Goal: Task Accomplishment & Management: Manage account settings

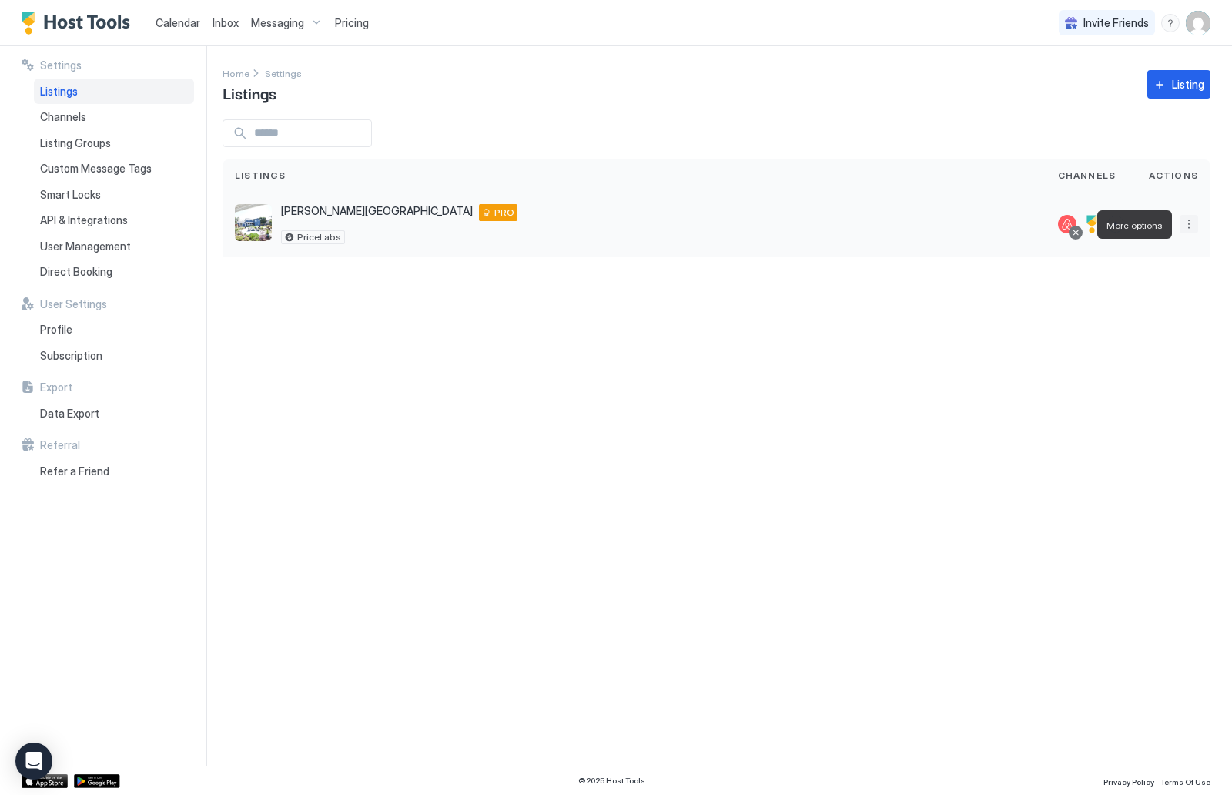
click at [1186, 225] on button "More options" at bounding box center [1189, 224] width 18 height 18
click at [1168, 299] on span "Listing Settings" at bounding box center [1154, 296] width 69 height 12
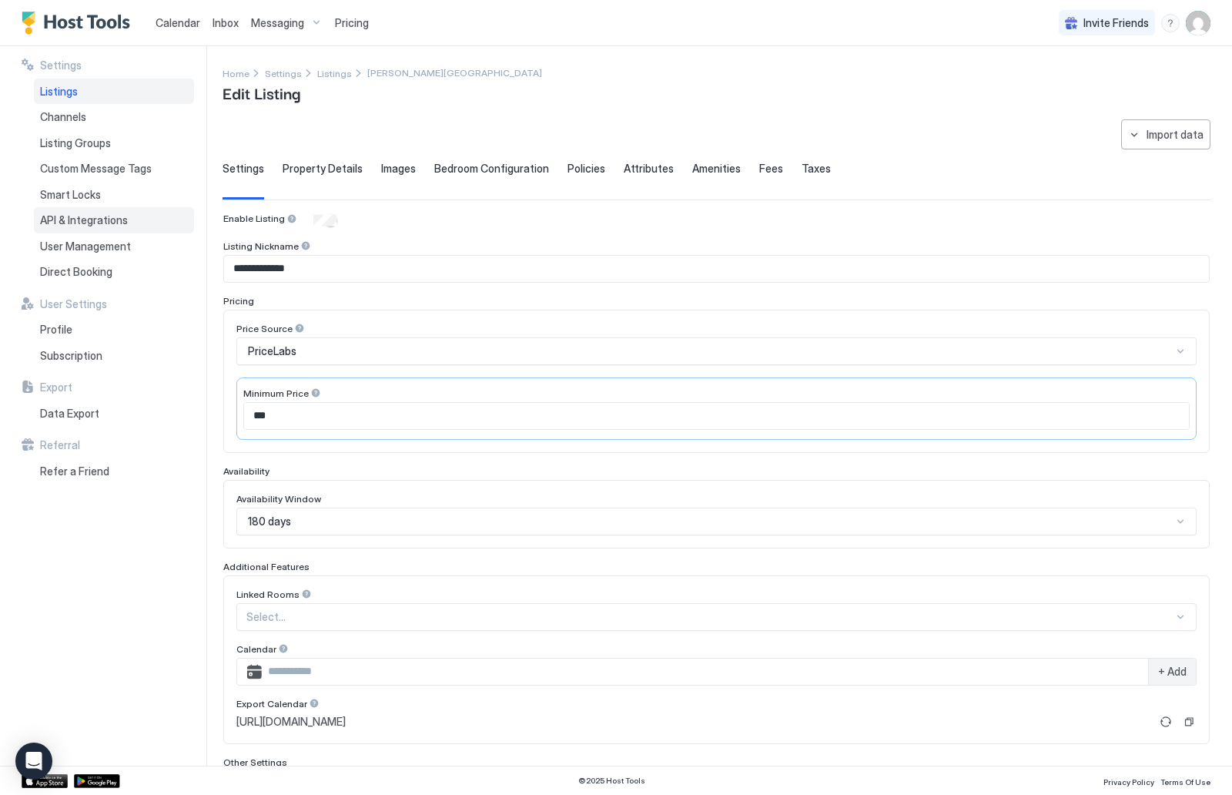
click at [169, 209] on div "API & Integrations" at bounding box center [114, 220] width 160 height 26
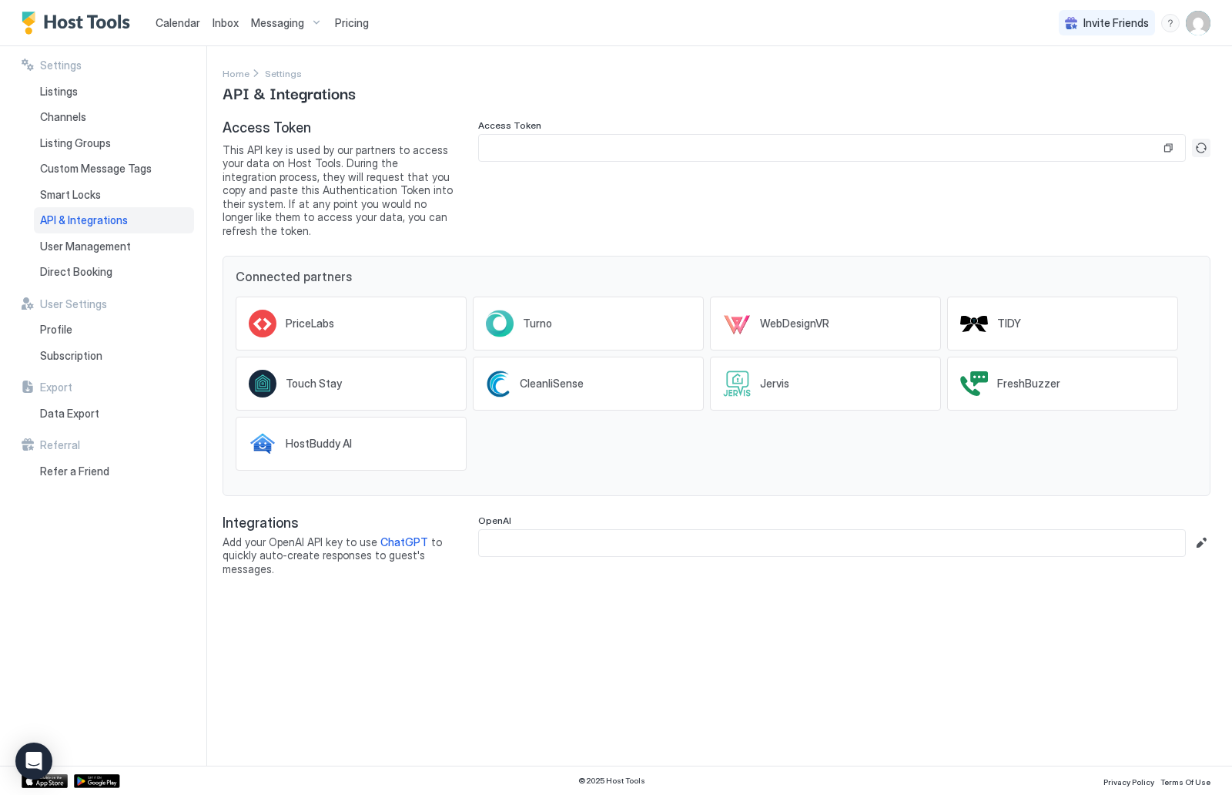
click at [1197, 148] on button "Generate new token" at bounding box center [1201, 148] width 18 height 18
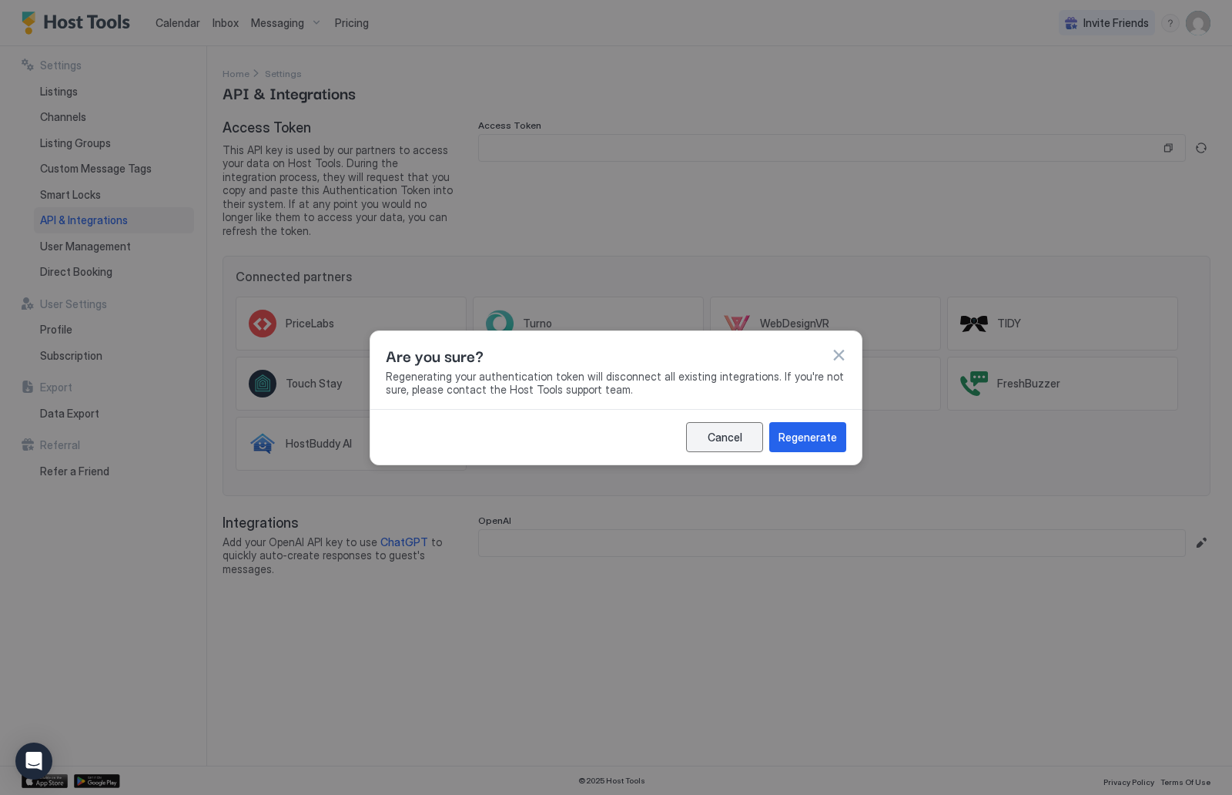
click at [732, 426] on button "Cancel" at bounding box center [724, 437] width 77 height 30
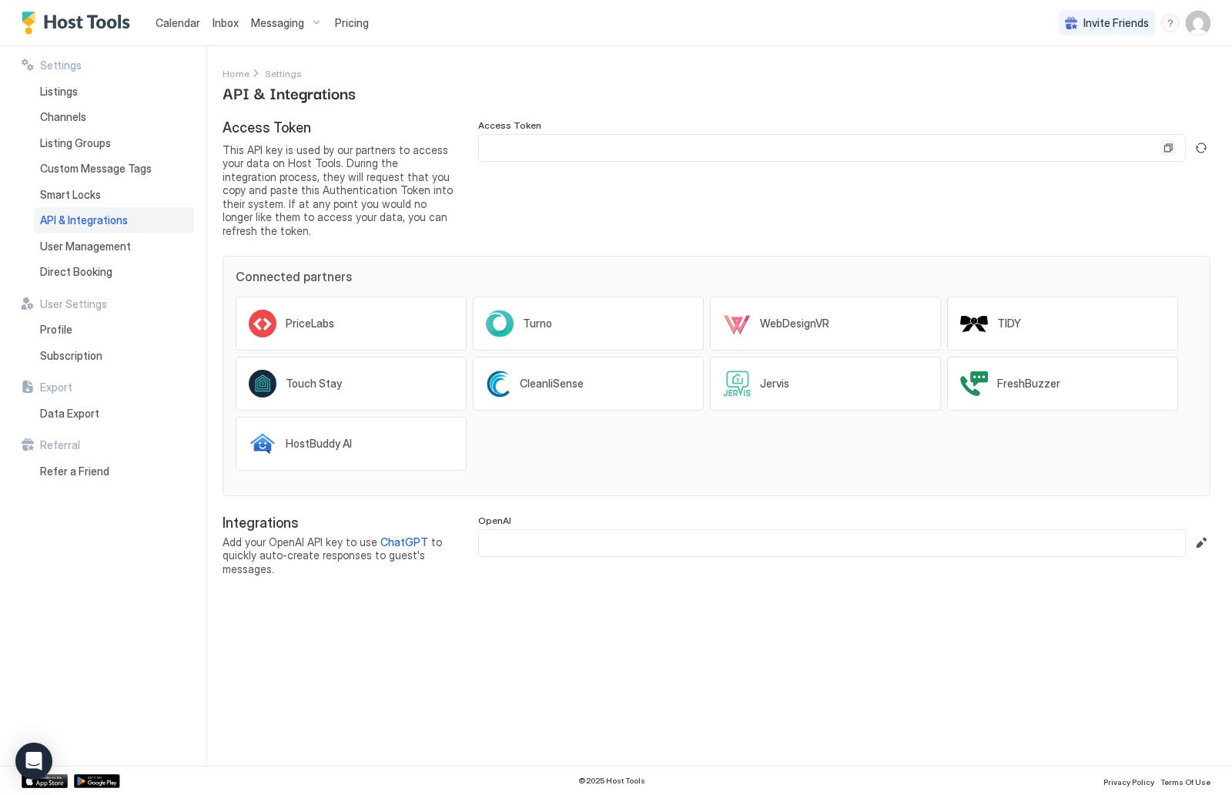
click at [1166, 148] on button "Copy" at bounding box center [1168, 147] width 15 height 15
click at [1166, 149] on button "Copy" at bounding box center [1168, 147] width 15 height 15
click at [291, 317] on span "PriceLabs" at bounding box center [310, 324] width 49 height 14
click at [1168, 150] on button "Copy" at bounding box center [1168, 147] width 15 height 15
click at [1201, 150] on button "Generate new token" at bounding box center [1201, 148] width 18 height 18
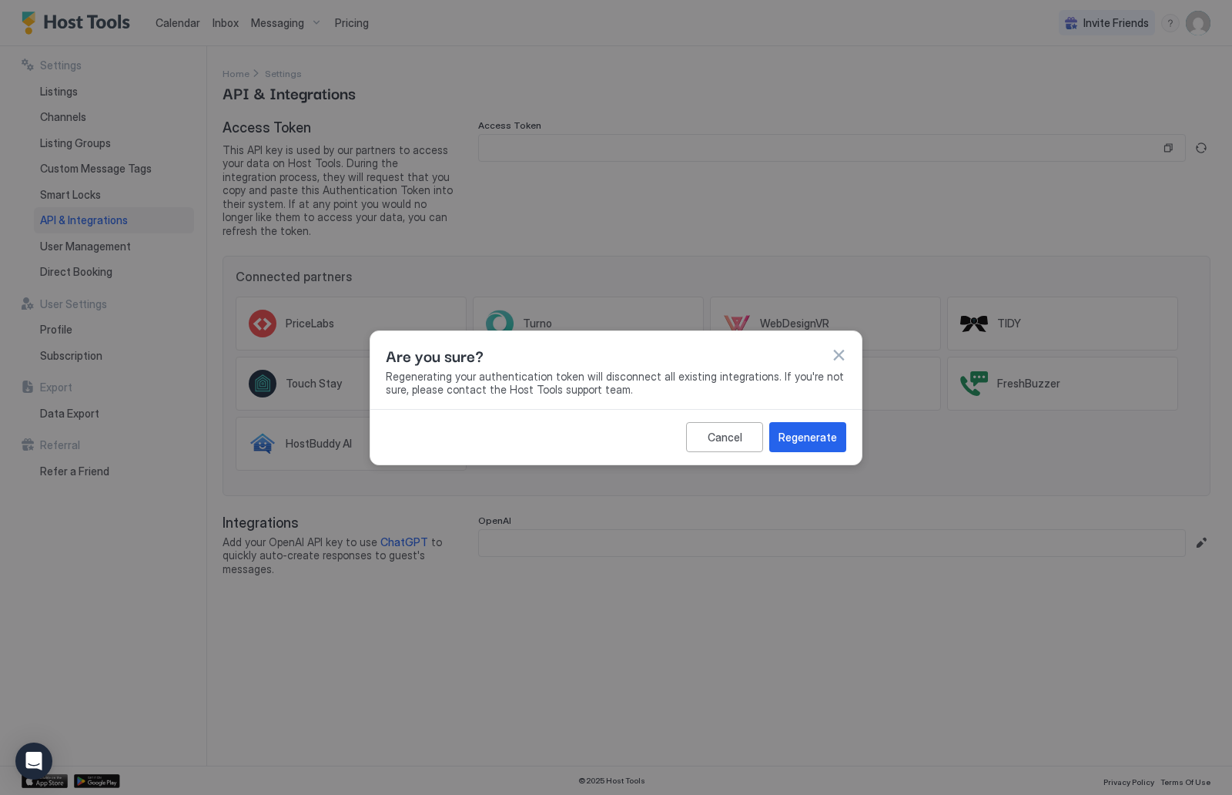
click at [835, 454] on div "Cancel Regenerate" at bounding box center [615, 436] width 491 height 55
click at [826, 442] on div "Regenerate" at bounding box center [808, 437] width 59 height 16
type input "**********"
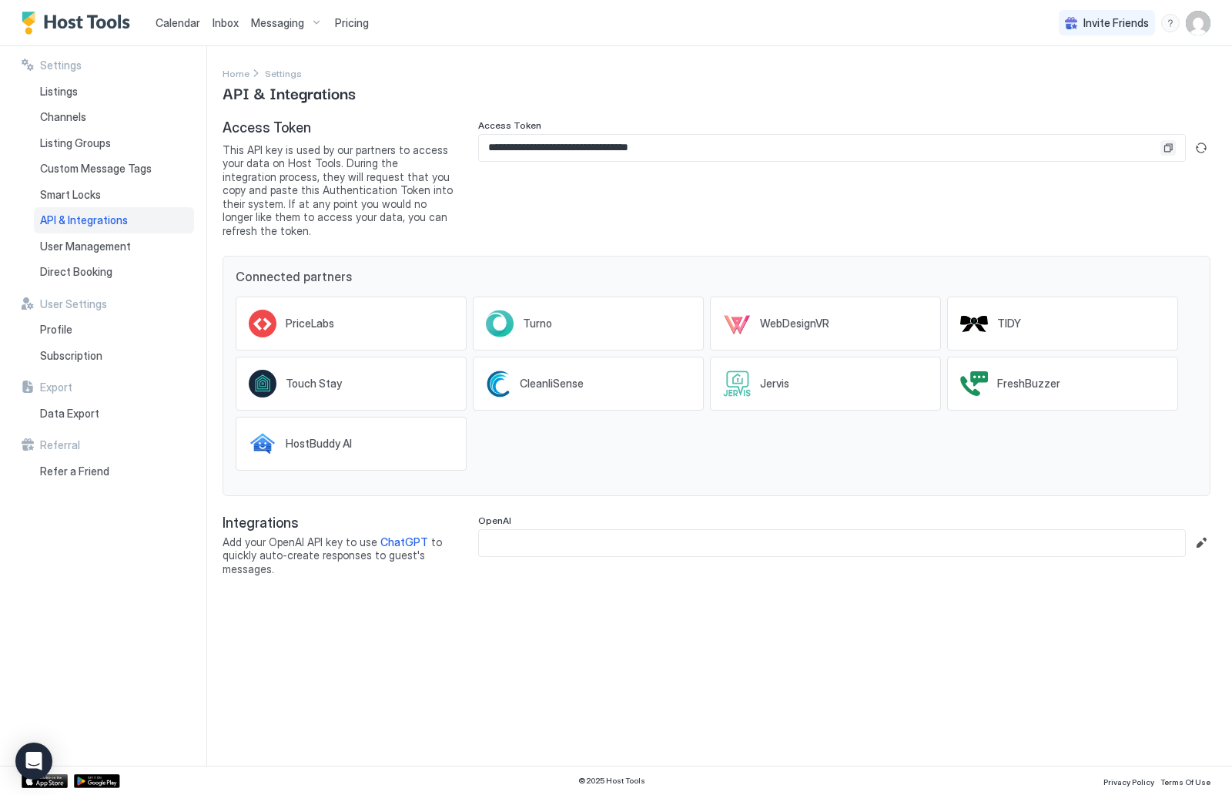
click at [1171, 145] on button "Copy" at bounding box center [1168, 147] width 15 height 15
click at [104, 86] on div "Listings" at bounding box center [114, 92] width 160 height 26
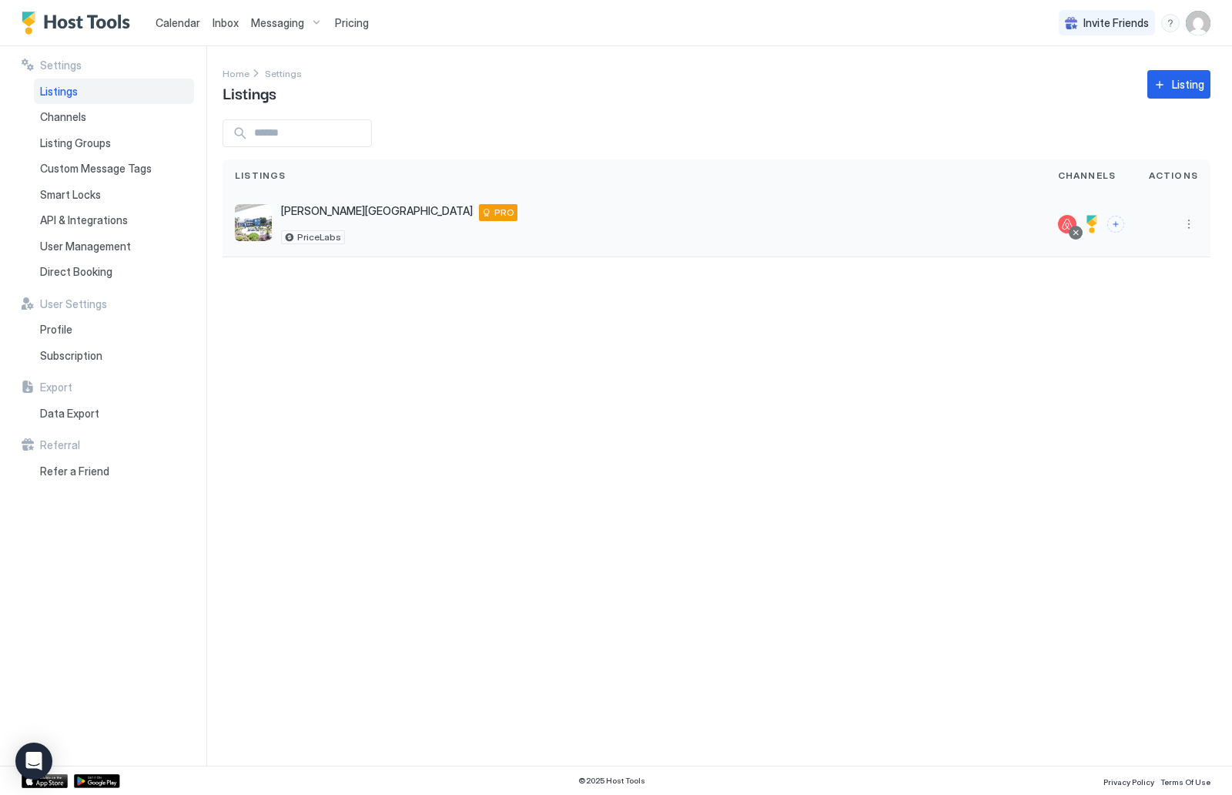
click at [1094, 221] on div at bounding box center [1092, 224] width 18 height 18
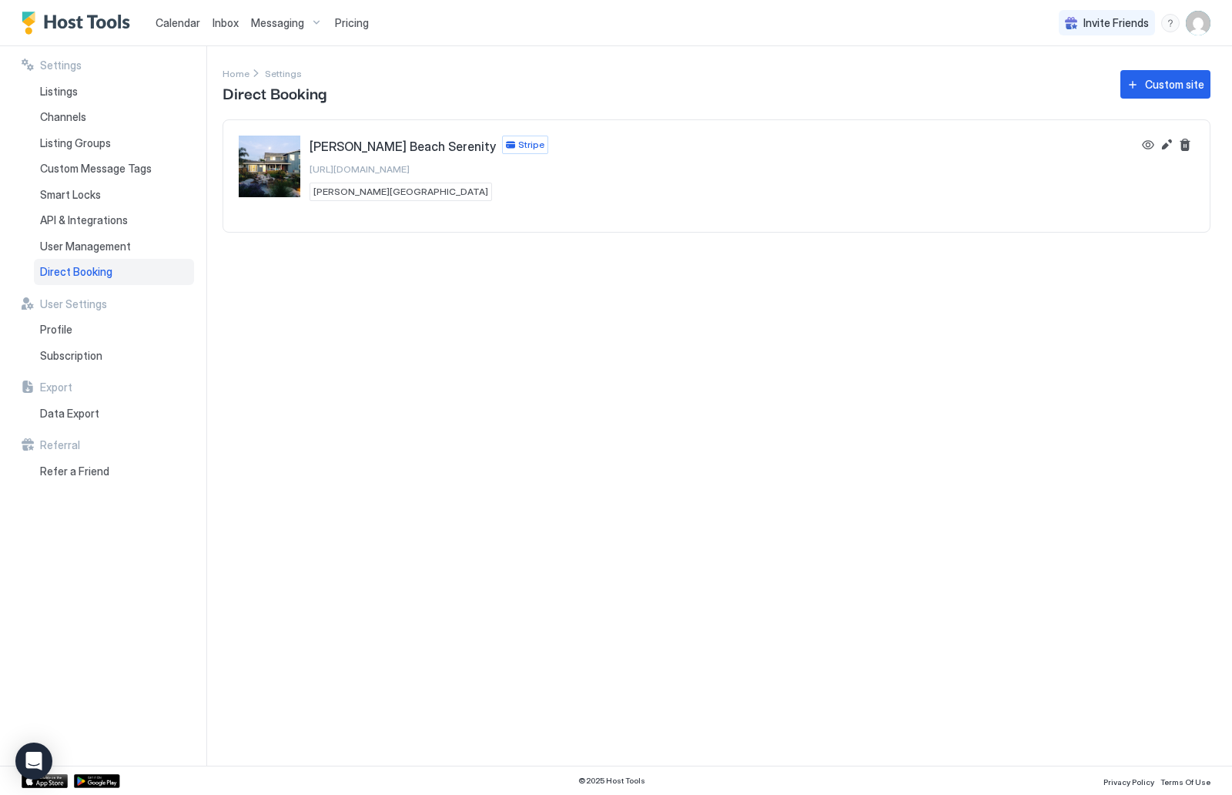
click at [410, 170] on span "https://direct.hosttools.com/stinsonbeach" at bounding box center [360, 169] width 100 height 12
click at [410, 166] on span "https://direct.hosttools.com/stinsonbeach" at bounding box center [360, 169] width 100 height 12
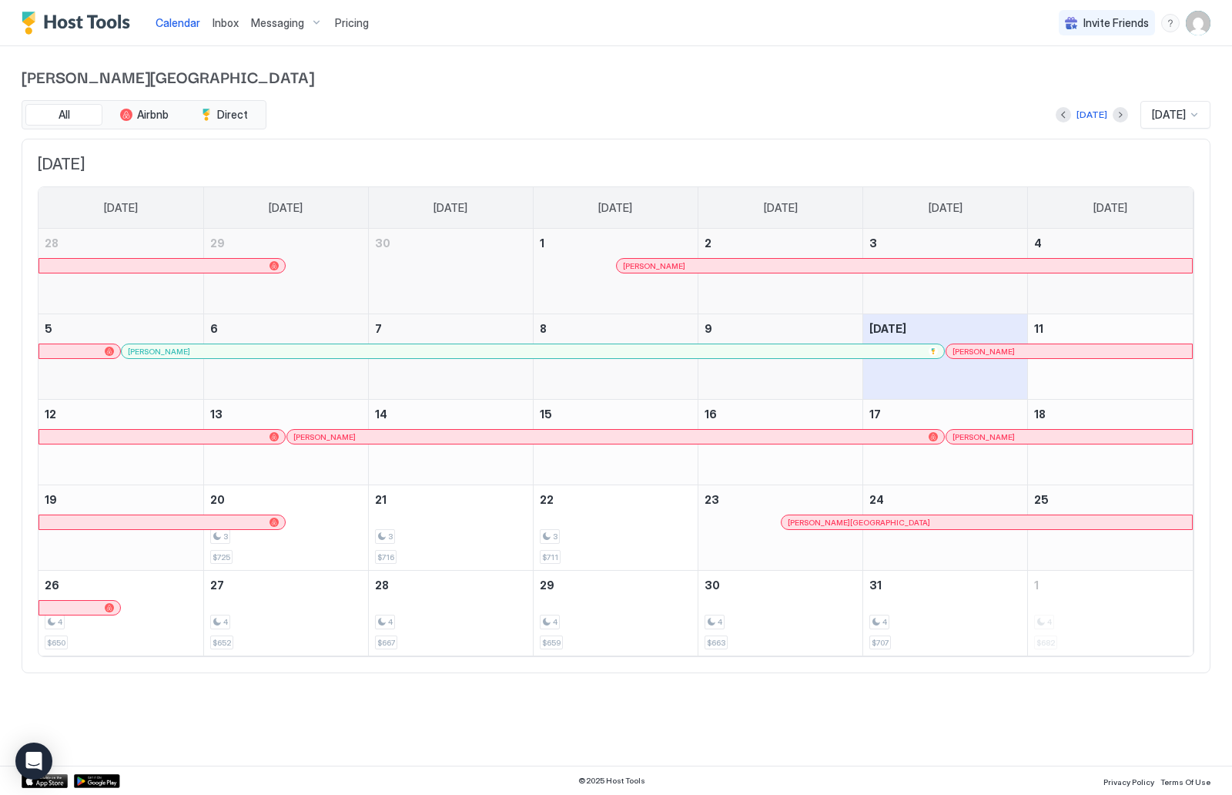
click at [1199, 23] on img "User profile" at bounding box center [1198, 23] width 25 height 25
click at [1071, 82] on span "Settings" at bounding box center [1060, 86] width 42 height 14
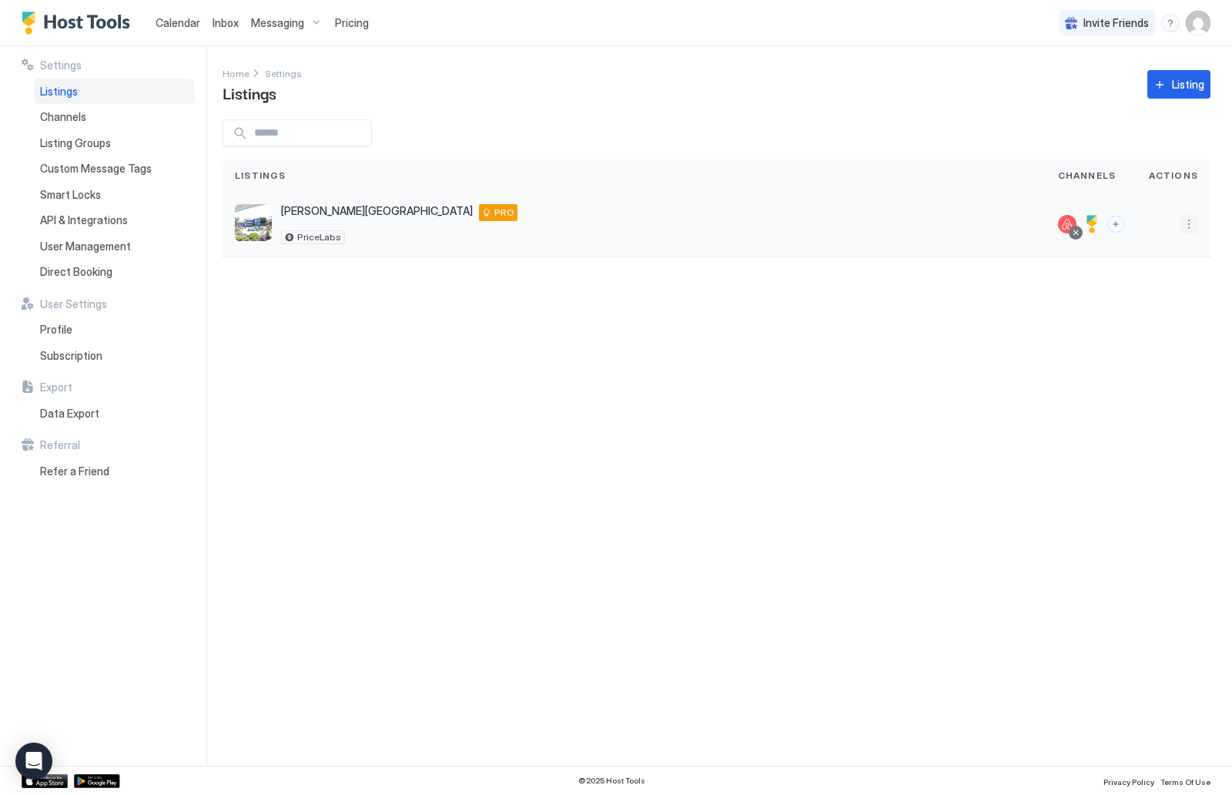
click at [1196, 230] on button "More options" at bounding box center [1189, 224] width 18 height 18
click at [1168, 270] on div "Pricing" at bounding box center [1150, 271] width 106 height 25
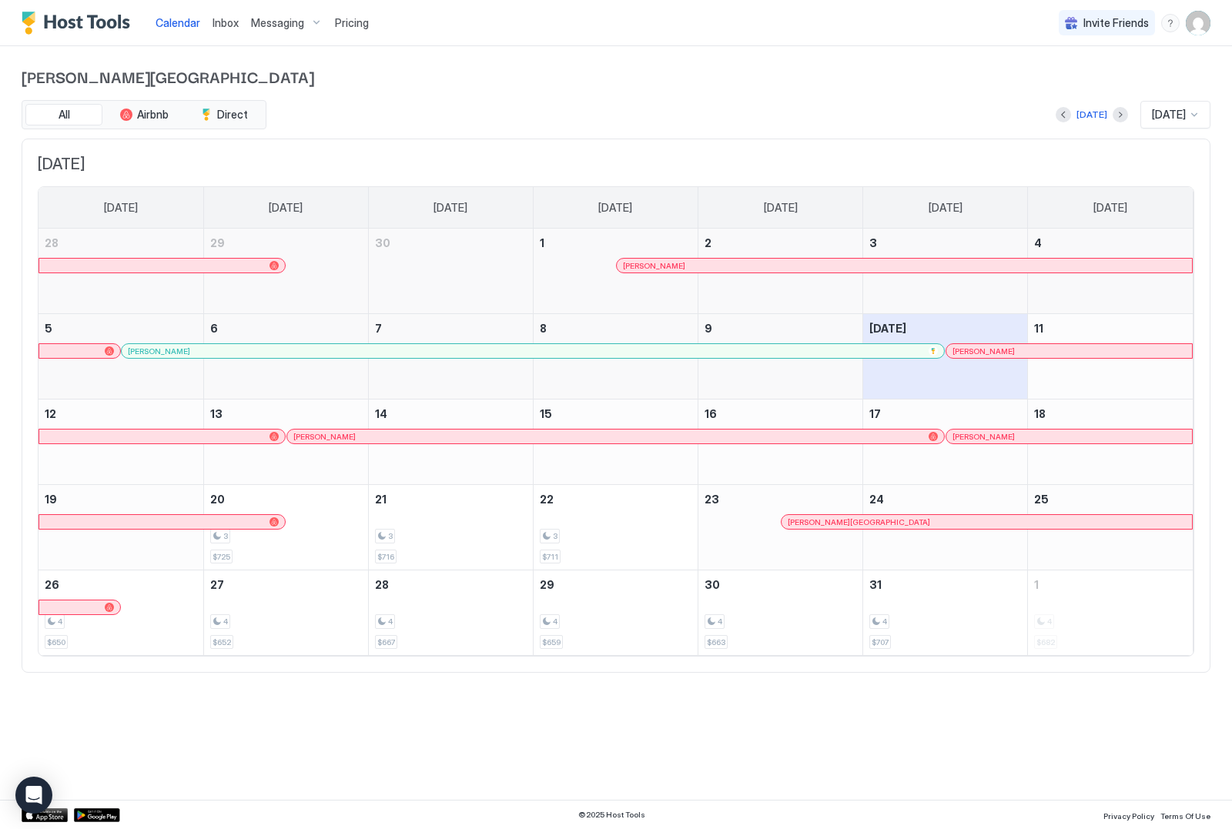
click at [1201, 24] on img "User profile" at bounding box center [1198, 23] width 25 height 25
click at [1079, 81] on div "Settings" at bounding box center [1112, 86] width 196 height 27
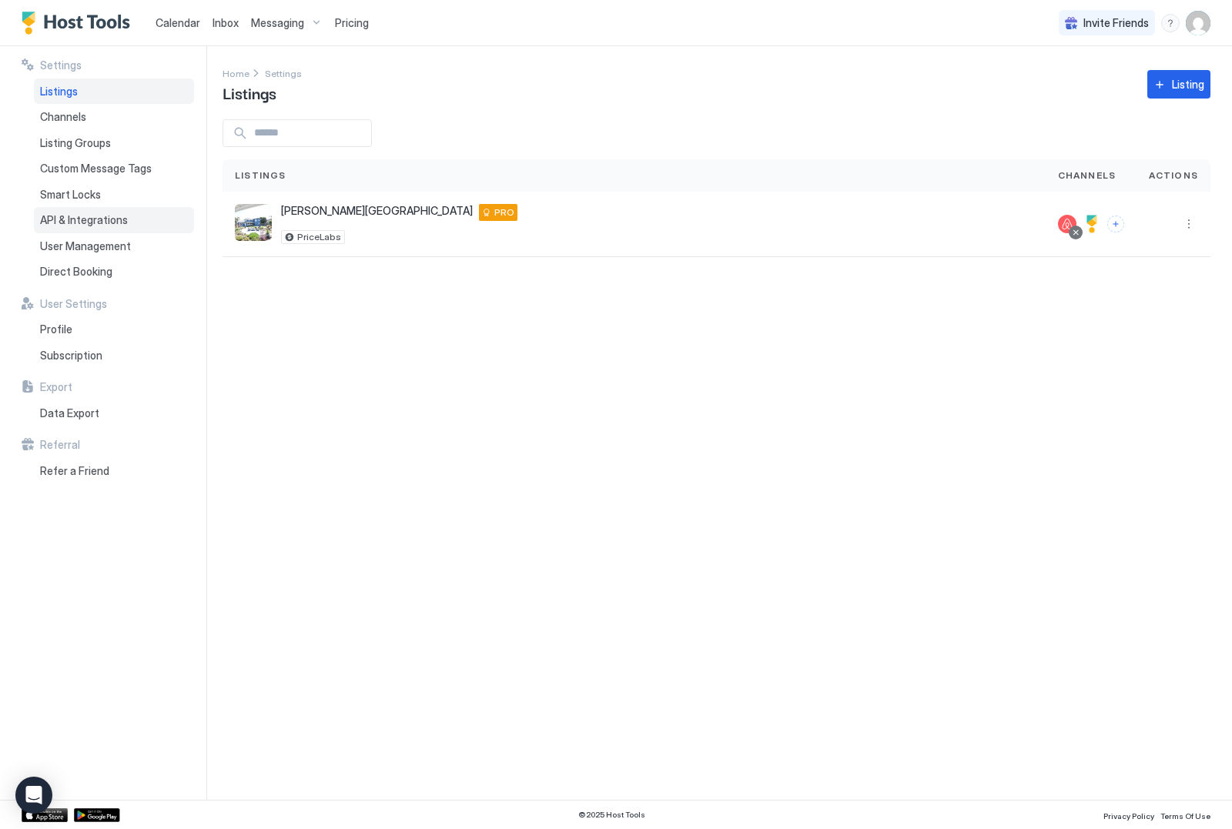
click at [96, 225] on div "API & Integrations" at bounding box center [114, 220] width 160 height 26
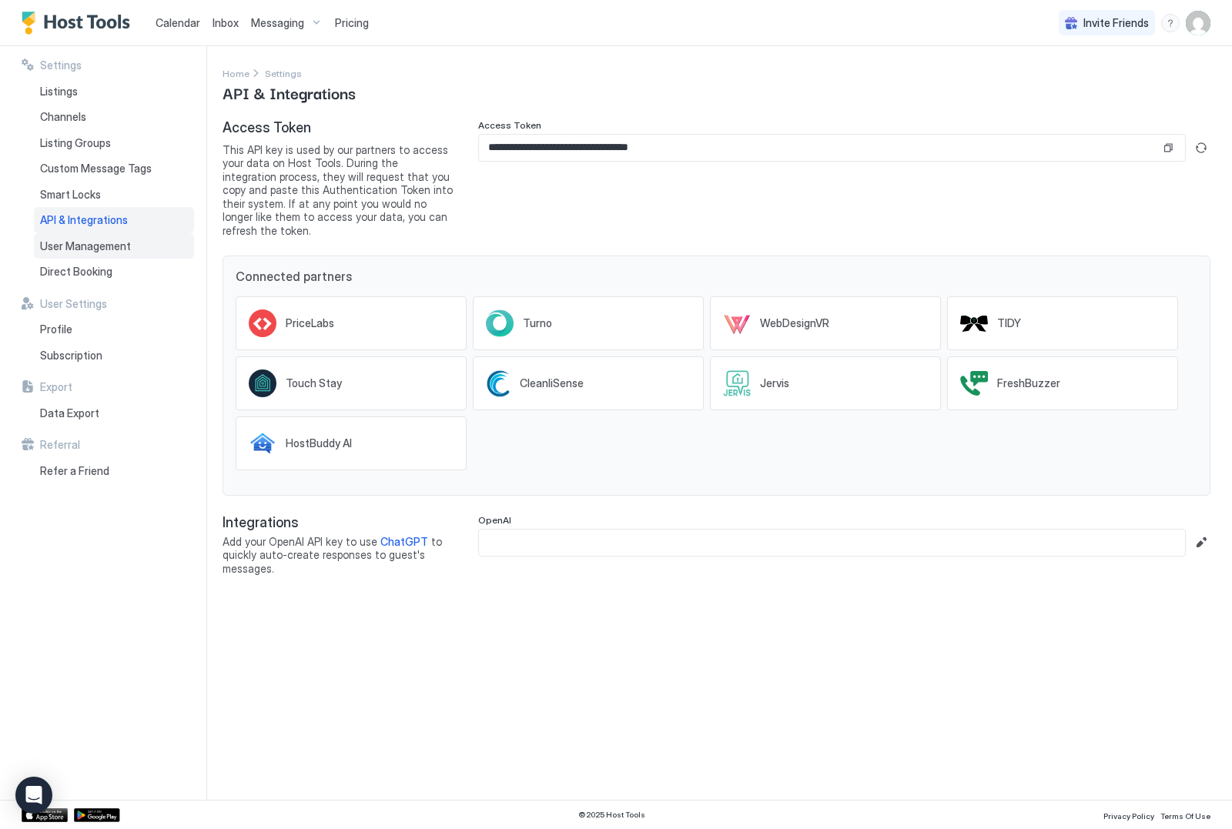
click at [95, 249] on span "User Management" at bounding box center [85, 247] width 91 height 14
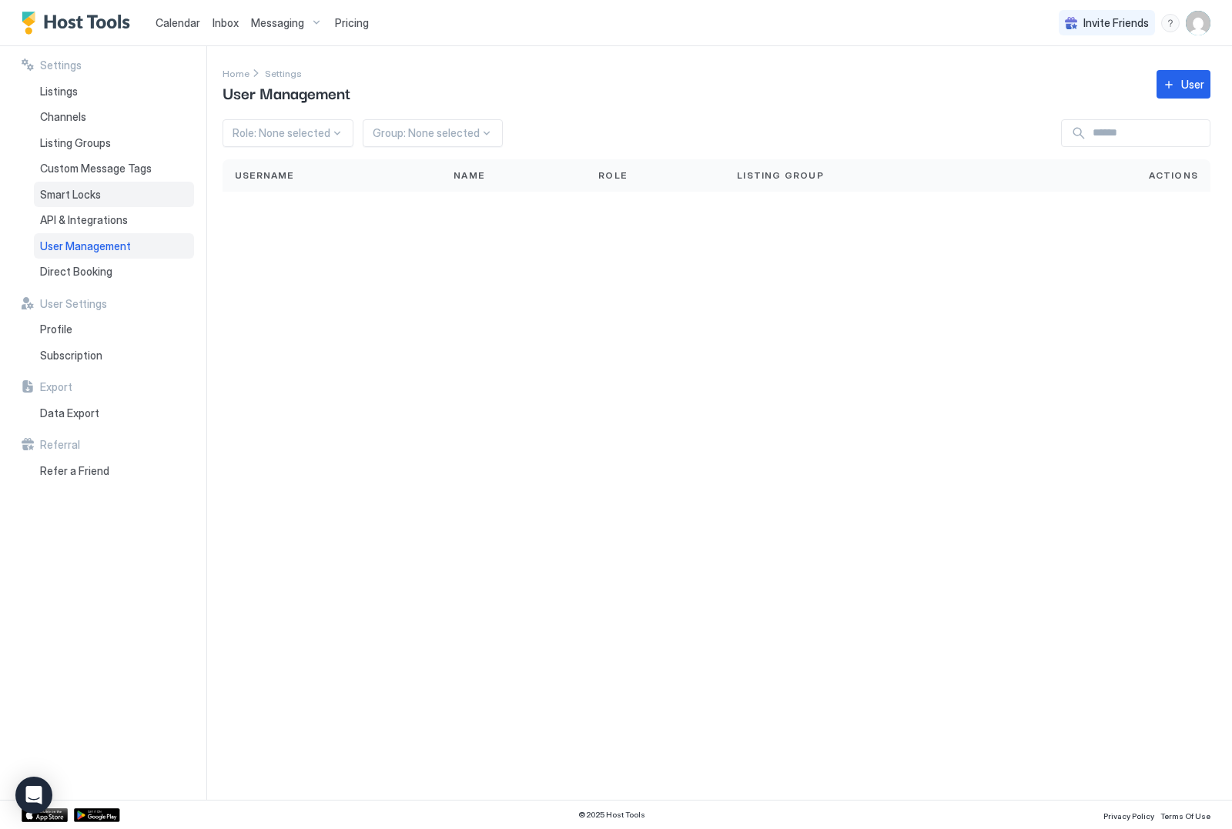
click at [92, 190] on span "Smart Locks" at bounding box center [70, 195] width 61 height 14
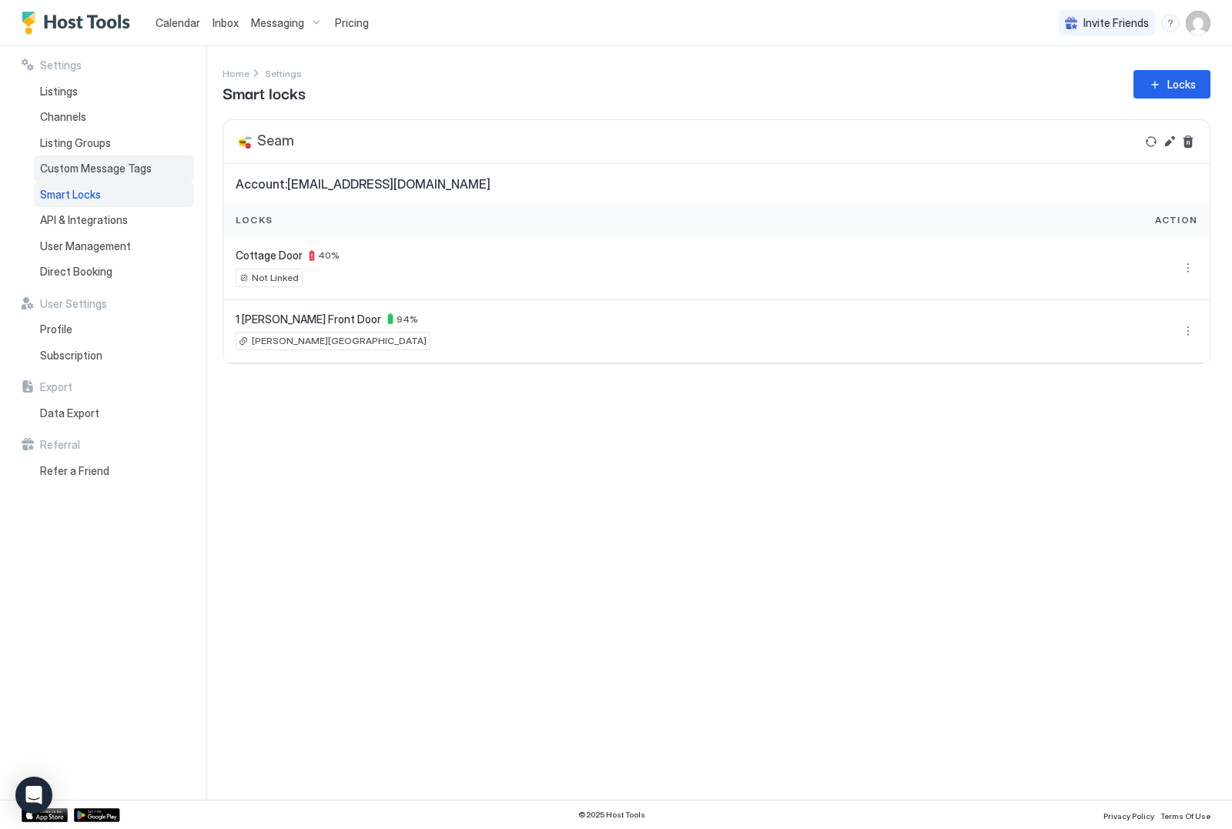
click at [97, 163] on span "Custom Message Tags" at bounding box center [96, 169] width 112 height 14
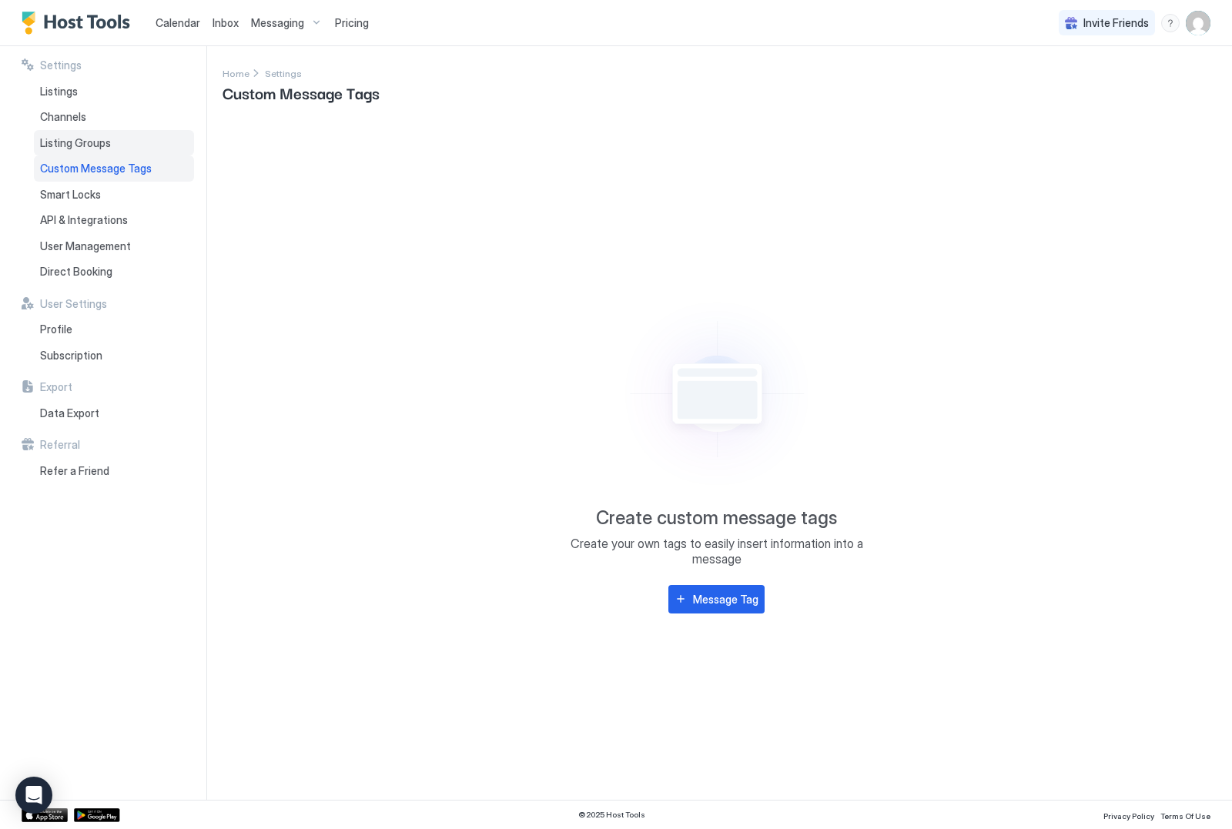
click at [97, 147] on span "Listing Groups" at bounding box center [75, 143] width 71 height 14
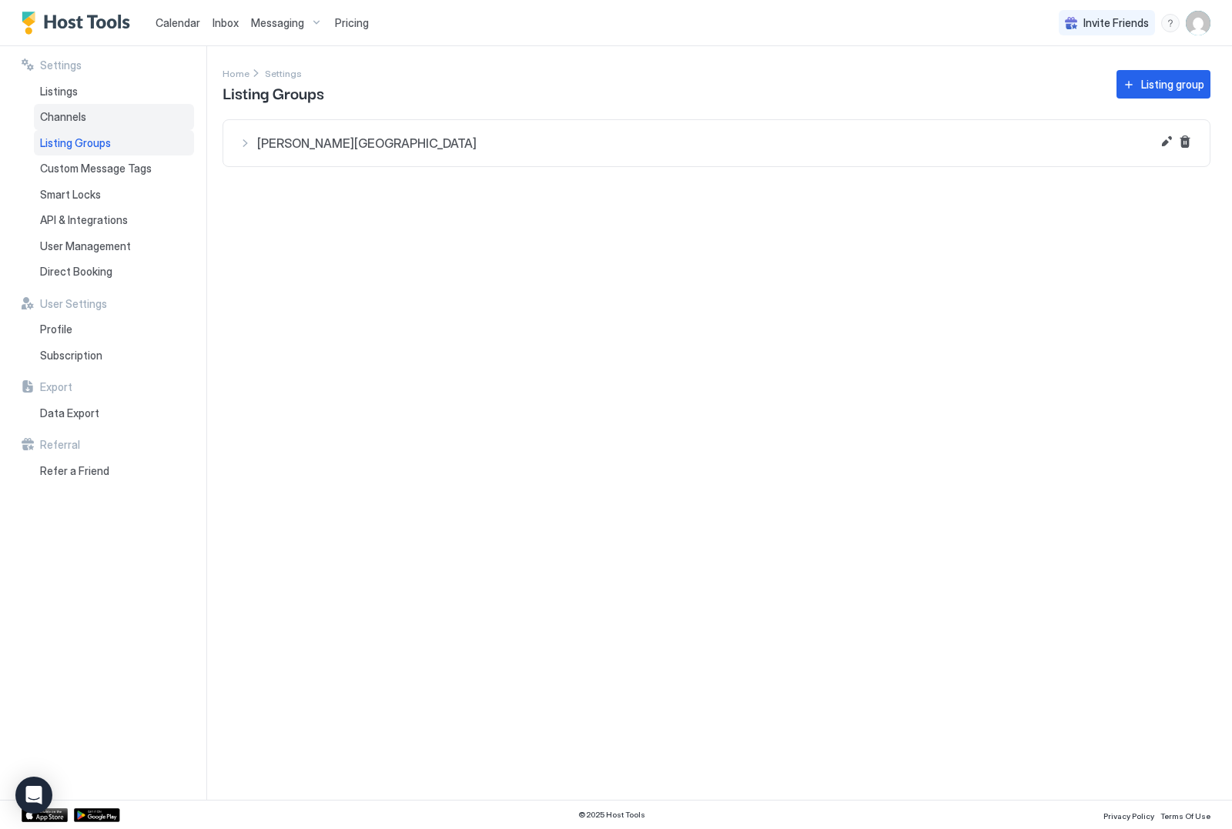
click at [87, 118] on div "Channels" at bounding box center [114, 117] width 160 height 26
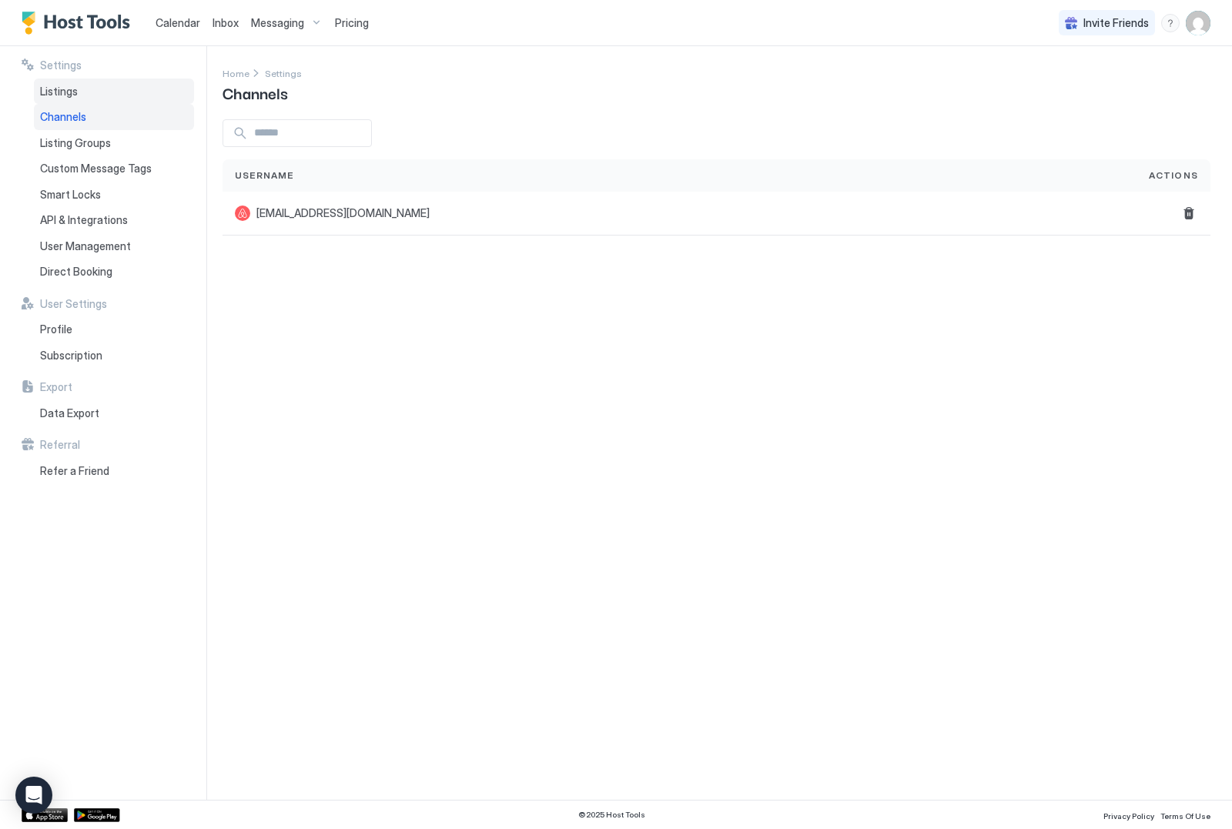
click at [80, 93] on div "Listings" at bounding box center [114, 92] width 160 height 26
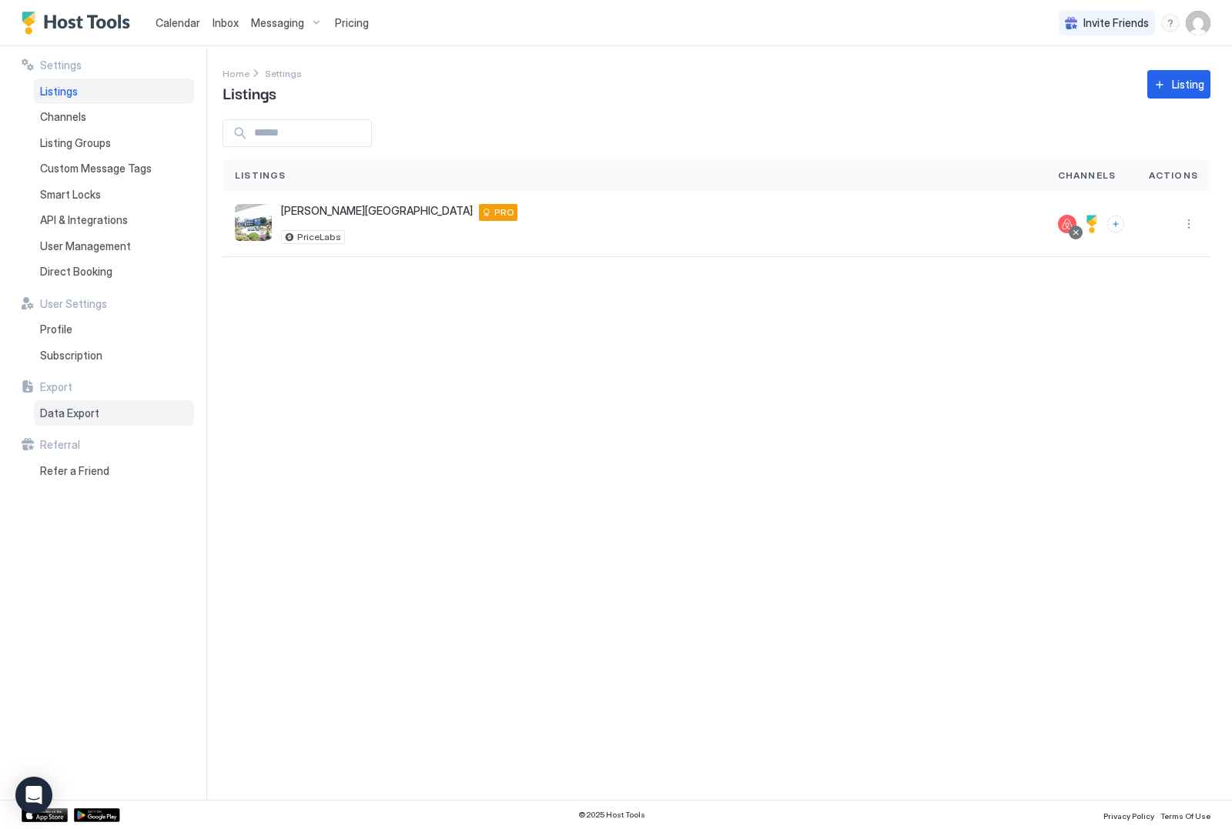
click at [79, 413] on span "Data Export" at bounding box center [69, 414] width 59 height 14
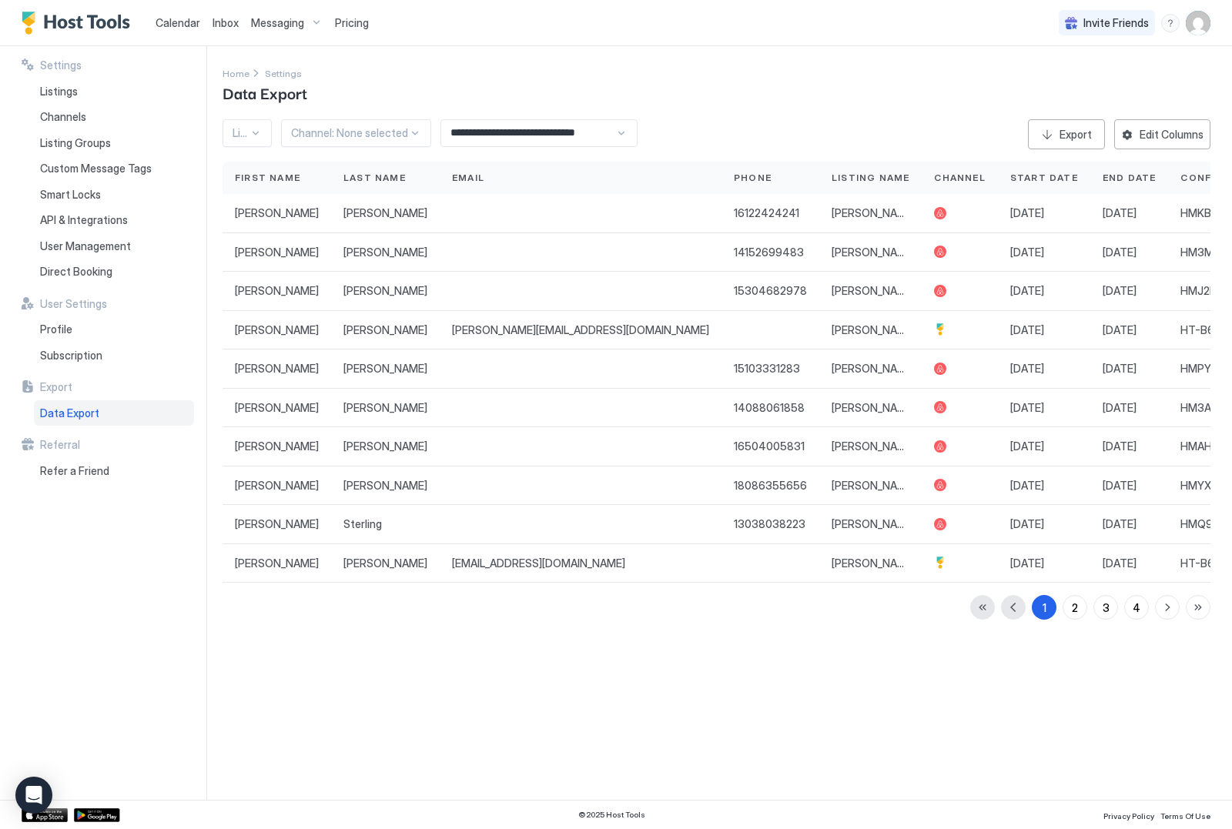
click at [620, 132] on div "**********" at bounding box center [539, 133] width 197 height 28
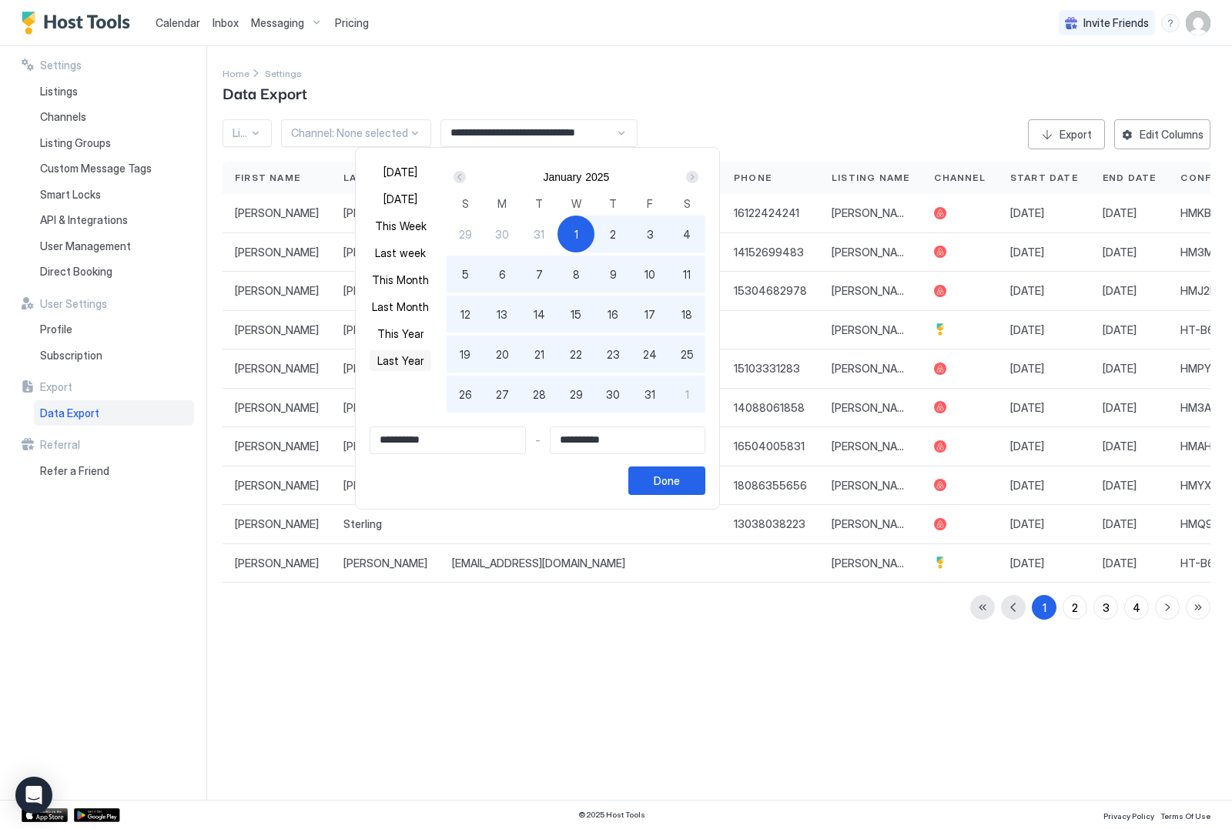
click at [413, 363] on button "Last Year" at bounding box center [401, 360] width 62 height 21
type input "**********"
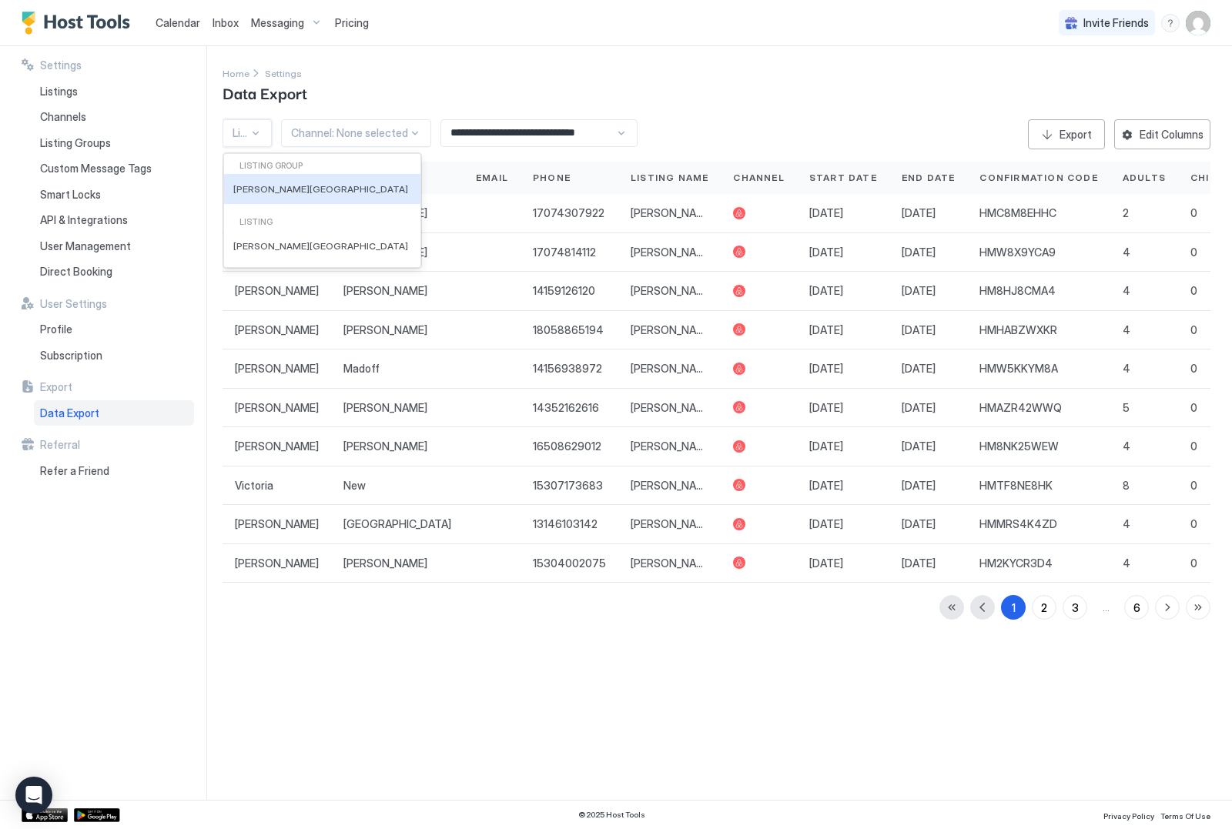
click at [247, 130] on div at bounding box center [241, 133] width 16 height 14
click at [320, 94] on div "Home Settings Data Export" at bounding box center [717, 84] width 988 height 39
click at [376, 132] on div at bounding box center [349, 133] width 117 height 14
click at [392, 77] on div "Home Settings Data Export" at bounding box center [717, 84] width 988 height 39
click at [1044, 606] on div "2" at bounding box center [1044, 608] width 6 height 16
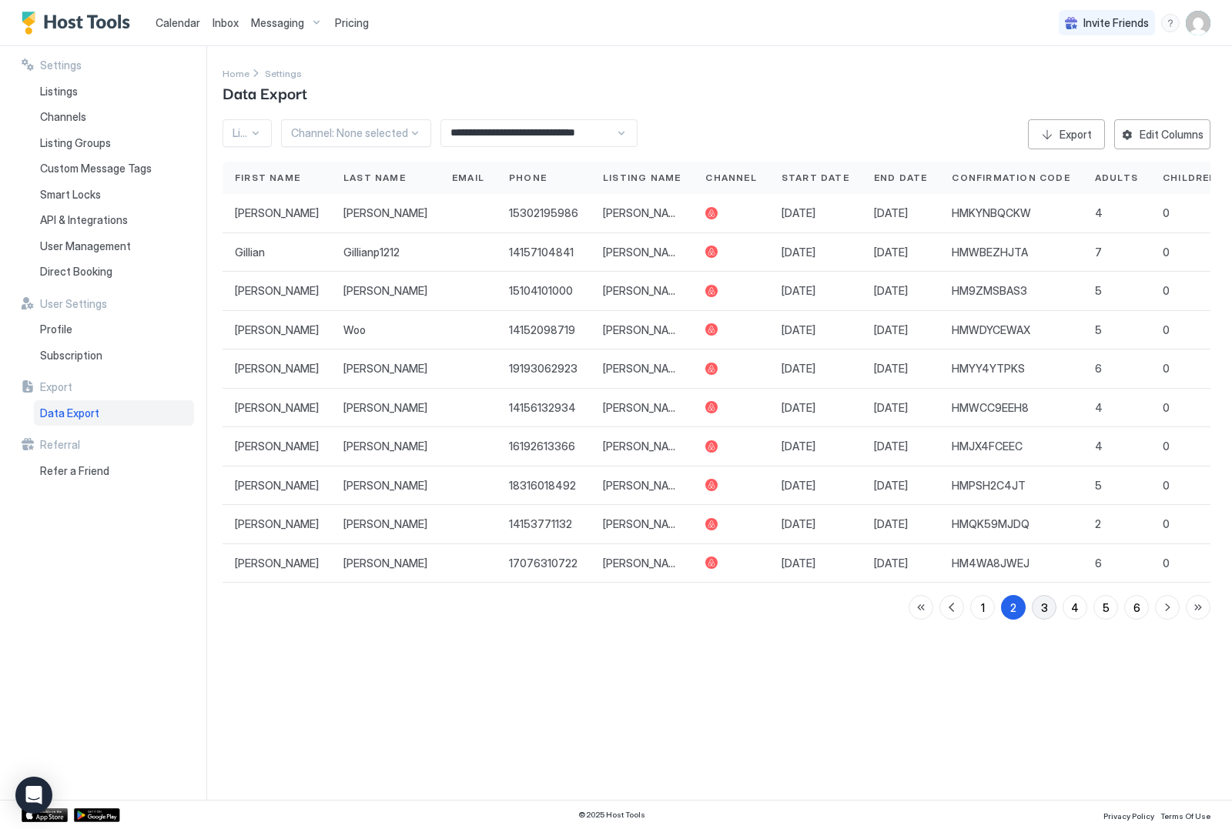
click at [1047, 606] on div "3" at bounding box center [1044, 608] width 7 height 16
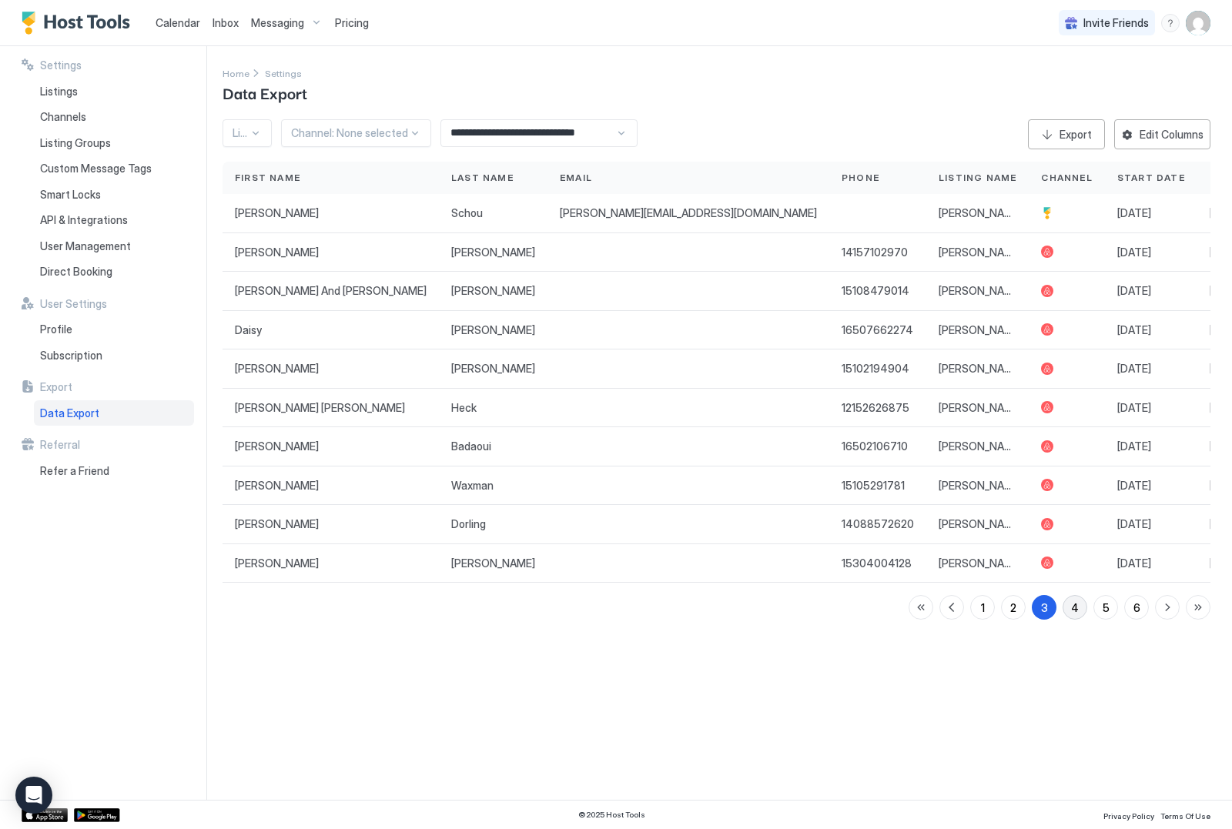
click at [1071, 607] on button "4" at bounding box center [1075, 607] width 25 height 25
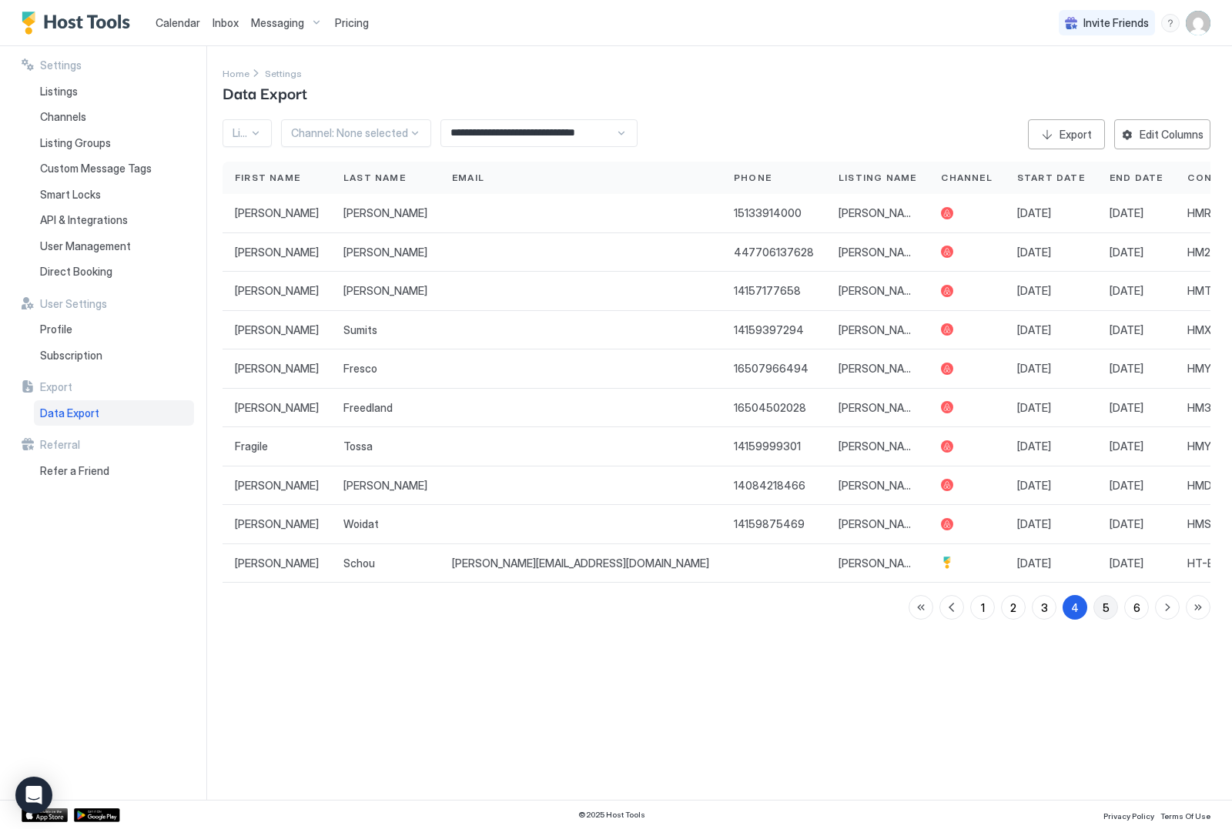
click at [1101, 610] on button "5" at bounding box center [1106, 607] width 25 height 25
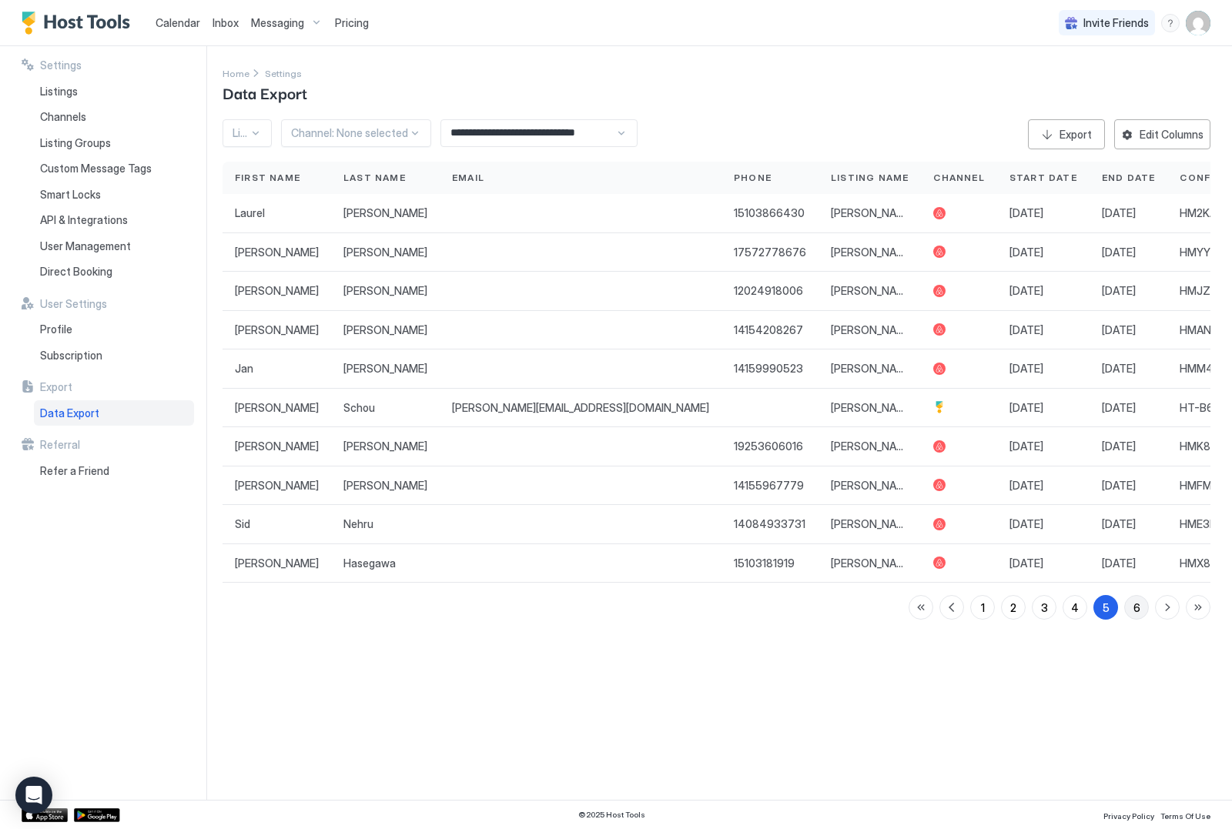
click at [1127, 604] on button "6" at bounding box center [1136, 607] width 25 height 25
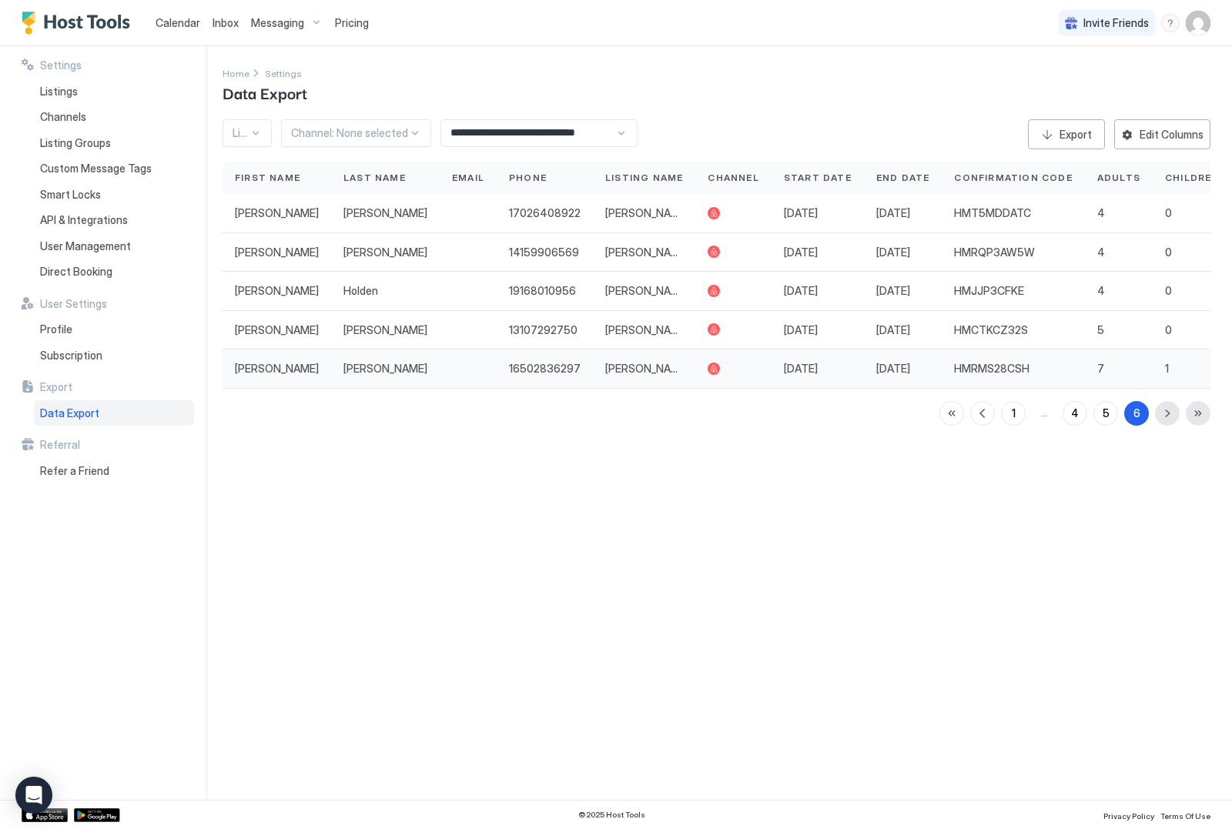
click at [300, 361] on div "Linda" at bounding box center [277, 369] width 109 height 39
click at [343, 367] on span "Higgins" at bounding box center [385, 369] width 84 height 14
click at [1107, 415] on div "5" at bounding box center [1106, 413] width 7 height 16
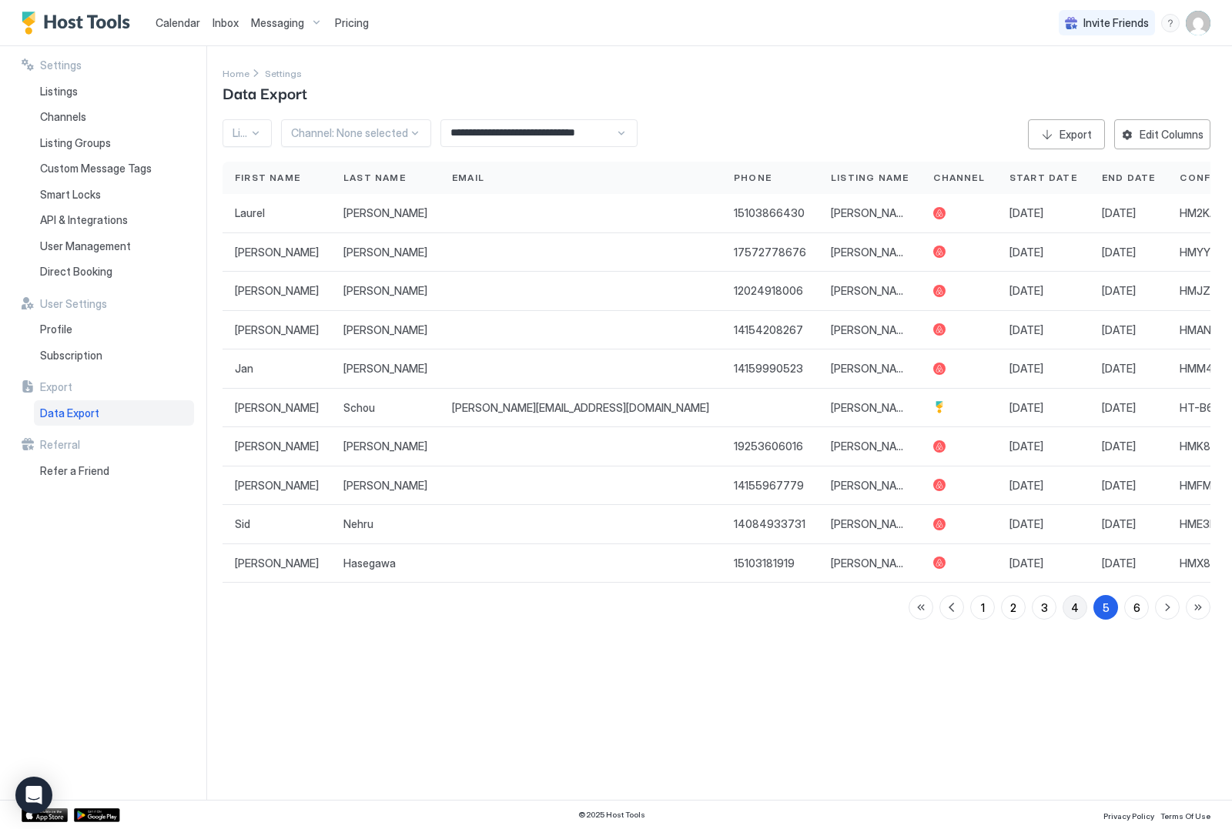
click at [1074, 603] on div "4" at bounding box center [1075, 608] width 8 height 16
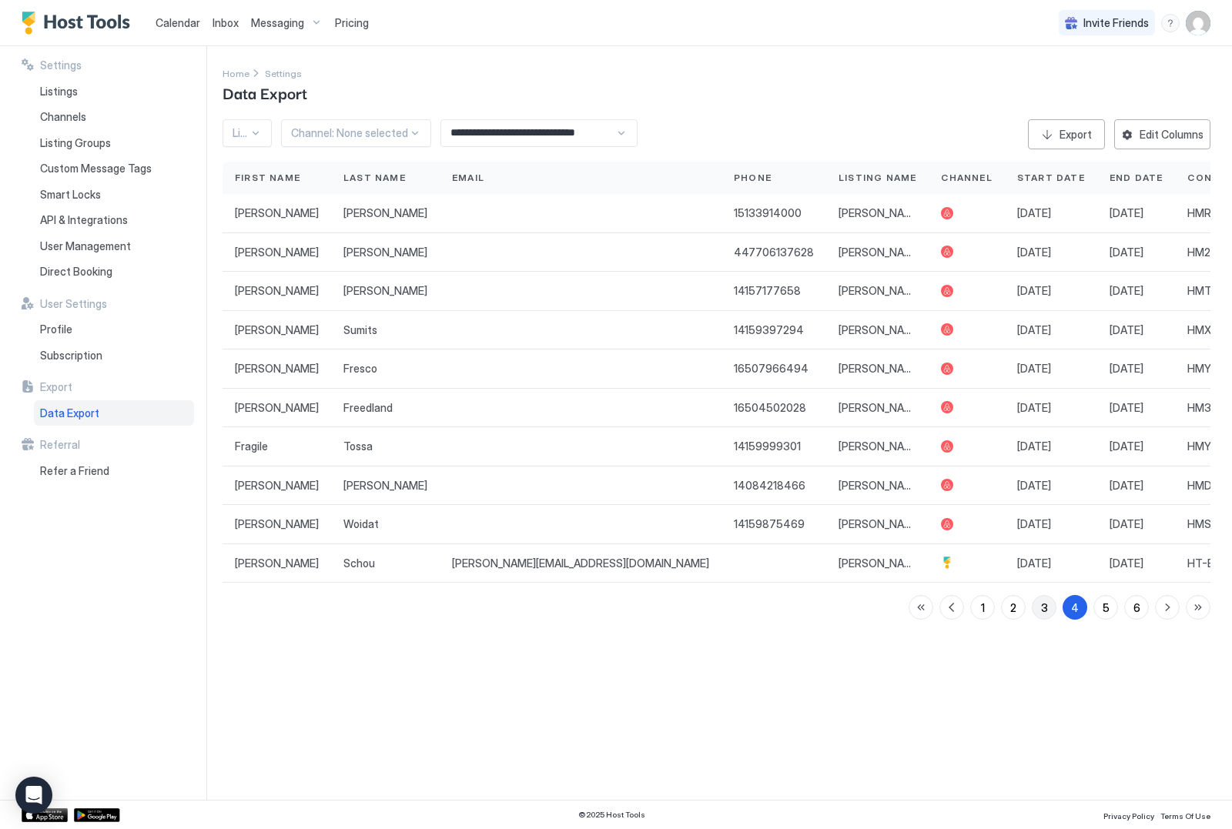
click at [1054, 605] on button "3" at bounding box center [1044, 607] width 25 height 25
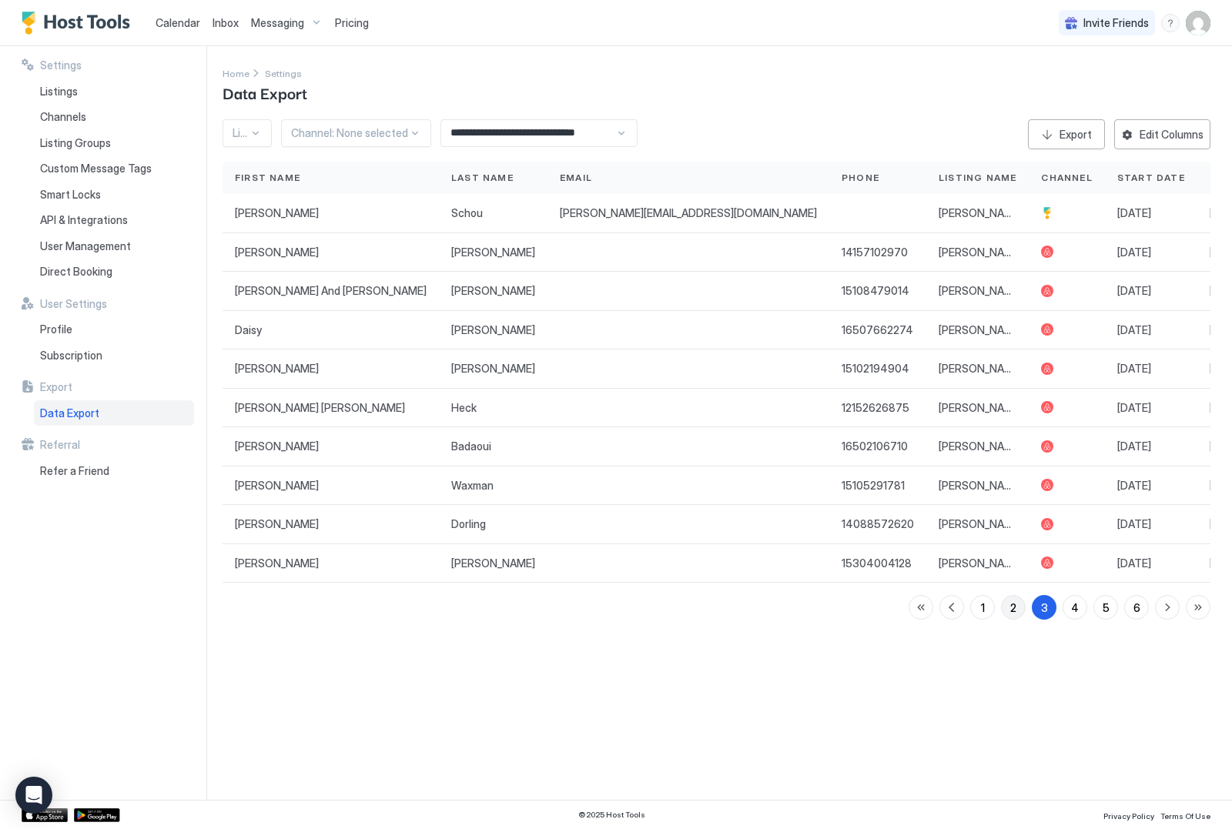
click at [1019, 605] on button "2" at bounding box center [1013, 607] width 25 height 25
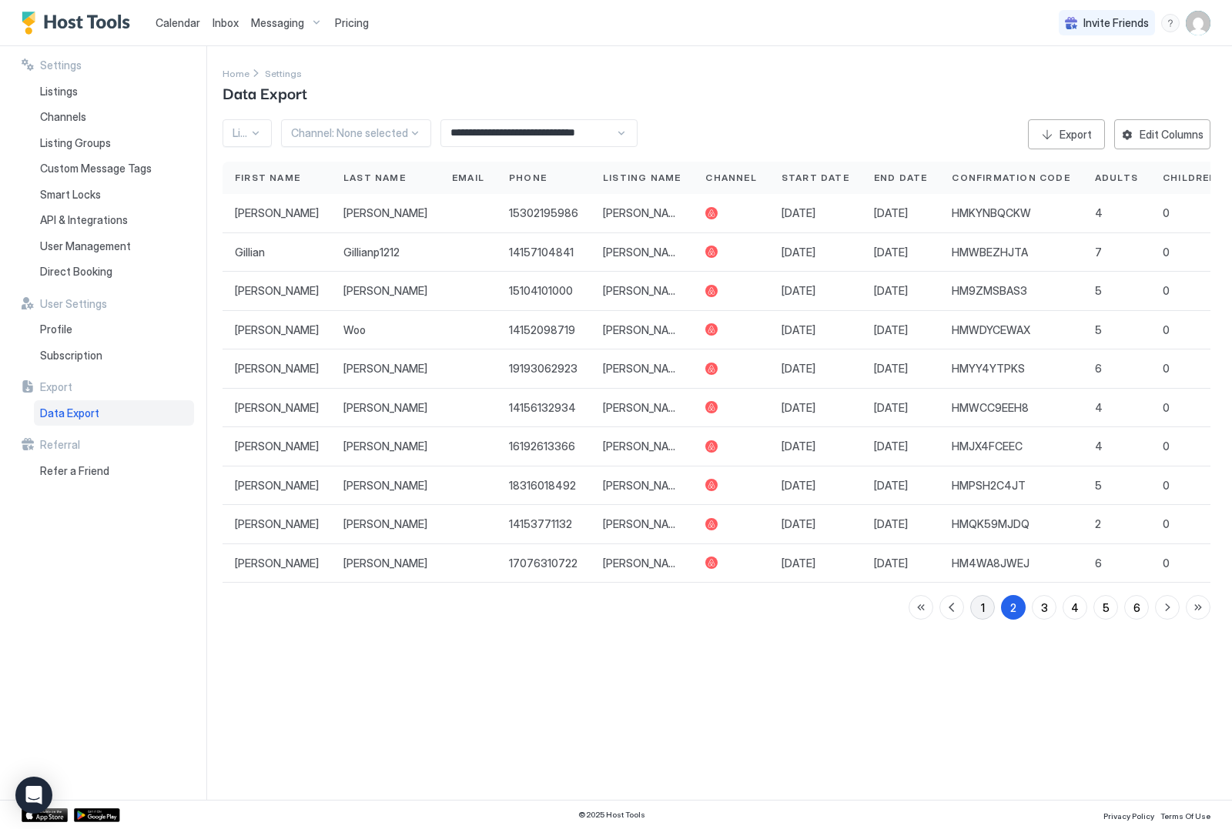
click at [981, 605] on div "1" at bounding box center [983, 608] width 4 height 16
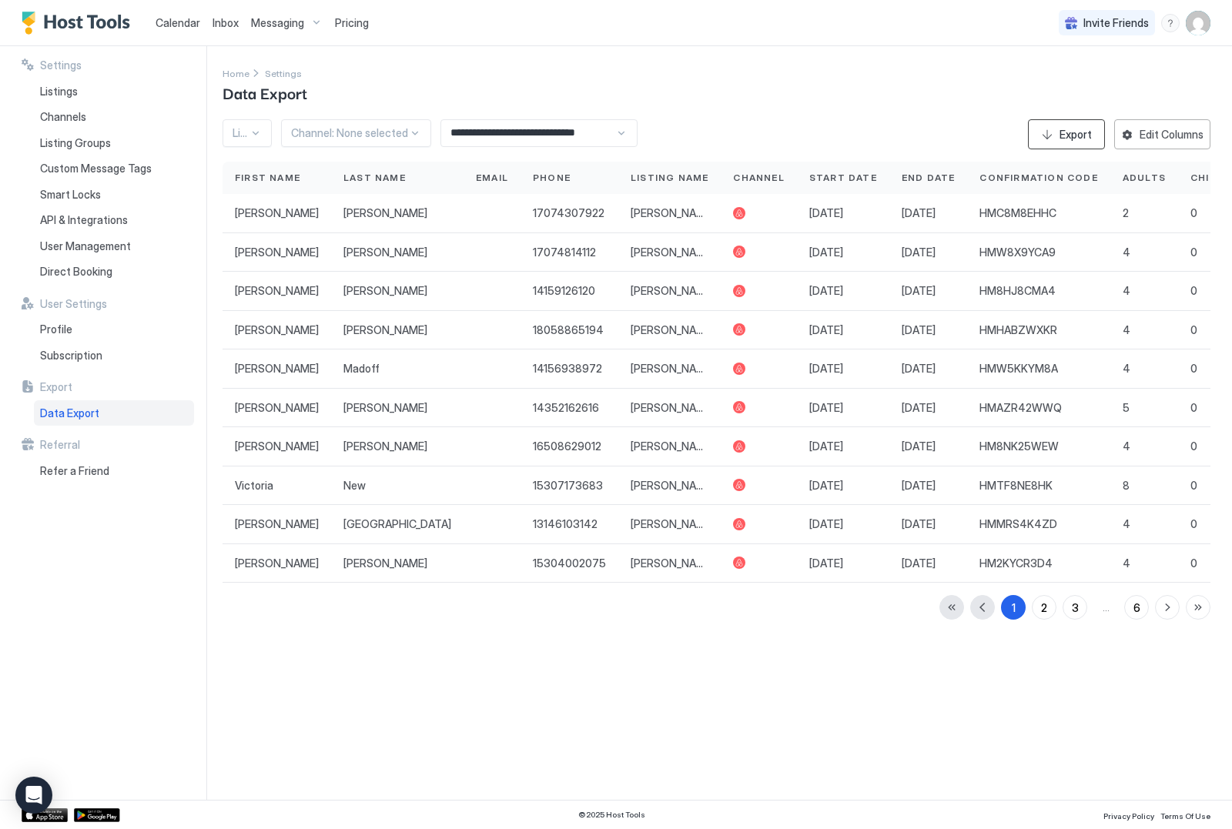
click at [1068, 139] on div "Export" at bounding box center [1076, 134] width 32 height 16
click at [1059, 138] on button "Export" at bounding box center [1066, 134] width 77 height 30
click at [1063, 132] on div "Export" at bounding box center [1076, 134] width 32 height 16
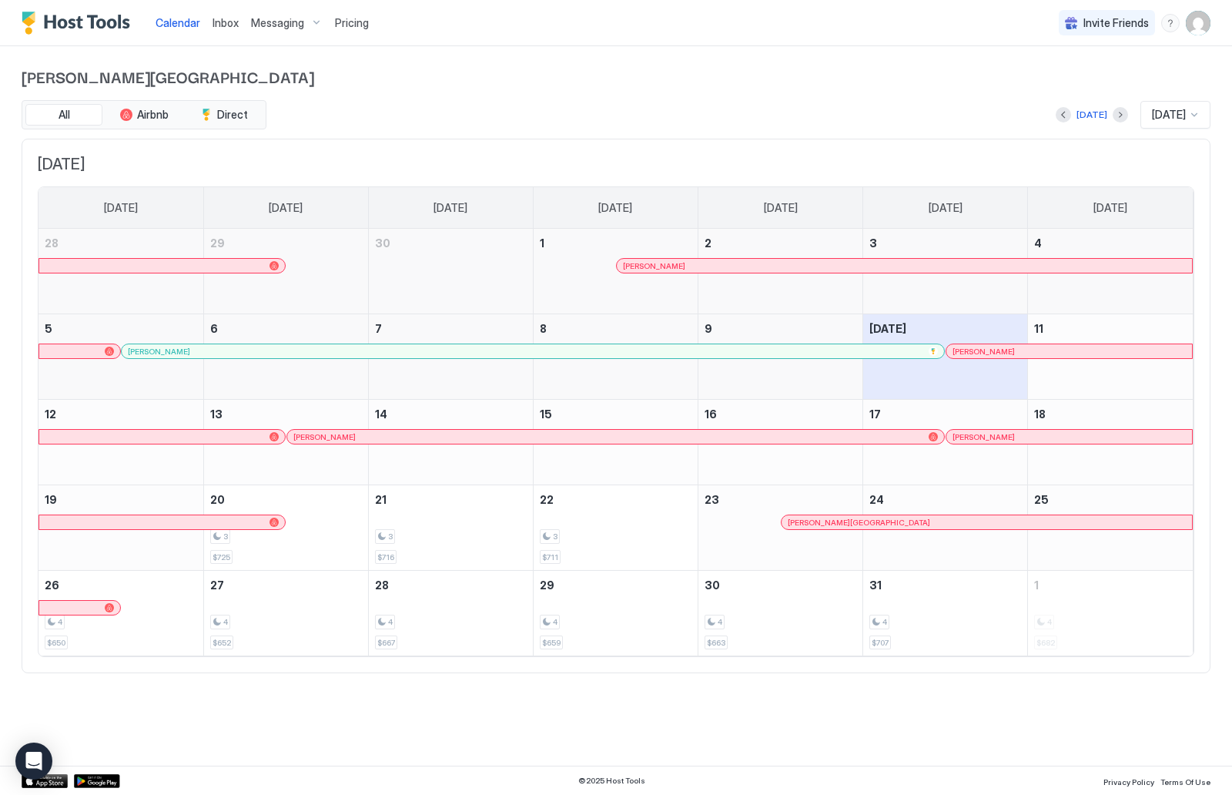
click at [1197, 27] on img "User profile" at bounding box center [1198, 23] width 25 height 25
click at [1060, 85] on span "Settings" at bounding box center [1060, 86] width 42 height 14
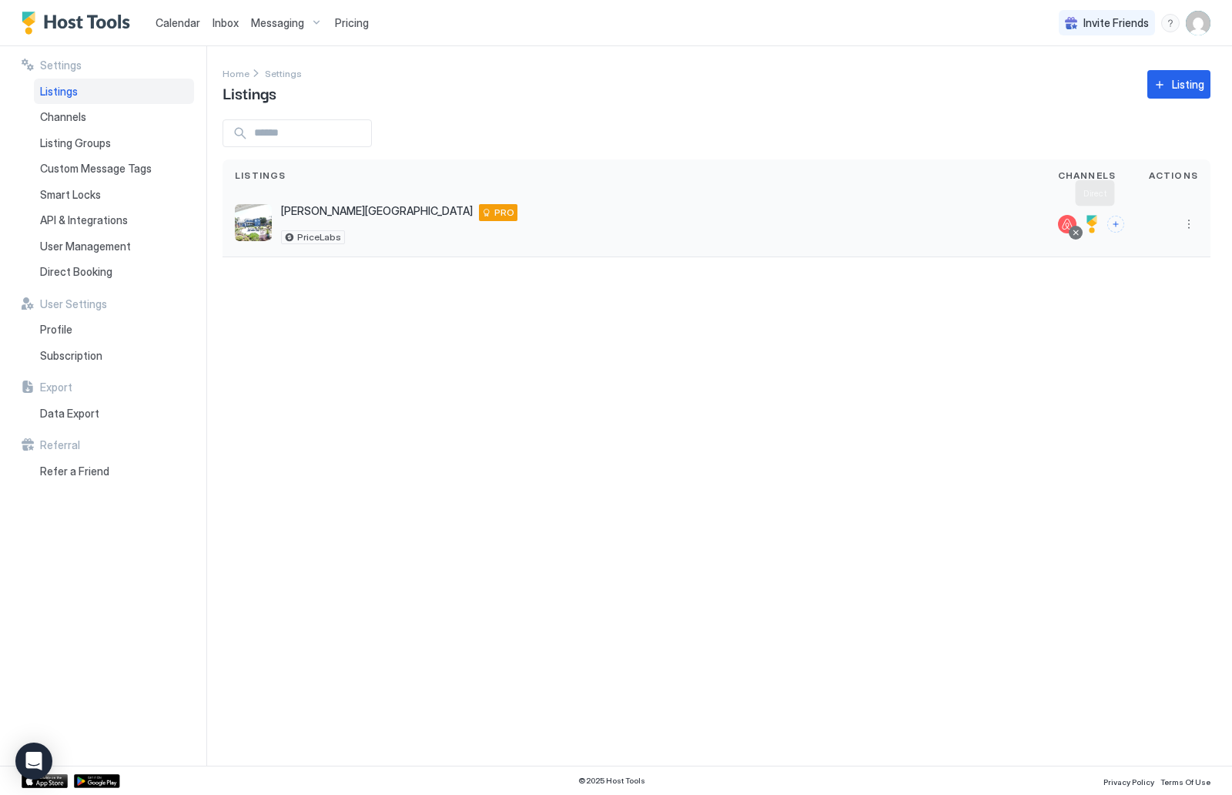
click at [1095, 223] on div at bounding box center [1092, 224] width 18 height 18
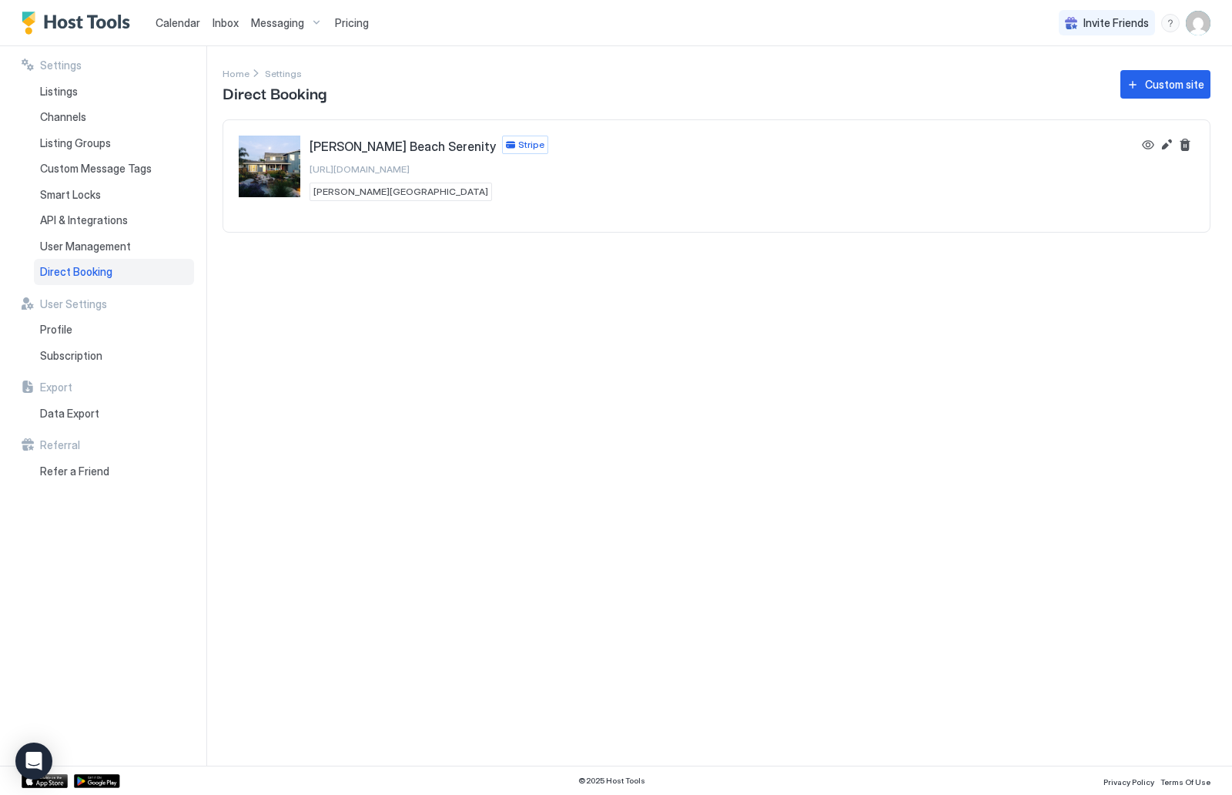
click at [410, 168] on span "[URL][DOMAIN_NAME]" at bounding box center [360, 169] width 100 height 12
click at [173, 22] on span "Calendar" at bounding box center [178, 22] width 45 height 13
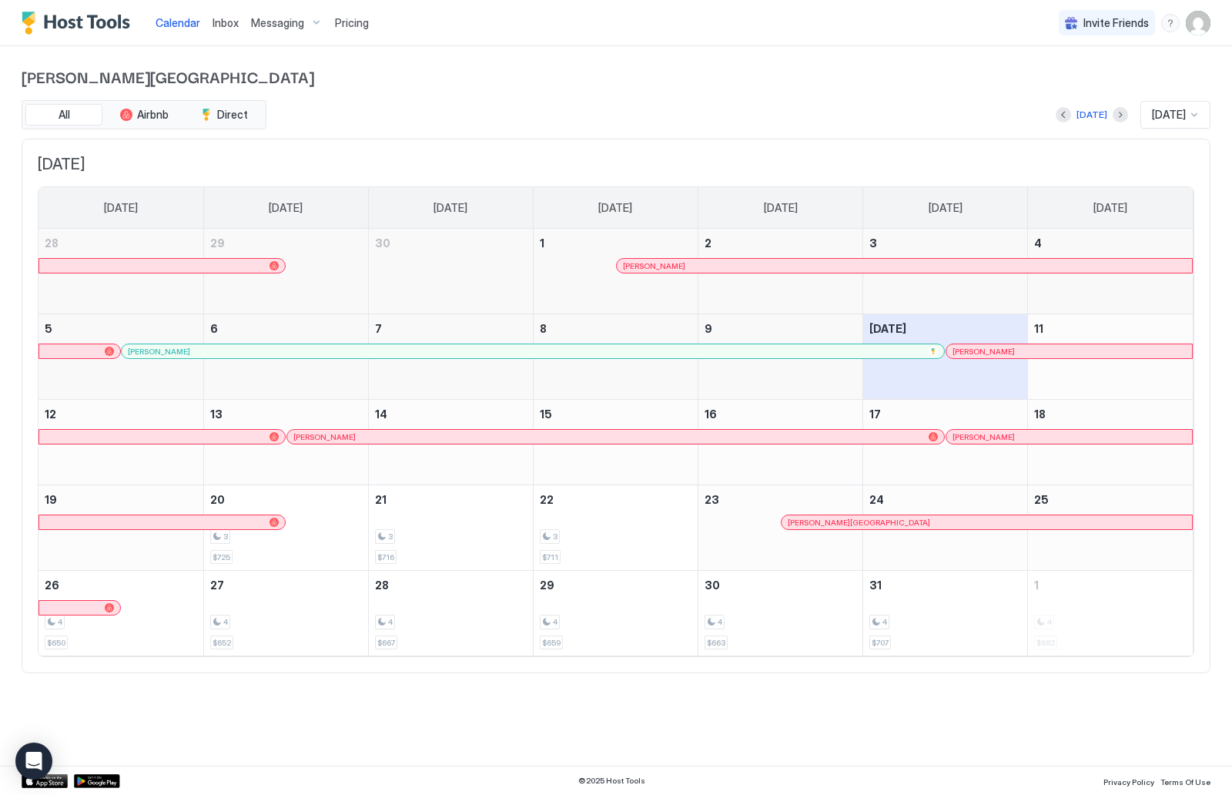
click at [1198, 19] on img "User profile" at bounding box center [1198, 23] width 25 height 25
click at [738, 116] on div at bounding box center [616, 397] width 1232 height 795
click at [1204, 28] on img "User profile" at bounding box center [1198, 23] width 25 height 25
click at [1158, 82] on div "Settings" at bounding box center [1112, 86] width 196 height 27
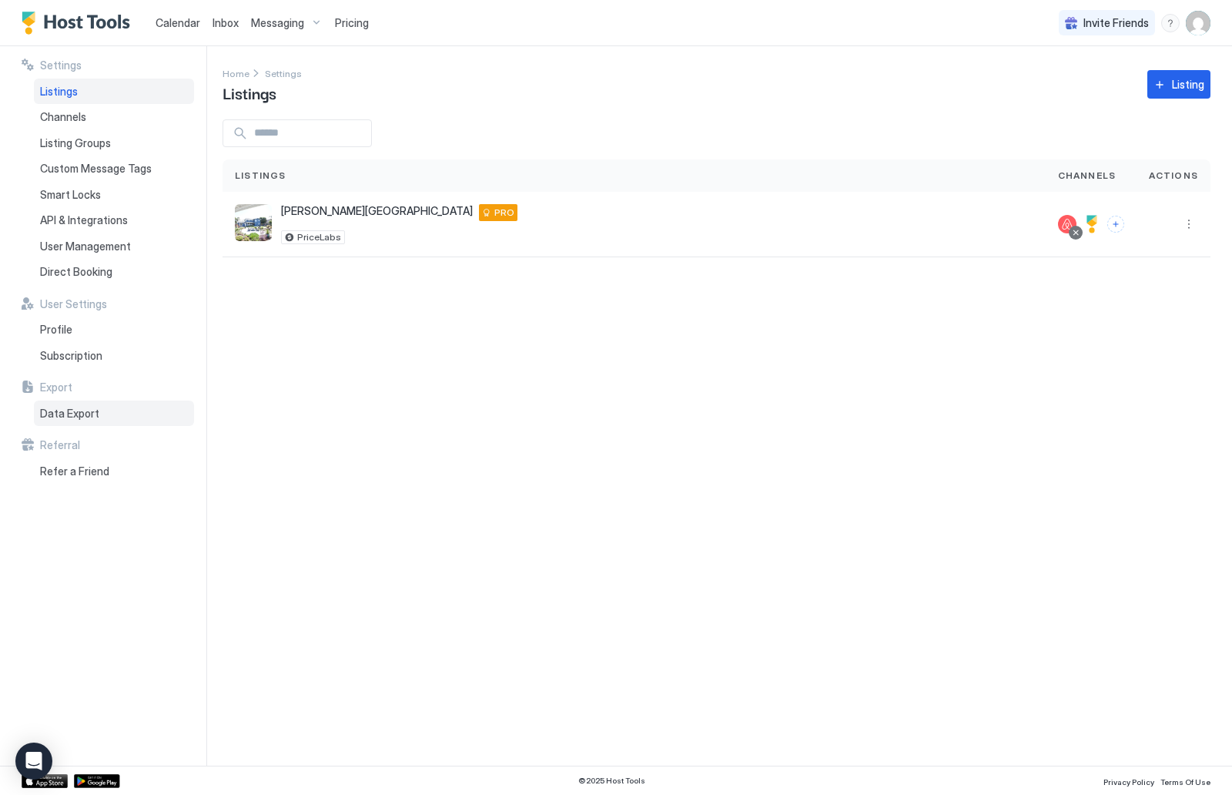
click at [87, 407] on span "Data Export" at bounding box center [69, 414] width 59 height 14
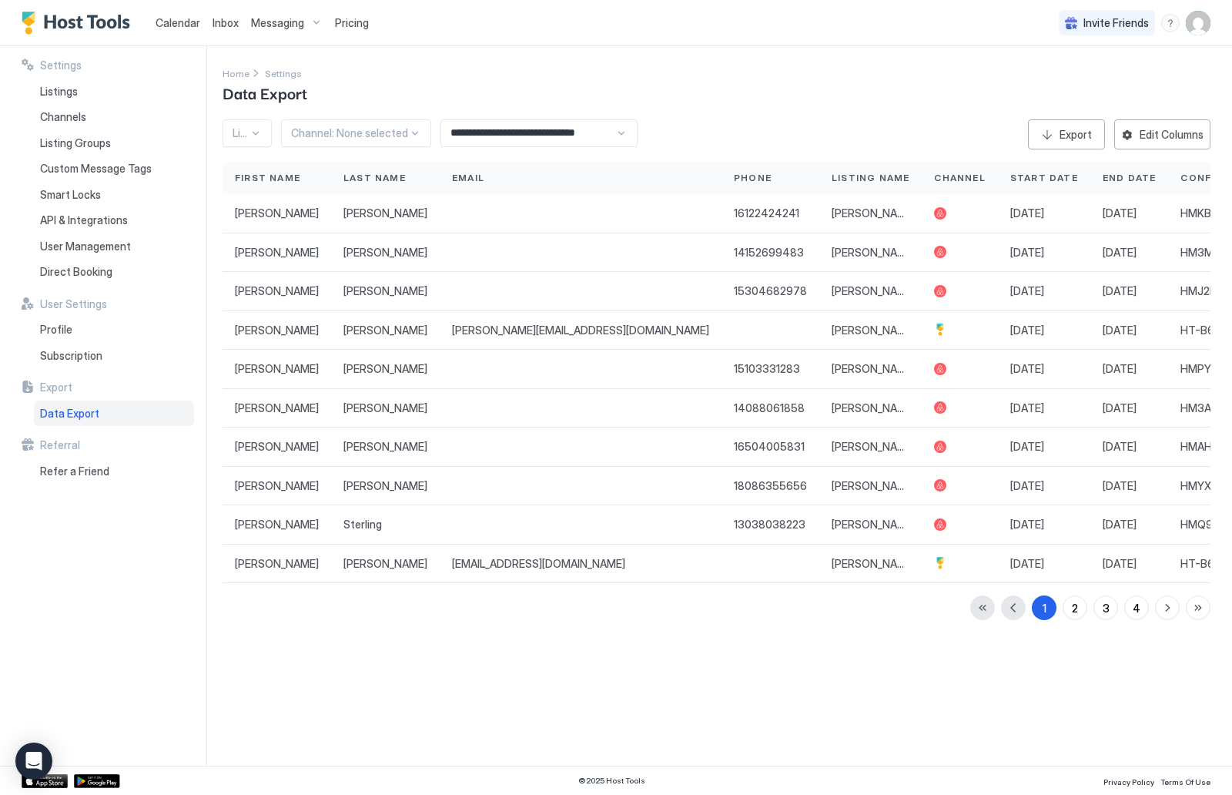
click at [627, 126] on div "**********" at bounding box center [539, 133] width 197 height 28
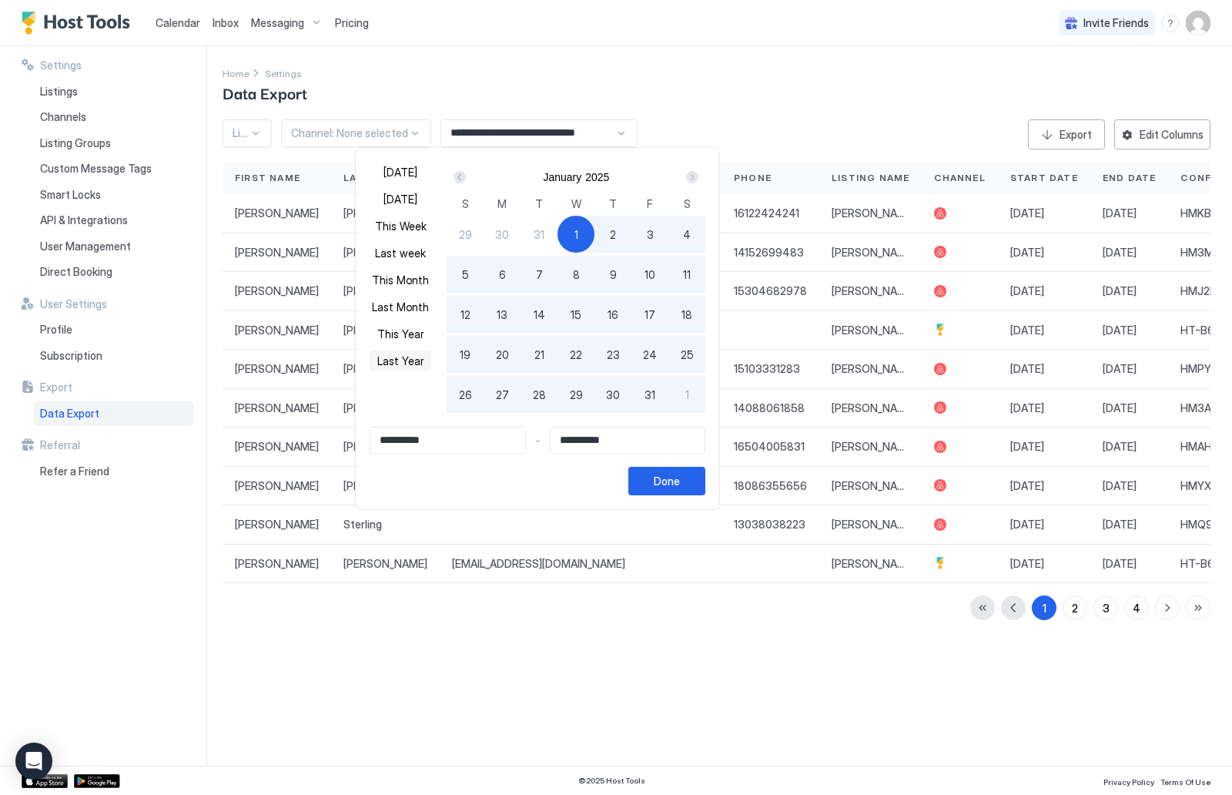
click at [421, 360] on button "Last Year" at bounding box center [401, 360] width 62 height 21
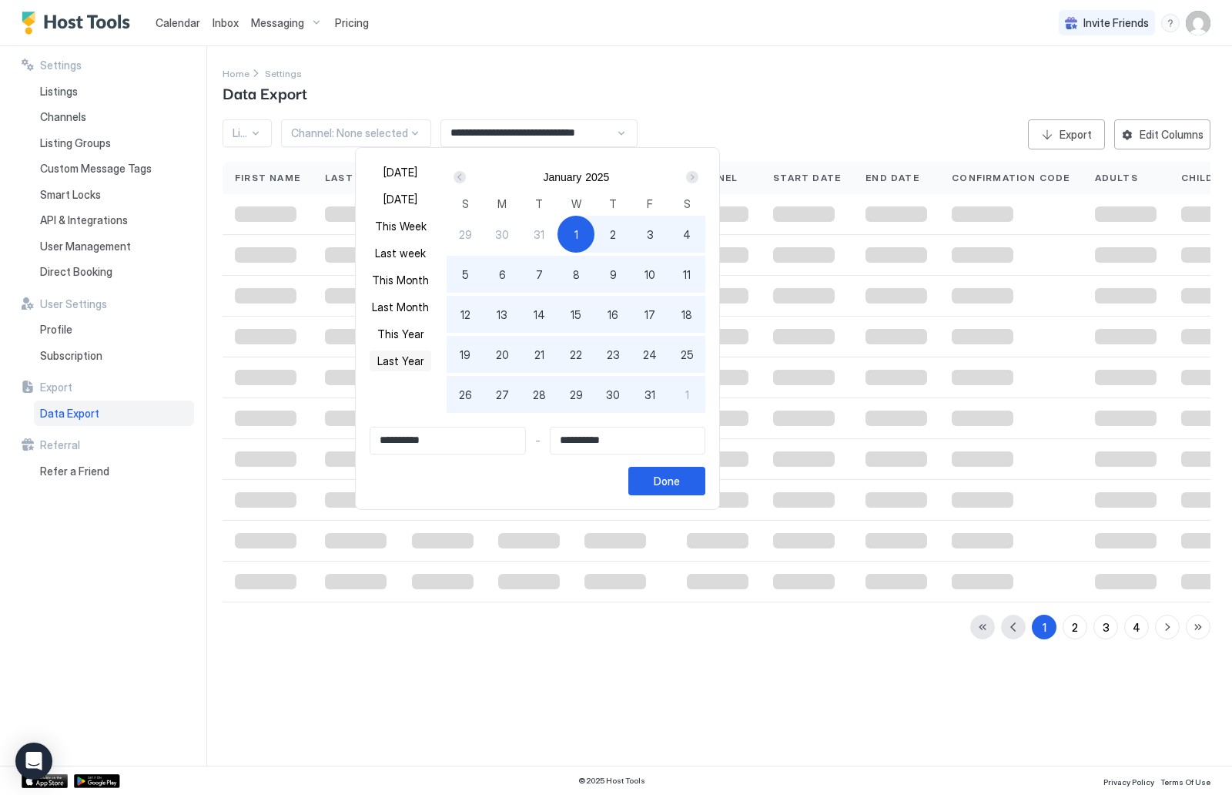
type input "**********"
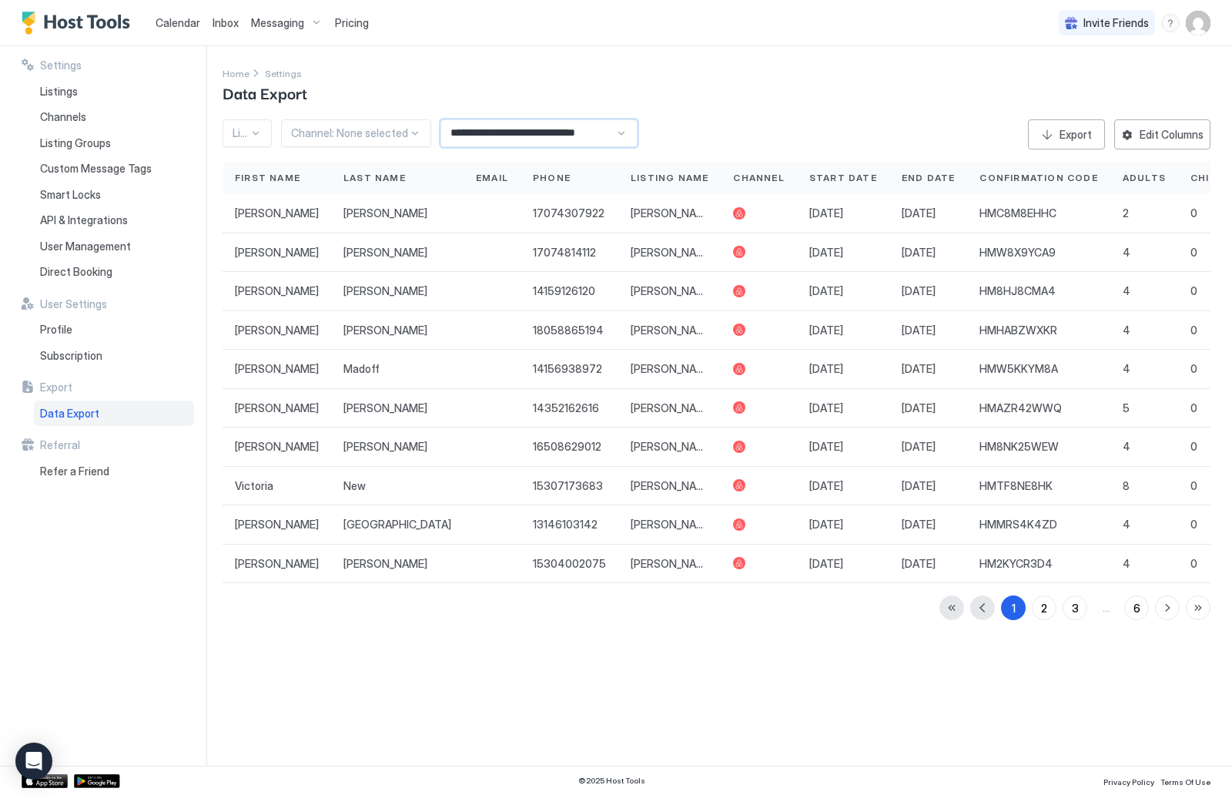
click at [528, 126] on input "**********" at bounding box center [528, 133] width 174 height 26
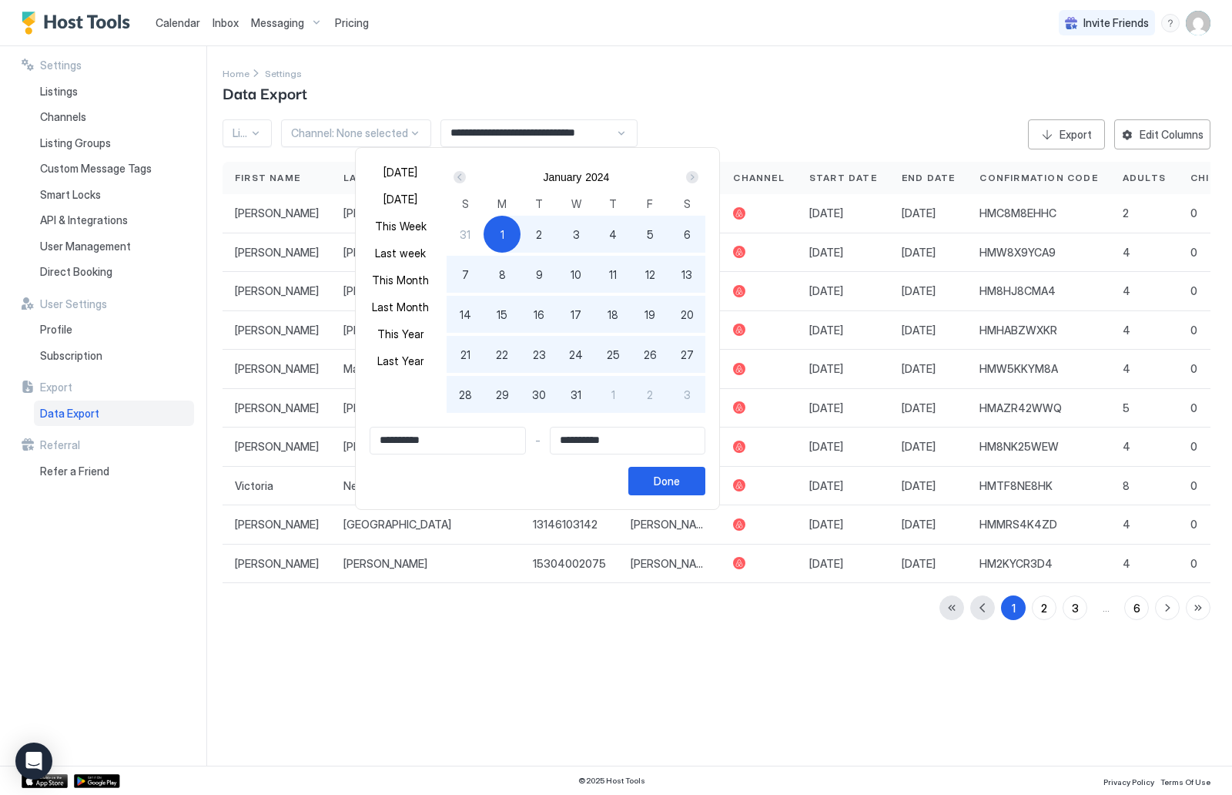
click at [443, 444] on input "**********" at bounding box center [447, 440] width 155 height 26
click at [431, 444] on input "**********" at bounding box center [447, 440] width 155 height 26
click at [457, 173] on div "Prev" at bounding box center [460, 177] width 12 height 12
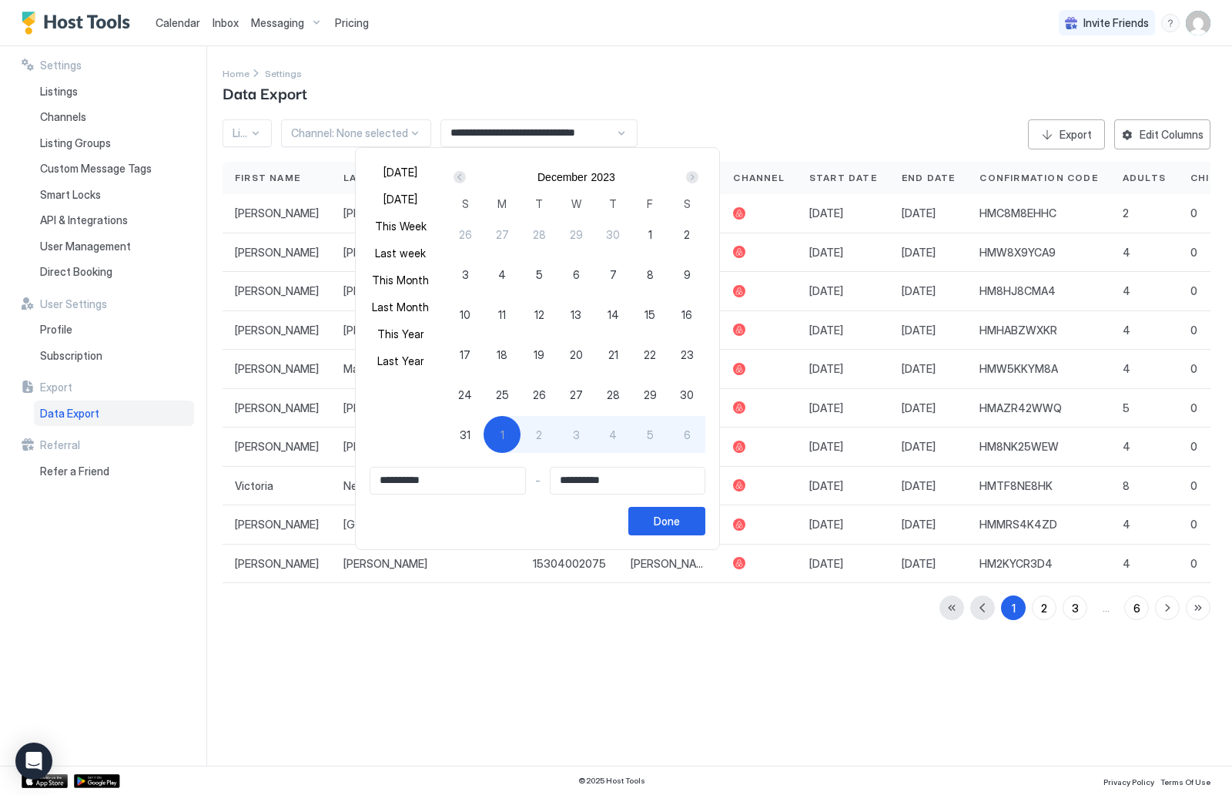
click at [457, 173] on div "Prev" at bounding box center [460, 177] width 12 height 12
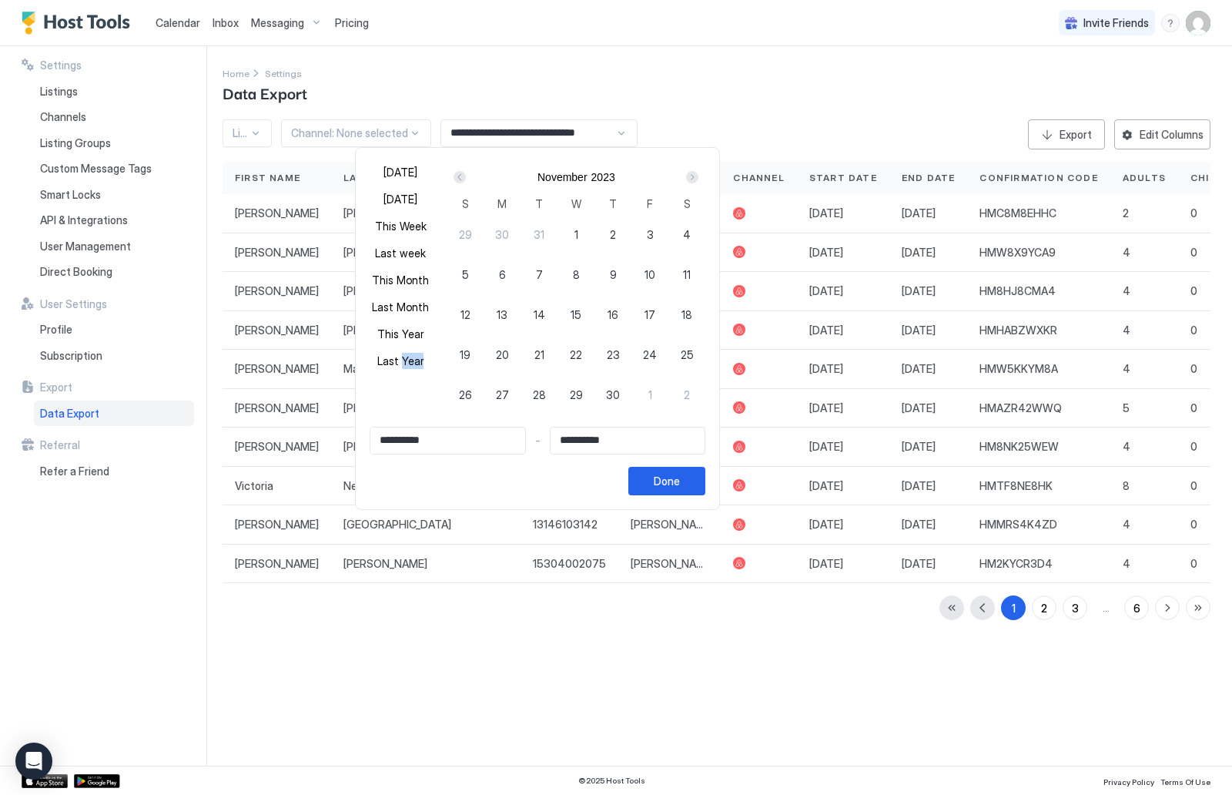
click at [457, 173] on div "Prev" at bounding box center [460, 177] width 12 height 12
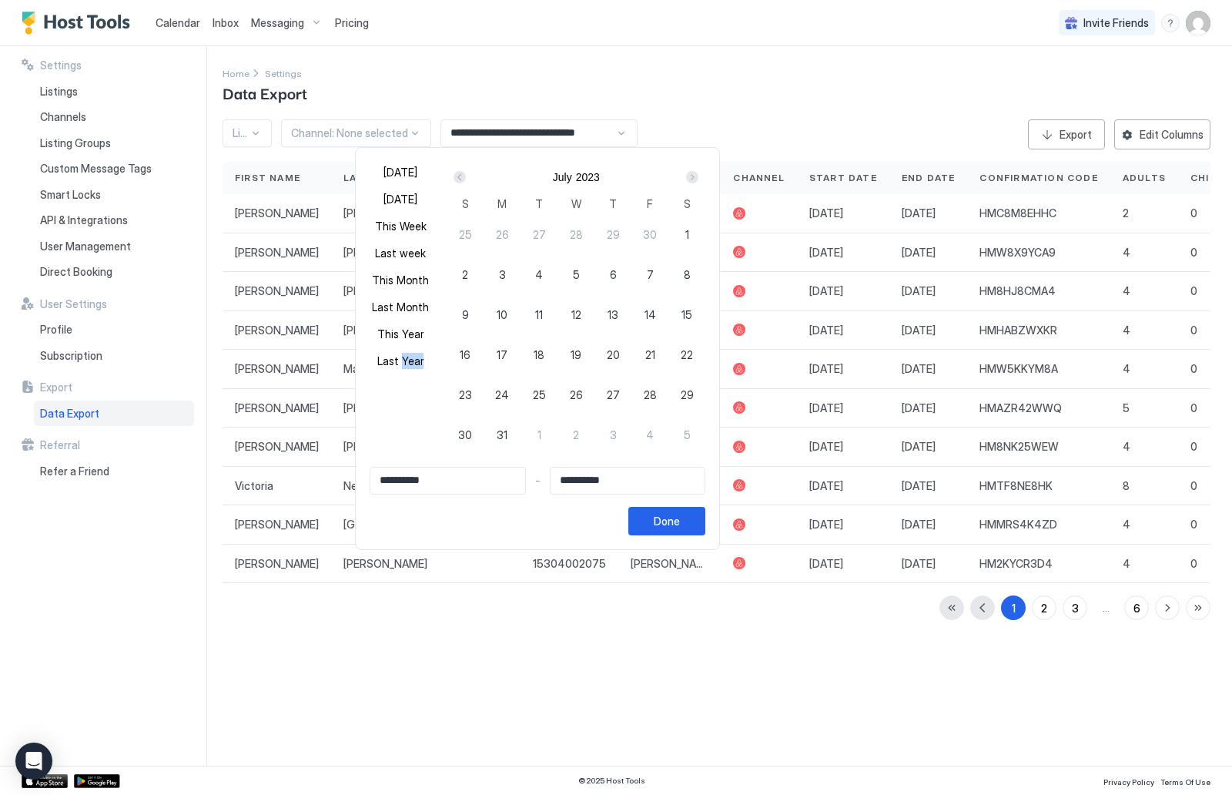
click at [457, 173] on div "Prev" at bounding box center [460, 177] width 12 height 12
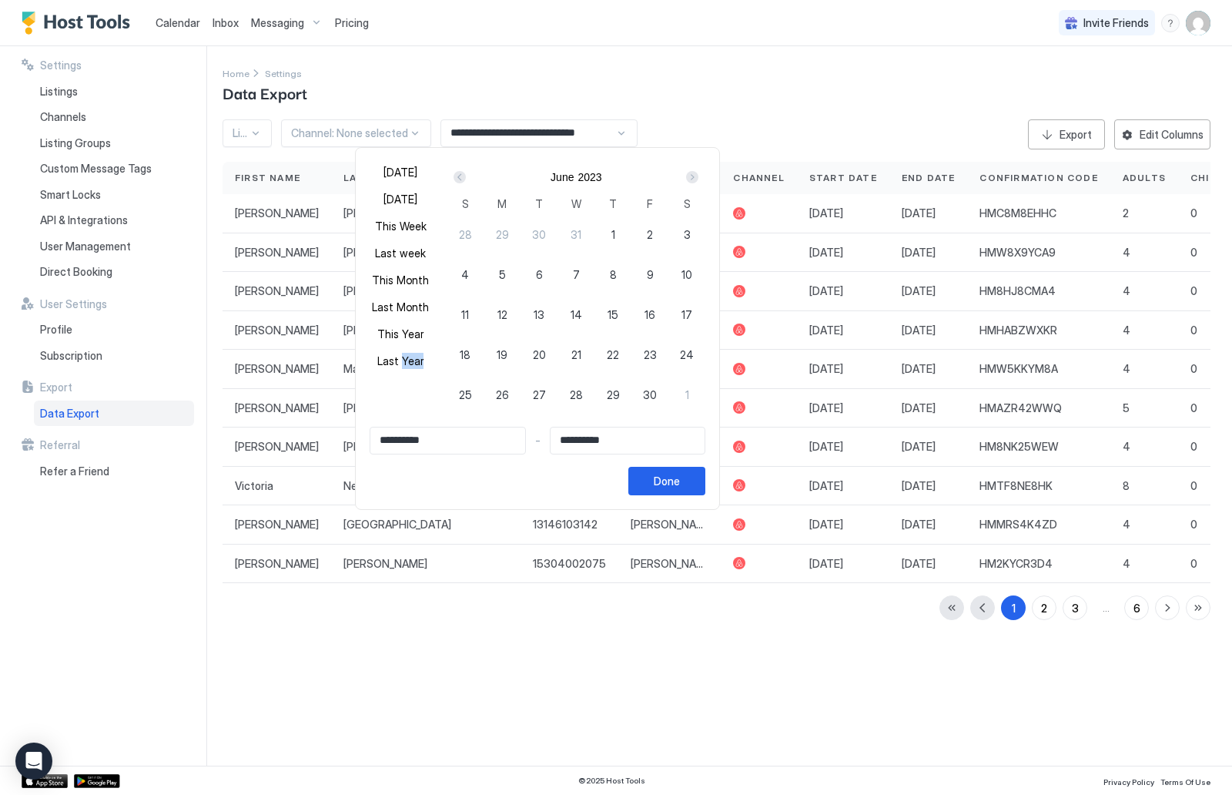
click at [457, 173] on div "Prev" at bounding box center [460, 177] width 12 height 12
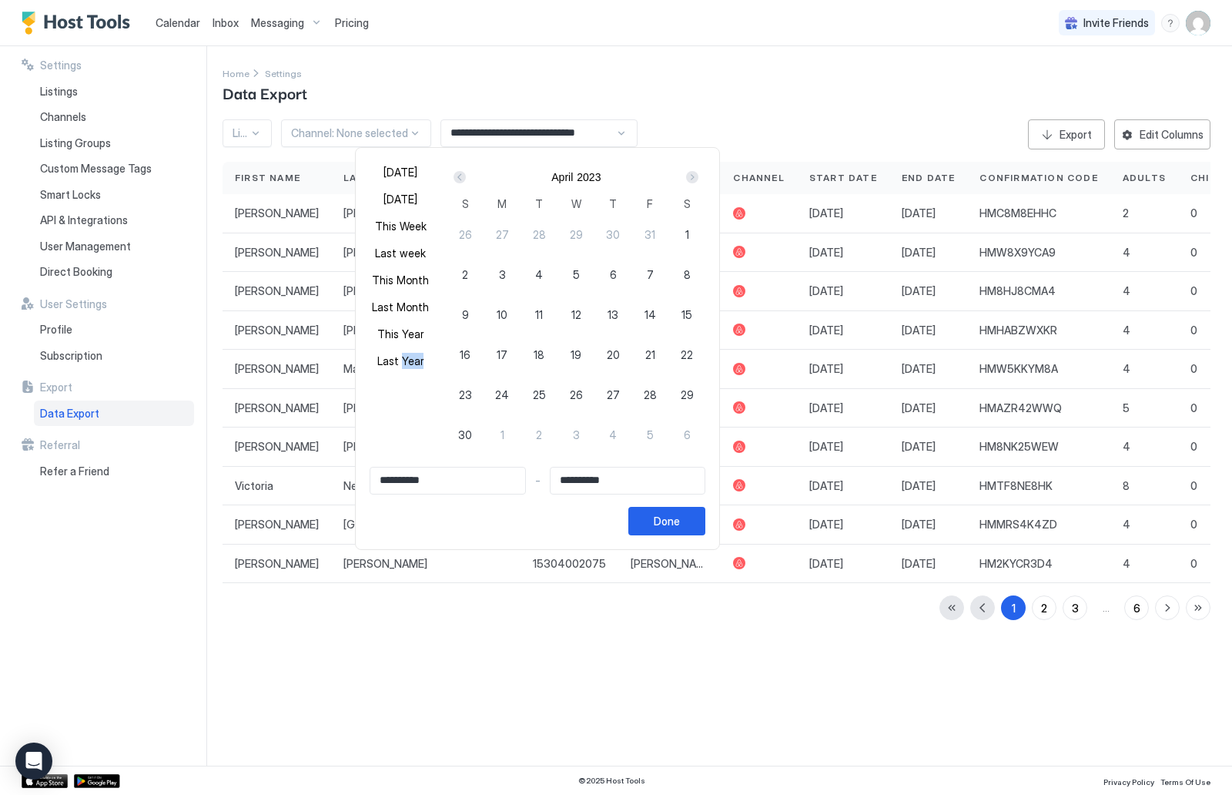
click at [457, 173] on div "Prev" at bounding box center [460, 177] width 12 height 12
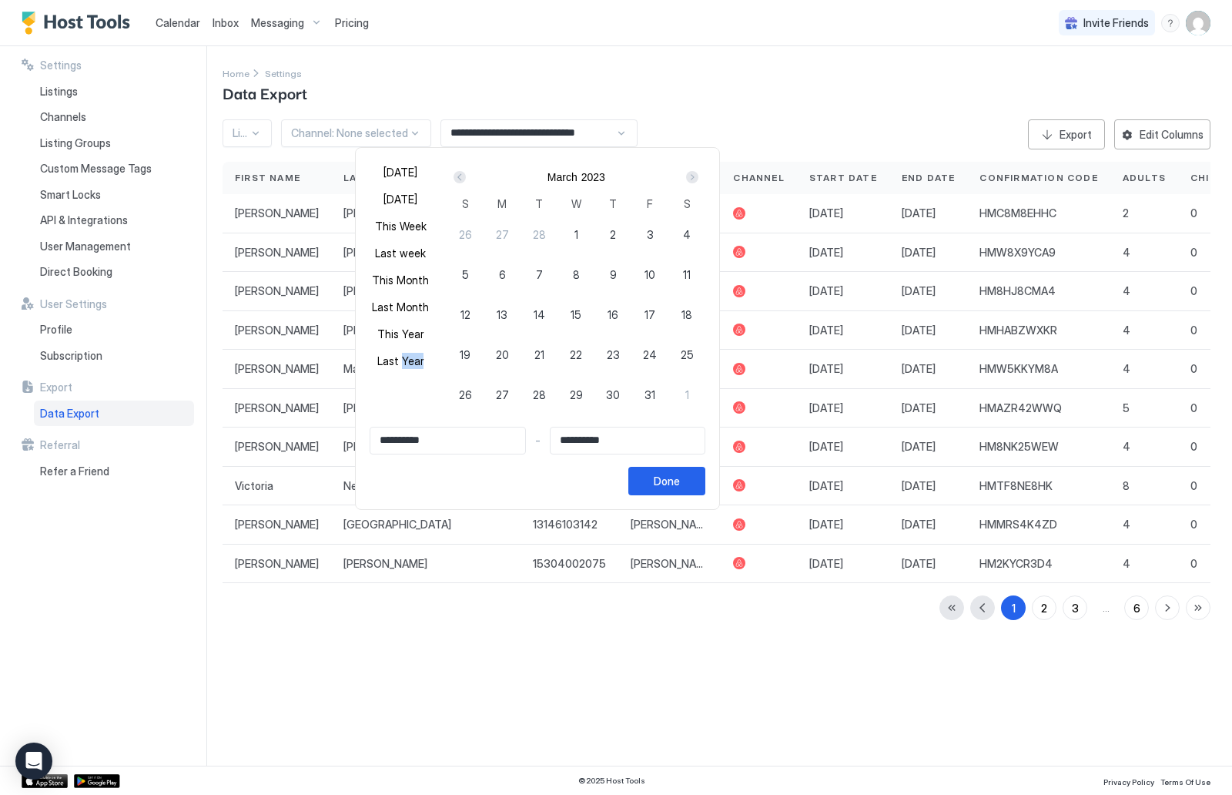
click at [457, 173] on div "Prev" at bounding box center [460, 177] width 12 height 12
click at [464, 232] on span "1" at bounding box center [466, 234] width 4 height 16
type input "**********"
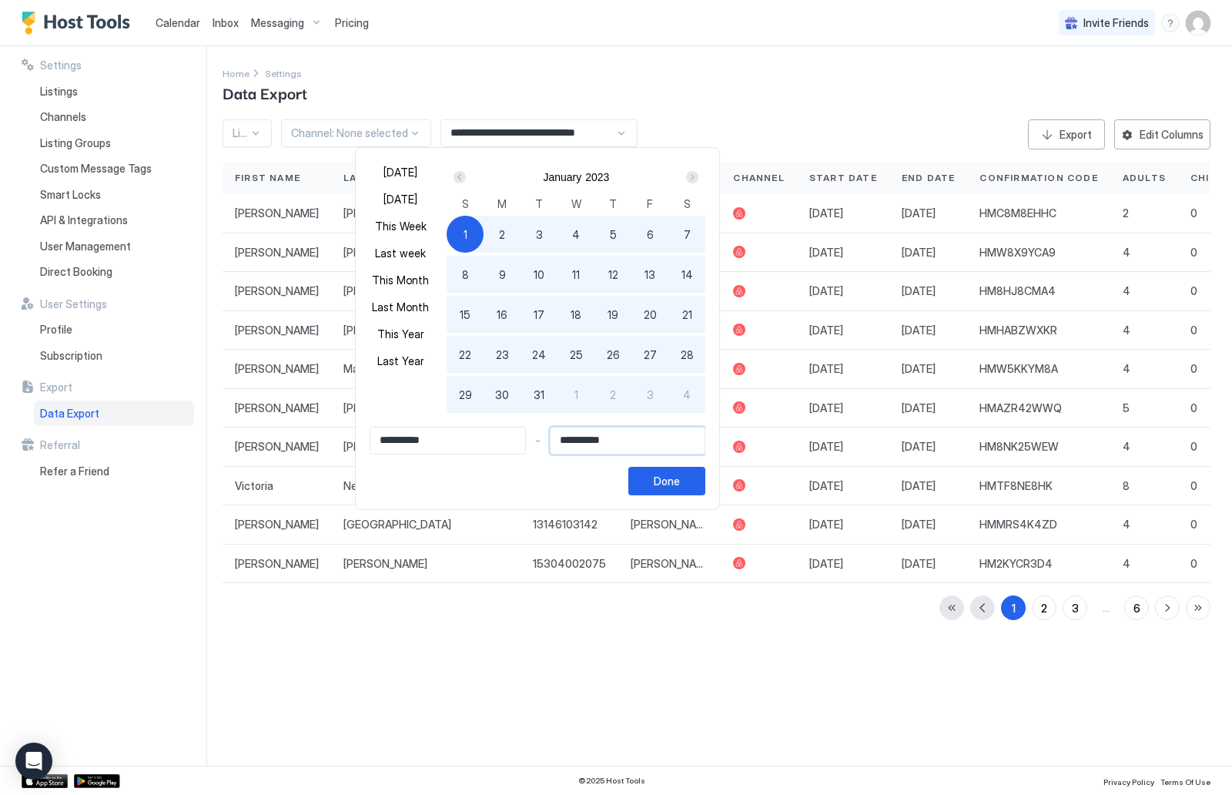
click at [648, 440] on input "**********" at bounding box center [628, 440] width 155 height 26
click at [612, 435] on input "**********" at bounding box center [628, 440] width 155 height 26
click at [614, 441] on input "**********" at bounding box center [628, 440] width 155 height 26
click at [686, 179] on div "Next" at bounding box center [692, 177] width 12 height 12
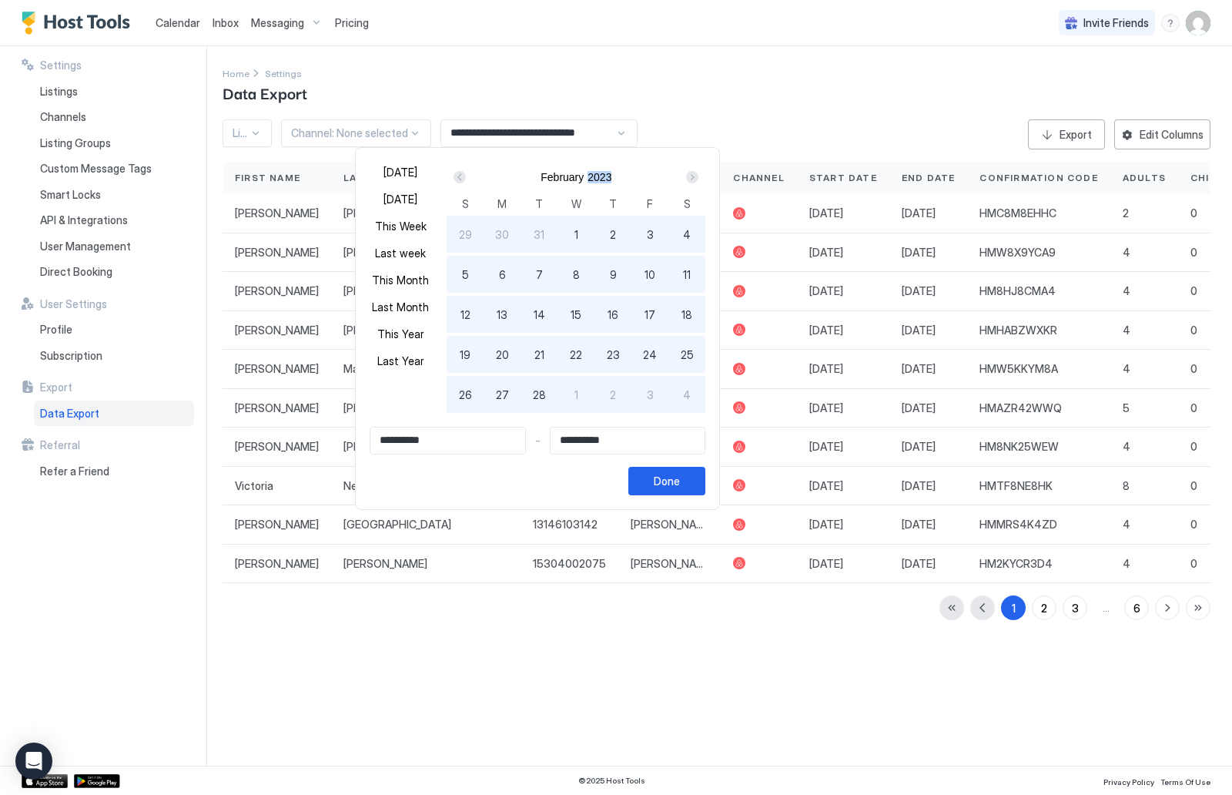
click at [686, 179] on div "Next" at bounding box center [692, 177] width 12 height 12
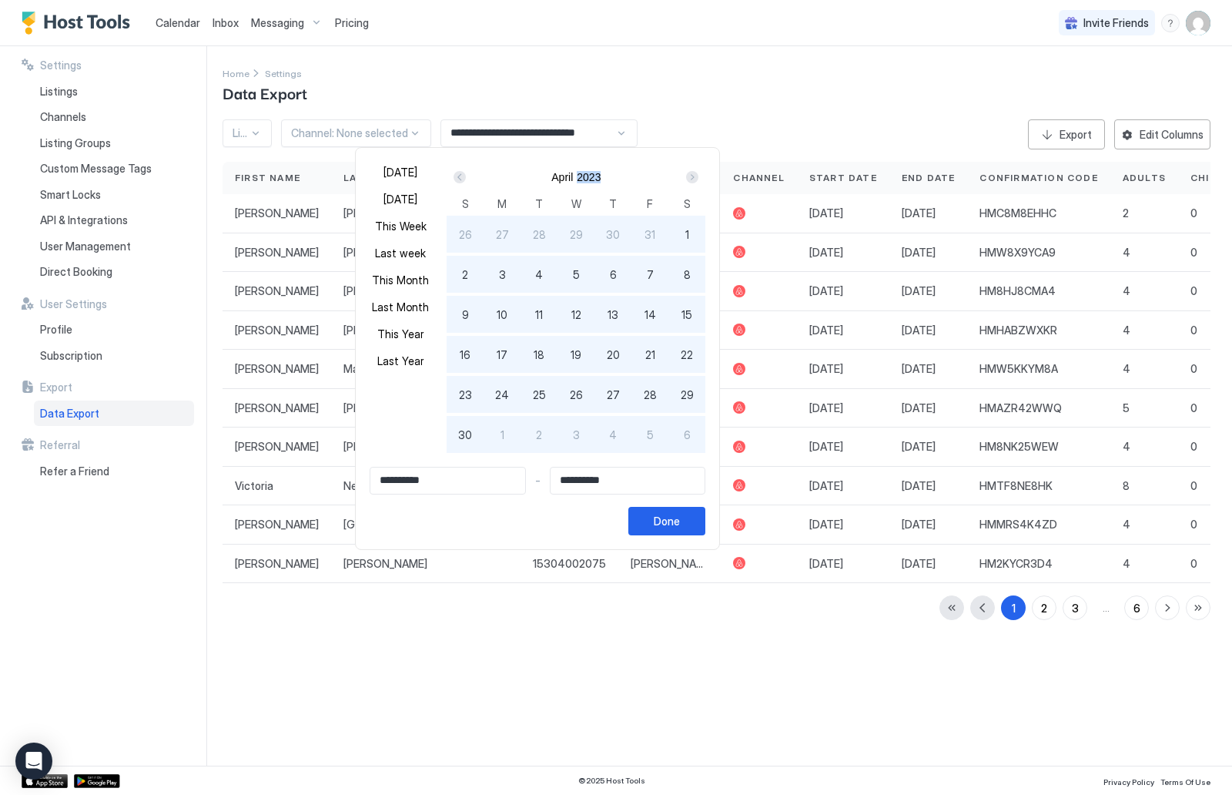
click at [686, 179] on div "Next" at bounding box center [692, 177] width 12 height 12
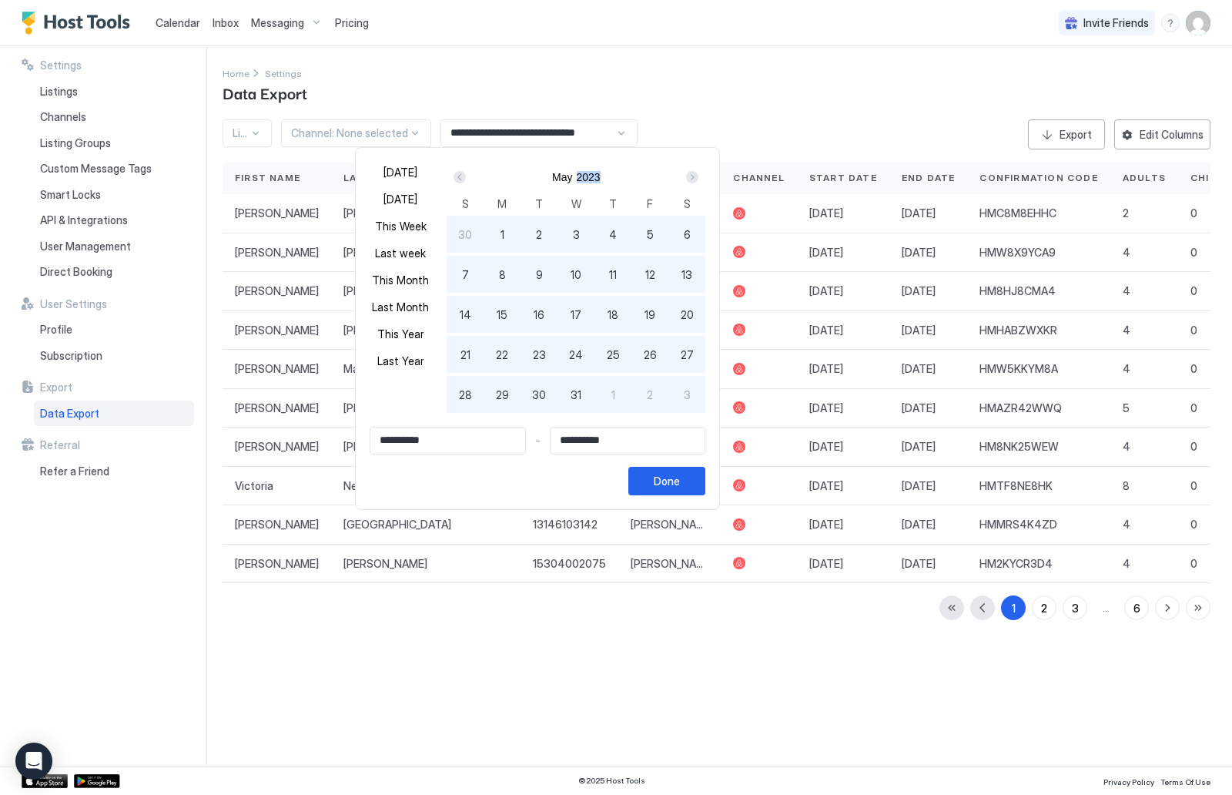
click at [686, 179] on div "Next" at bounding box center [692, 177] width 12 height 12
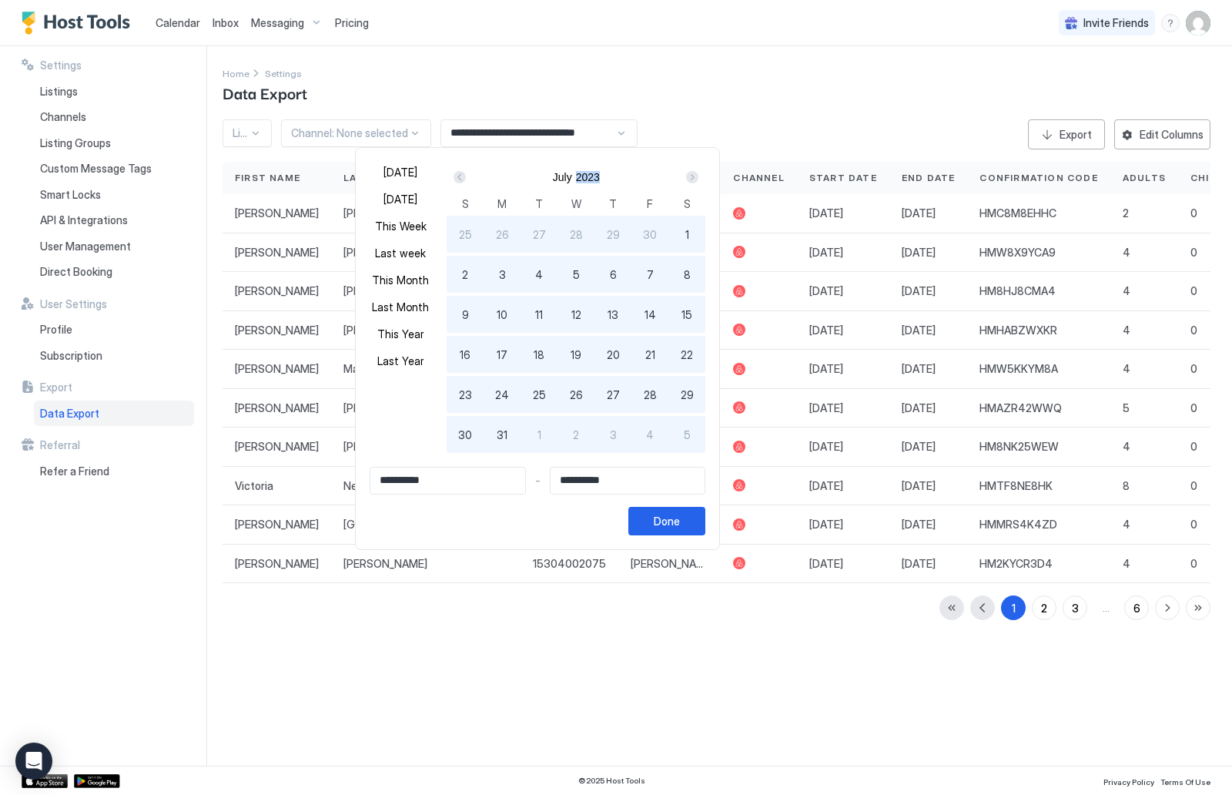
click at [686, 179] on div "Next" at bounding box center [692, 177] width 12 height 12
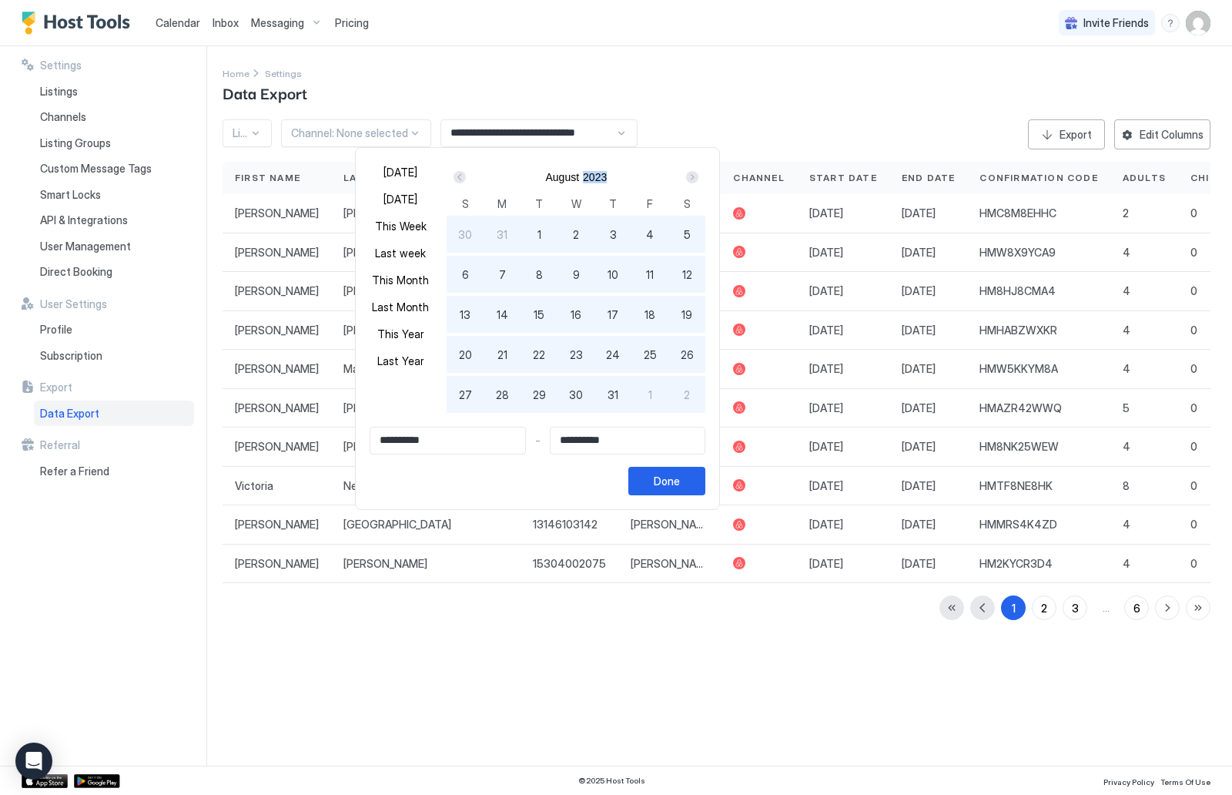
click at [686, 179] on div "Next" at bounding box center [692, 177] width 12 height 12
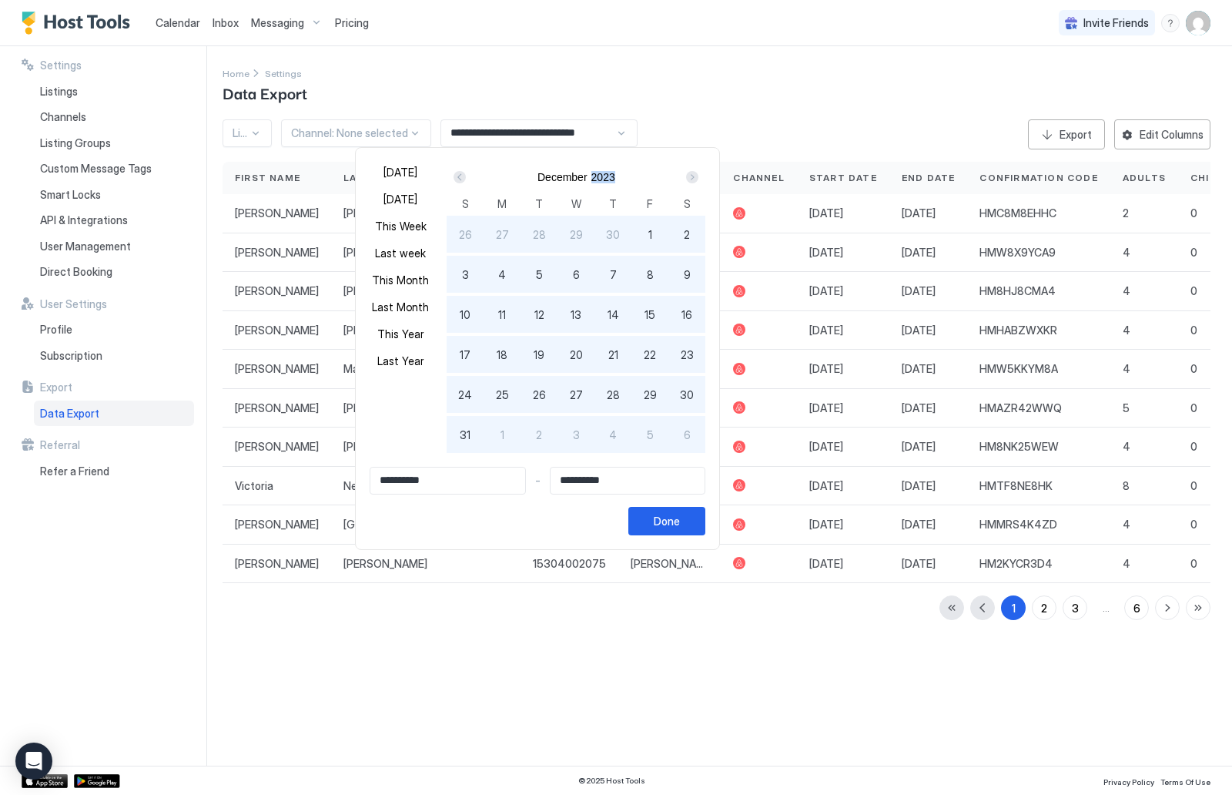
click at [460, 429] on span "31" at bounding box center [465, 435] width 11 height 16
type input "**********"
click at [668, 522] on div "Done" at bounding box center [667, 521] width 26 height 16
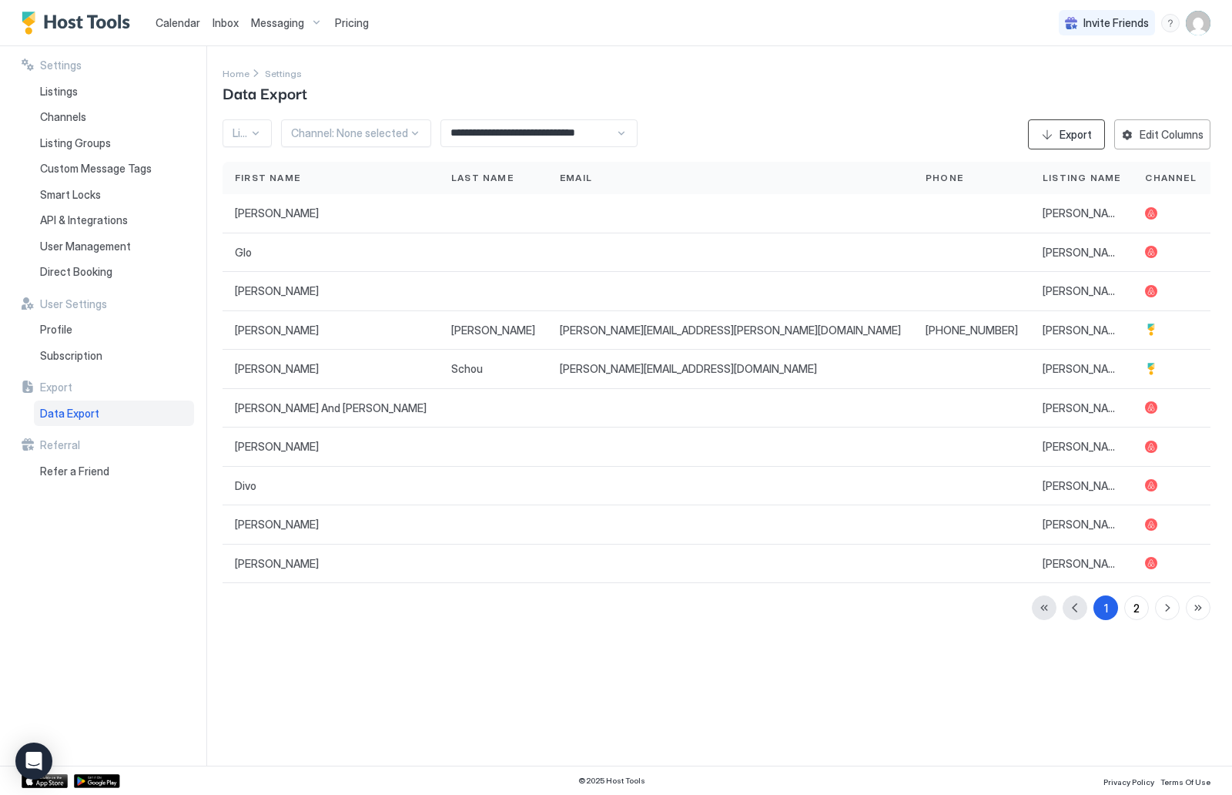
click at [1049, 130] on button "Export" at bounding box center [1066, 134] width 77 height 30
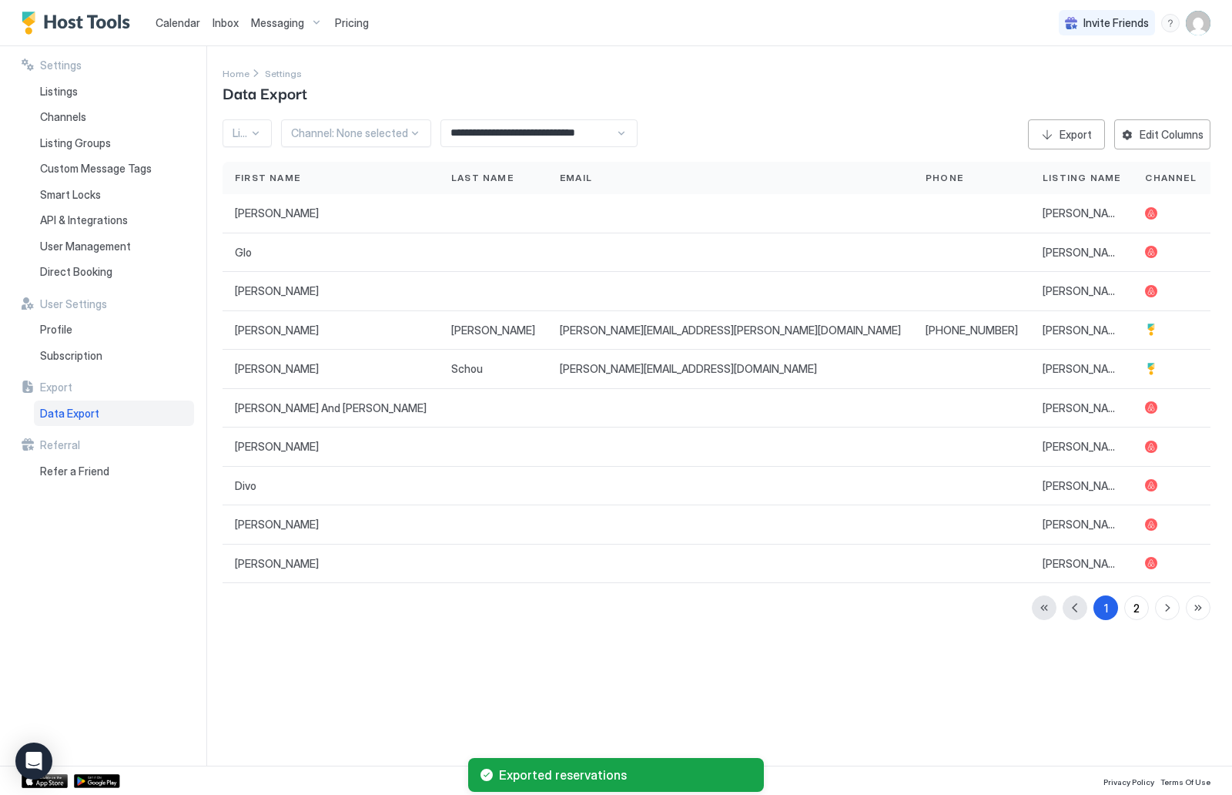
click at [628, 128] on div "**********" at bounding box center [539, 133] width 197 height 28
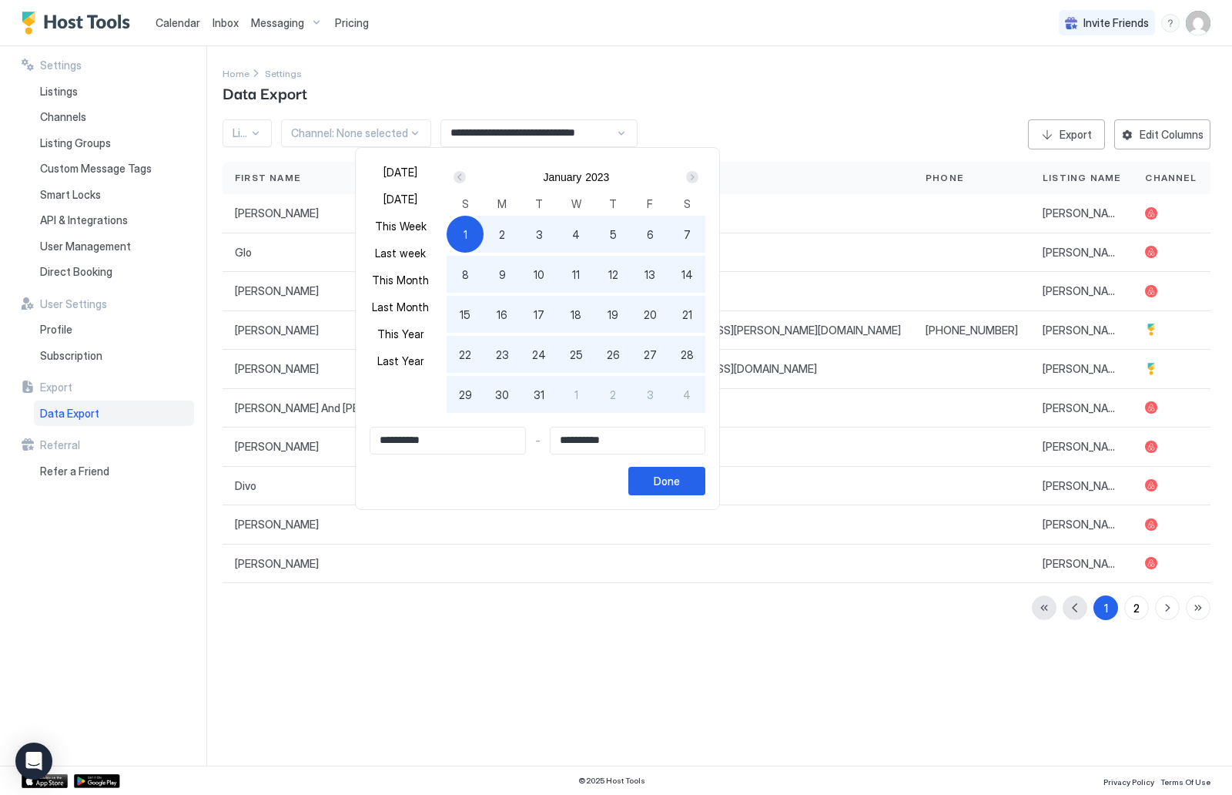
click at [454, 178] on div "Prev" at bounding box center [460, 177] width 12 height 12
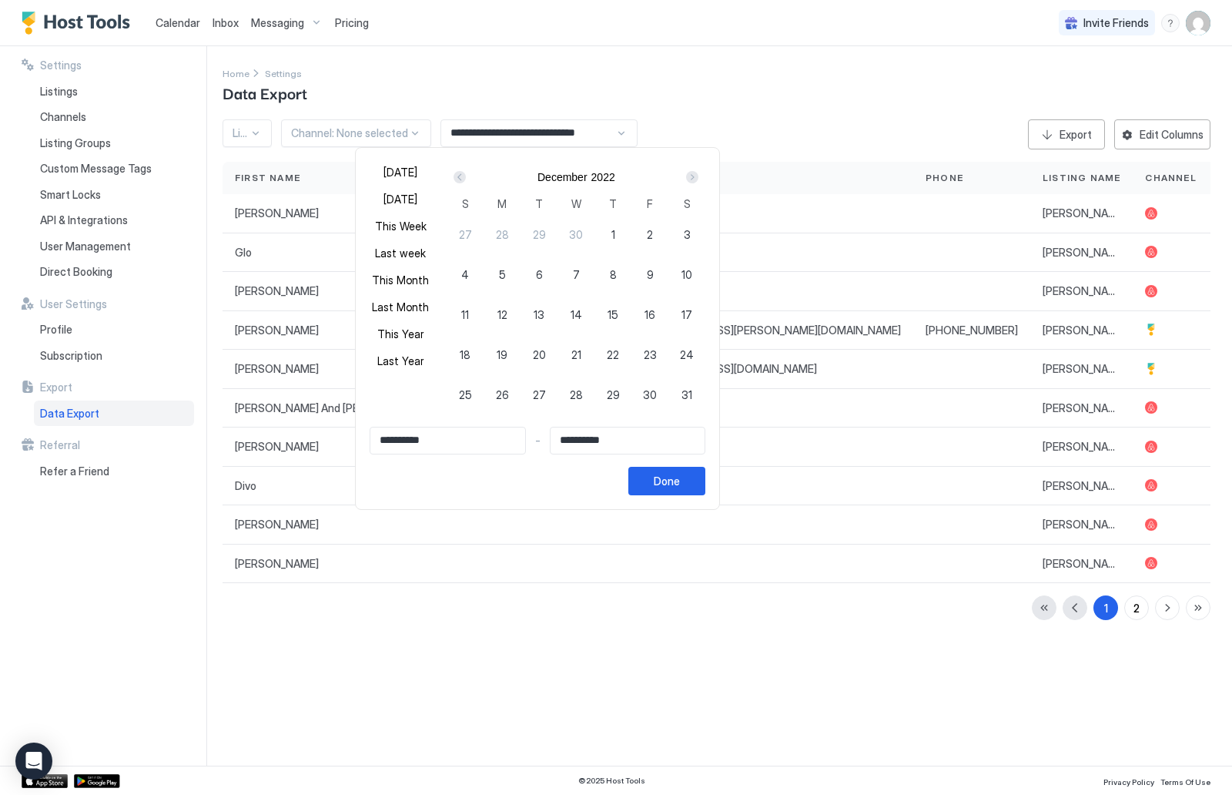
click at [454, 178] on div "Prev" at bounding box center [460, 177] width 12 height 12
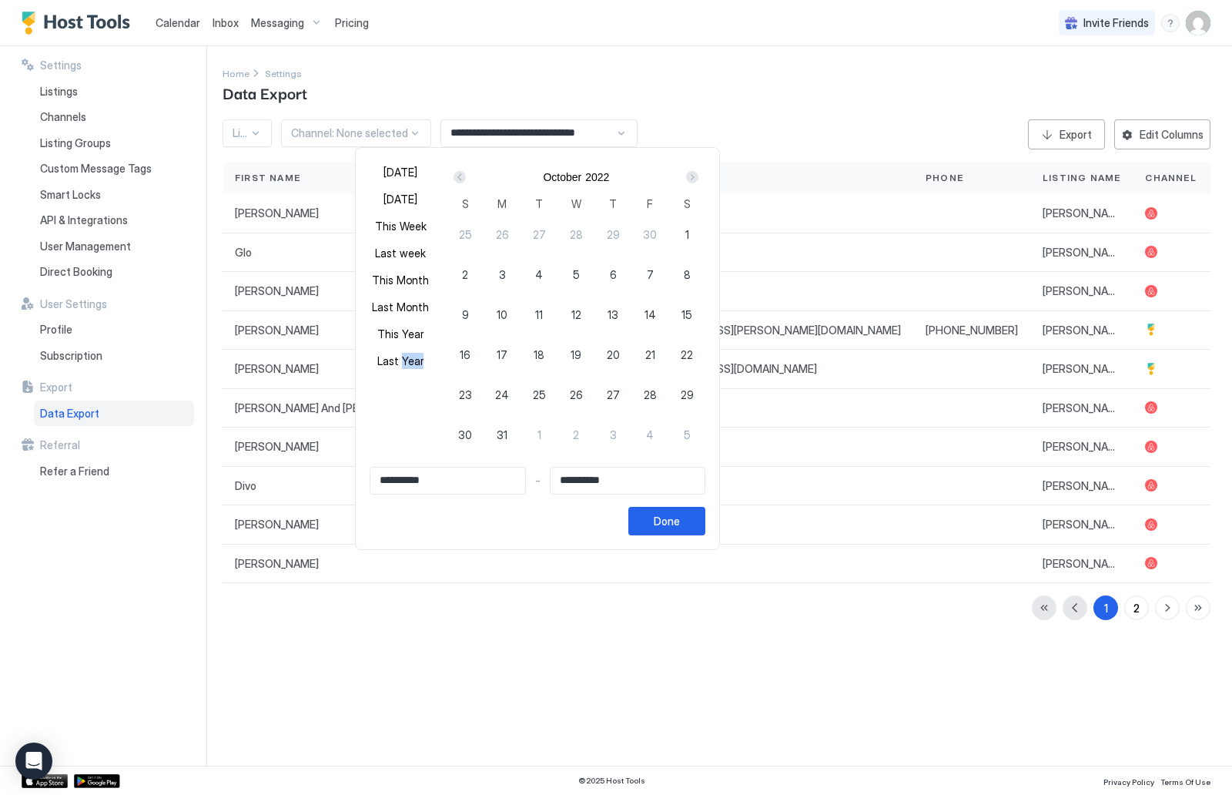
click at [454, 178] on div "Prev" at bounding box center [460, 177] width 12 height 12
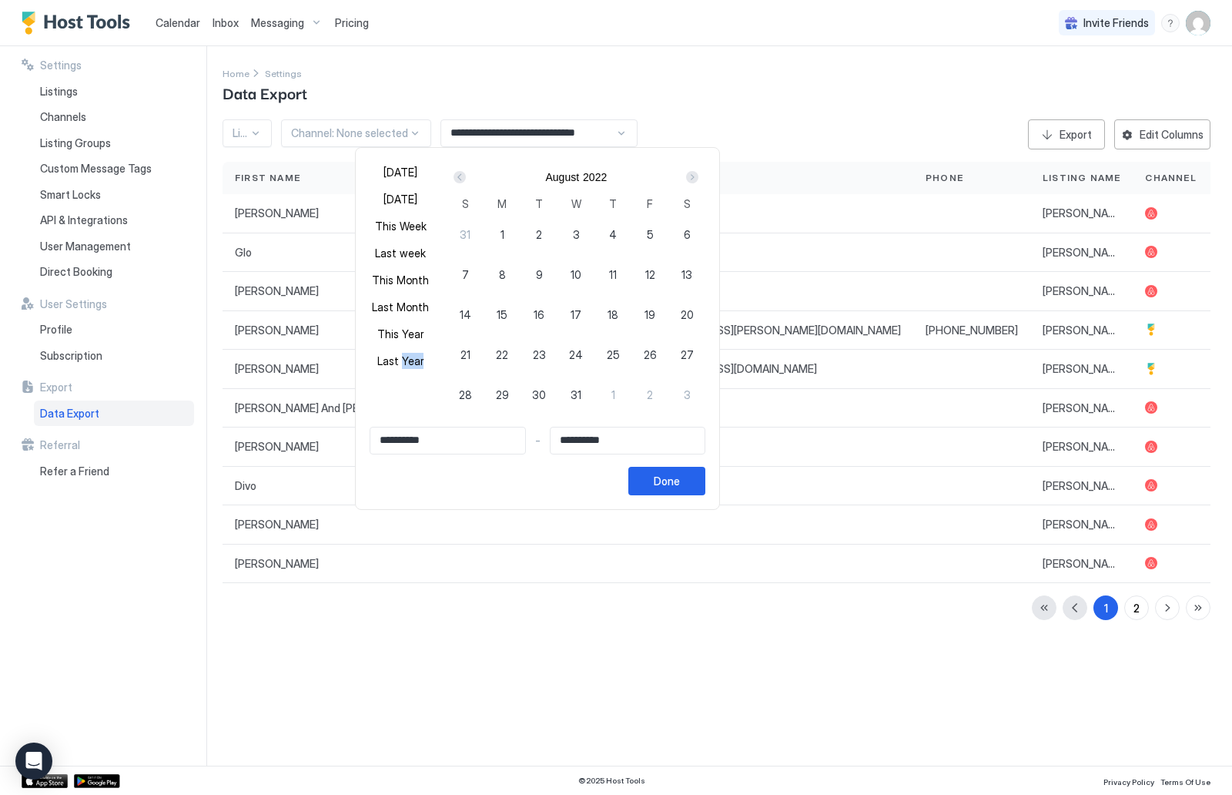
click at [454, 178] on div "Prev" at bounding box center [460, 177] width 12 height 12
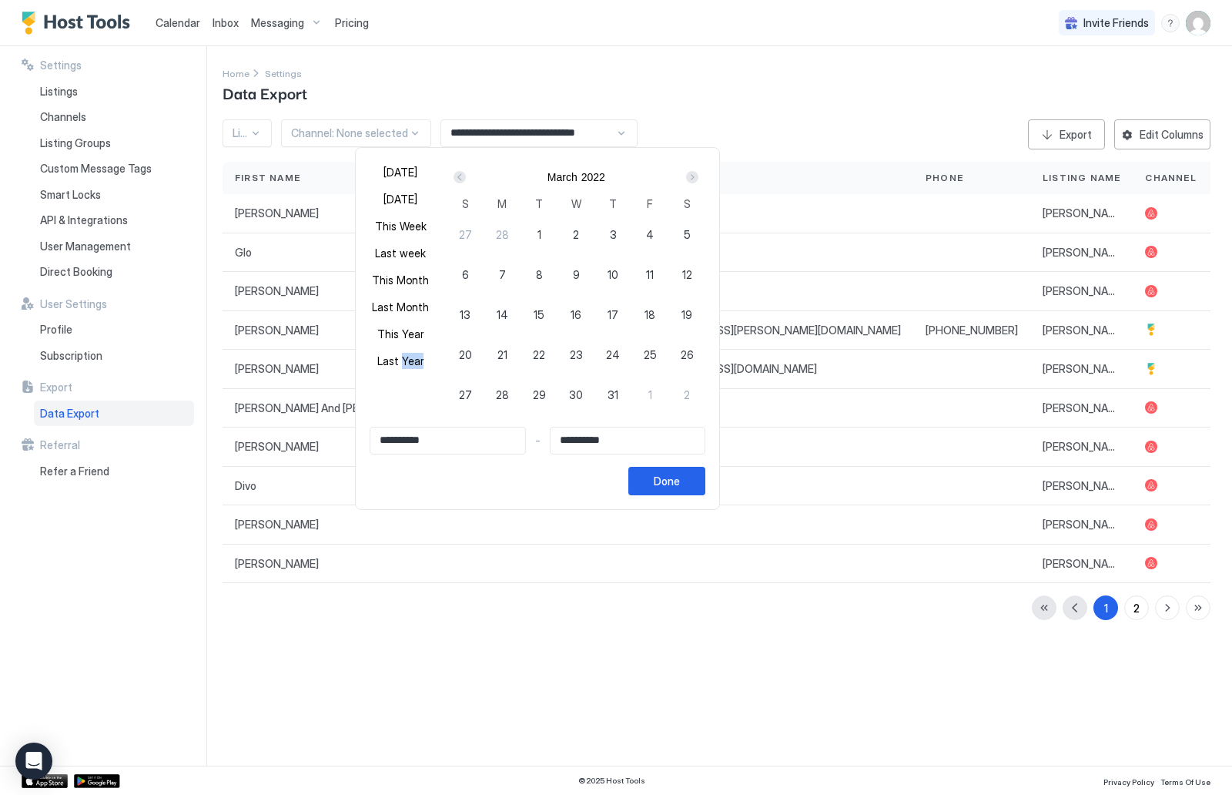
click at [454, 178] on div "Prev" at bounding box center [460, 177] width 12 height 12
click at [454, 177] on div "Prev" at bounding box center [460, 177] width 12 height 12
click at [458, 183] on div "Prev" at bounding box center [460, 177] width 12 height 12
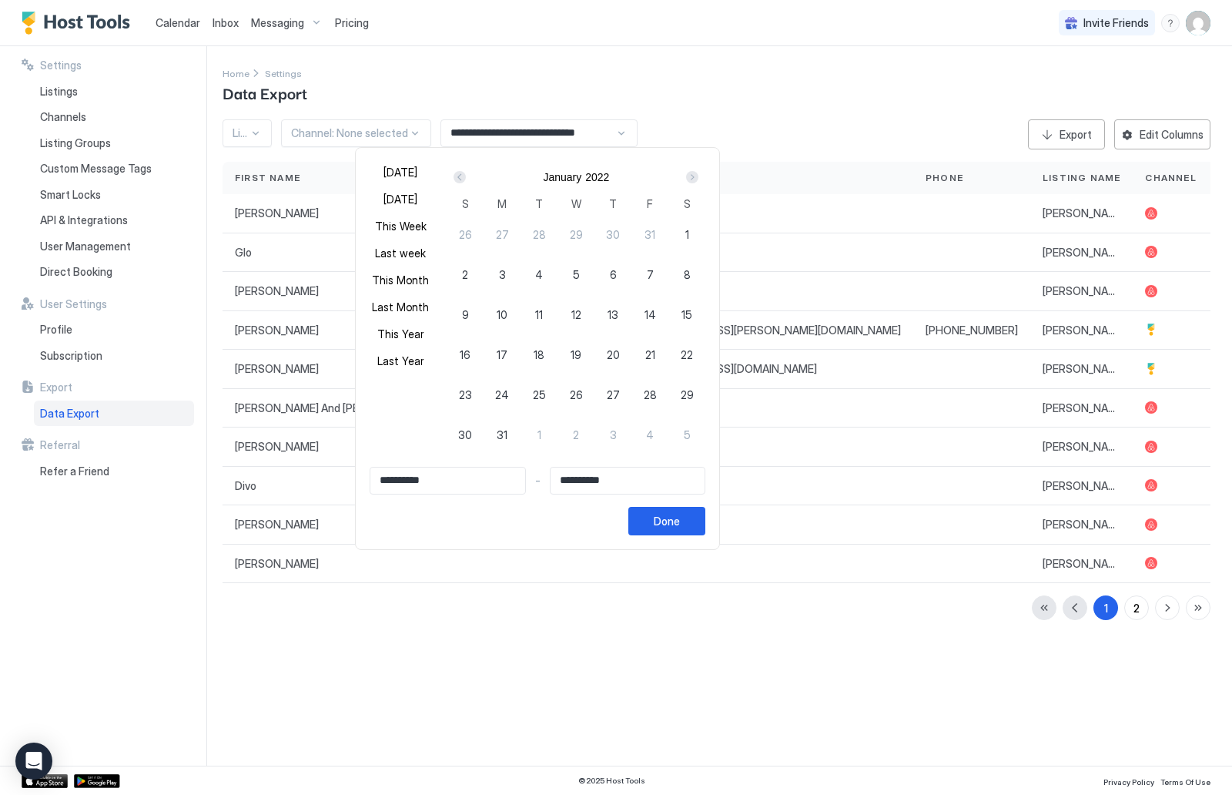
click at [675, 233] on div "1" at bounding box center [686, 234] width 37 height 37
type input "**********"
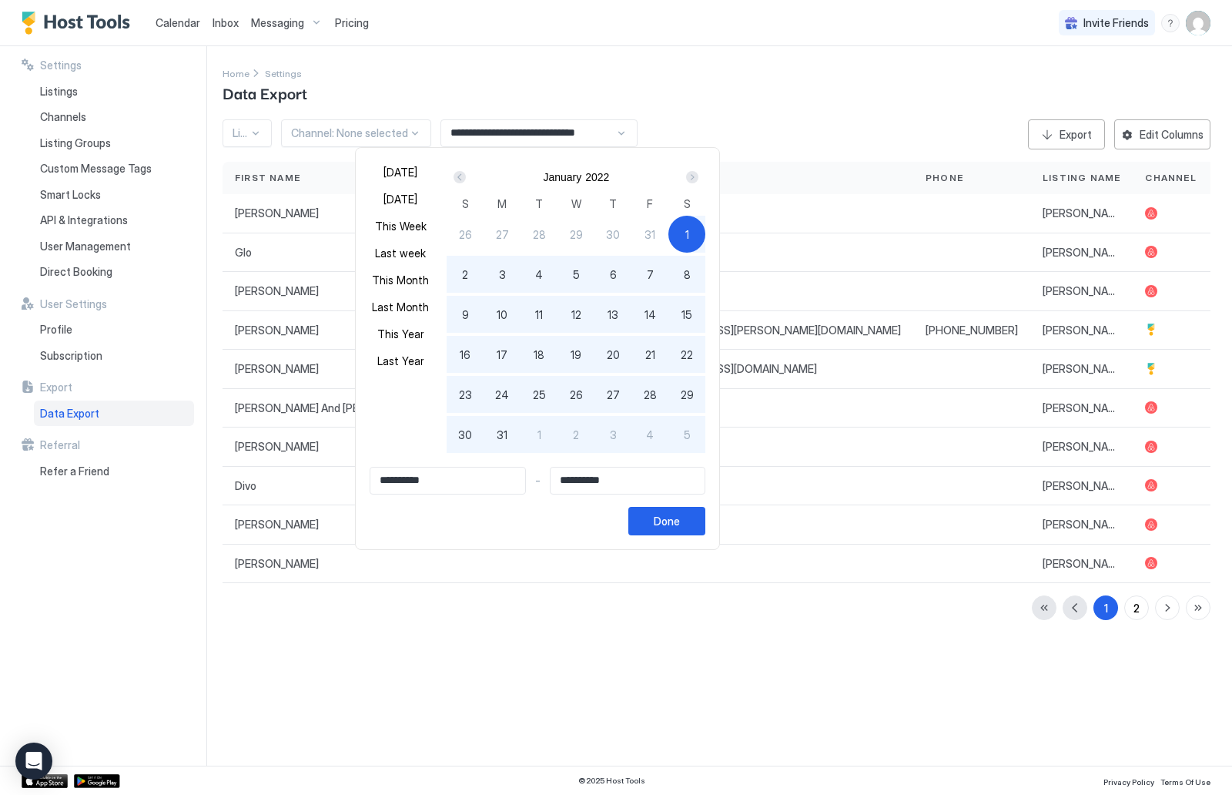
click at [688, 178] on div "Next" at bounding box center [692, 177] width 12 height 12
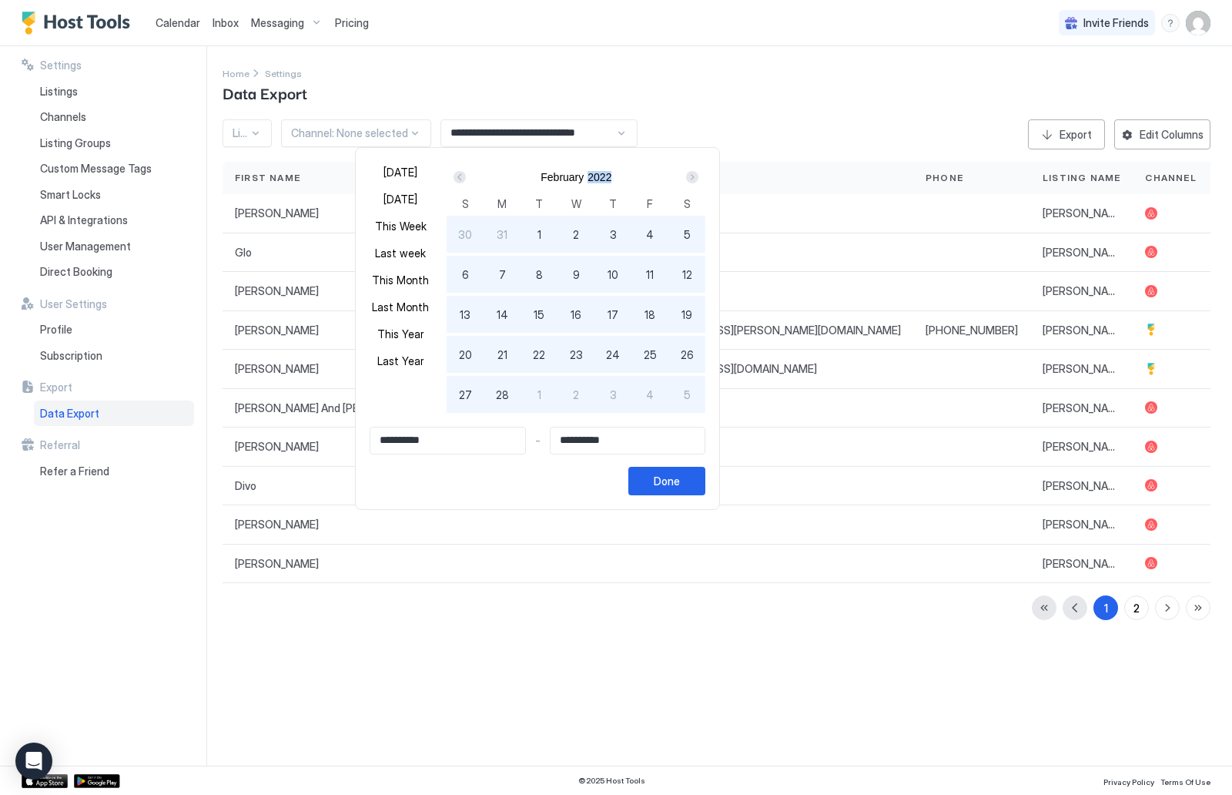
click at [688, 178] on div "Next" at bounding box center [692, 177] width 12 height 12
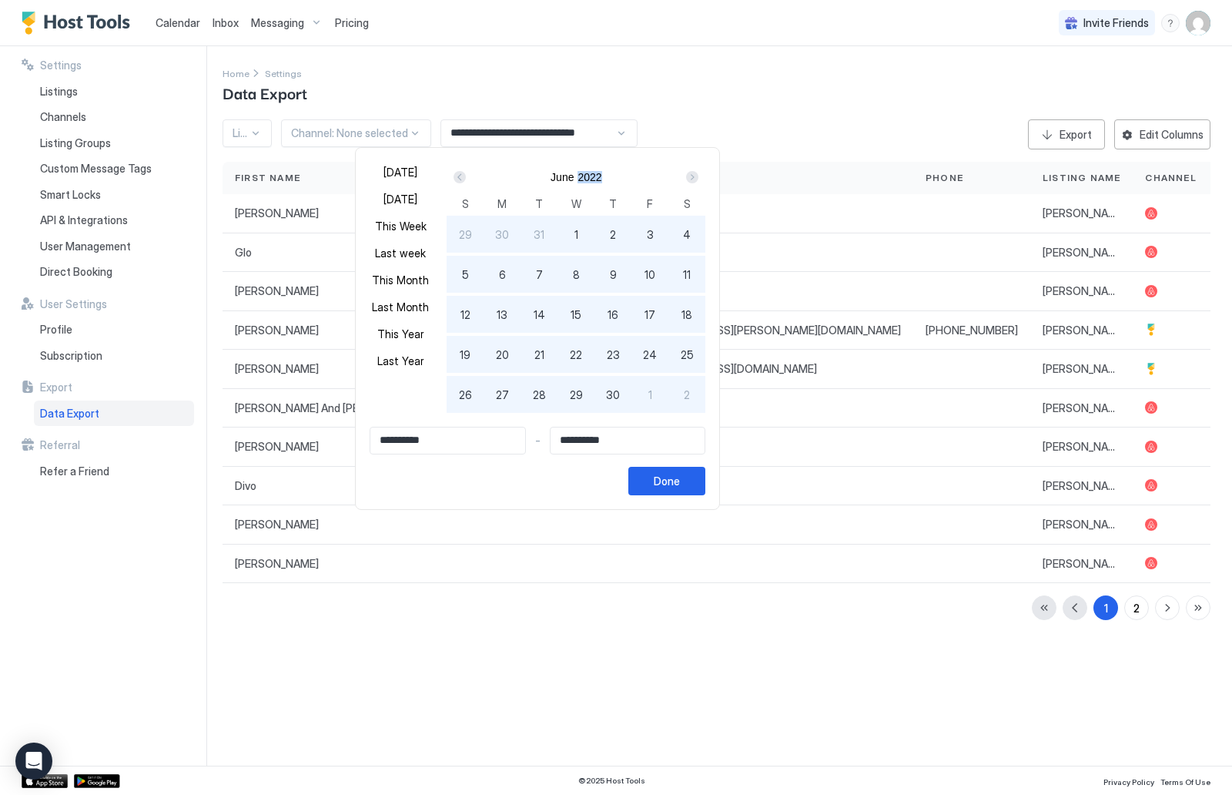
click at [688, 178] on div "Next" at bounding box center [692, 177] width 12 height 12
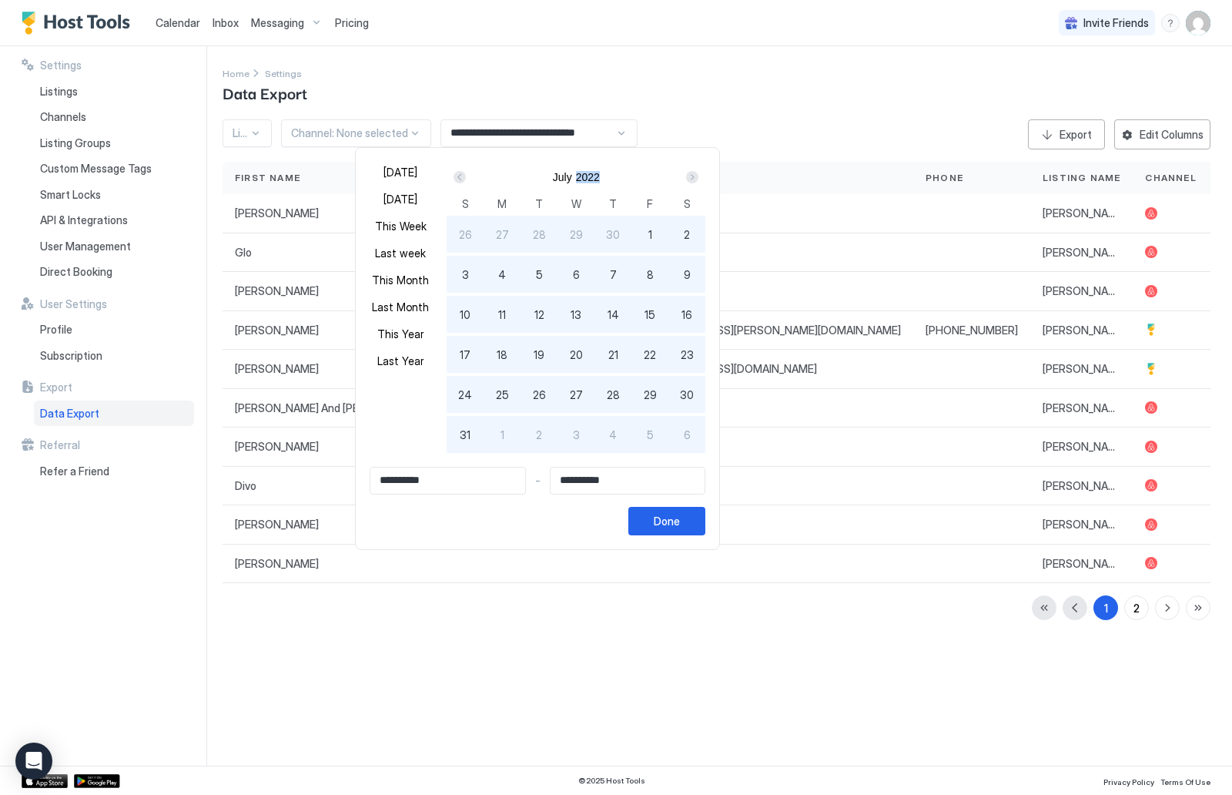
click at [688, 178] on div "Next" at bounding box center [692, 177] width 12 height 12
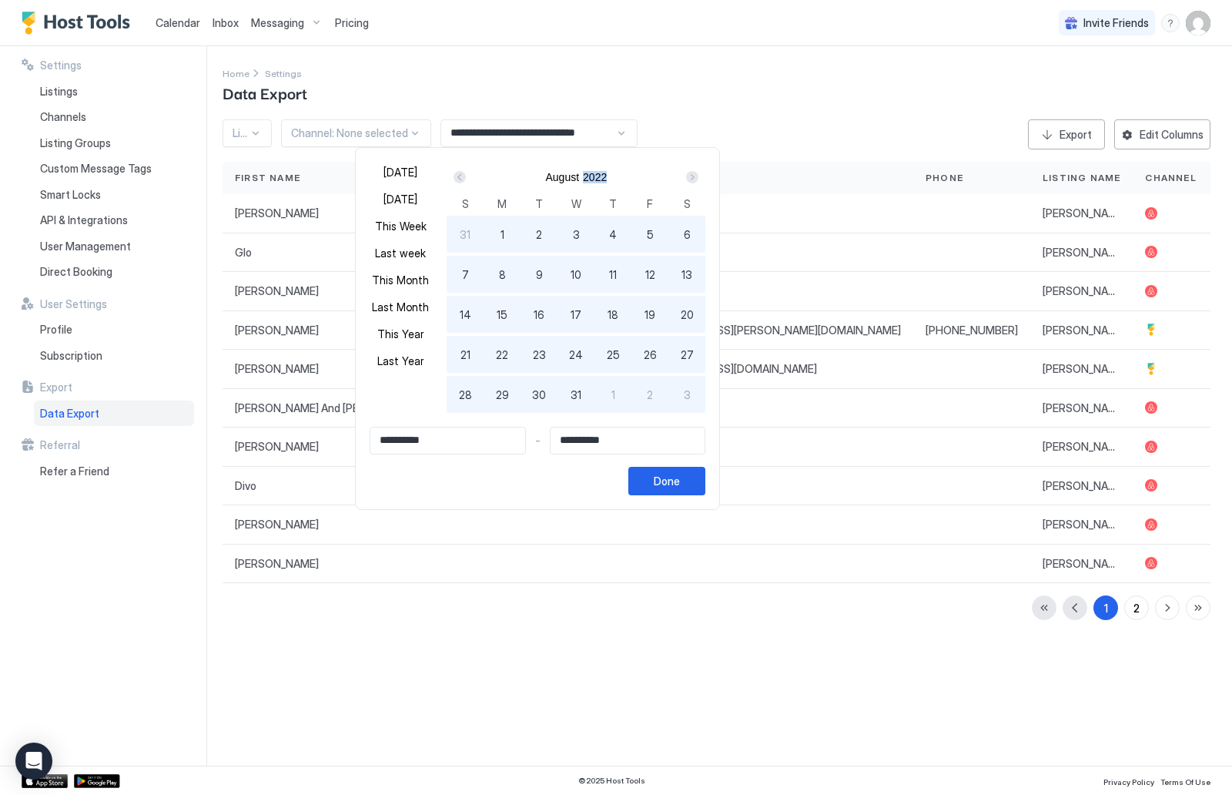
click at [688, 178] on div "Next" at bounding box center [692, 177] width 12 height 12
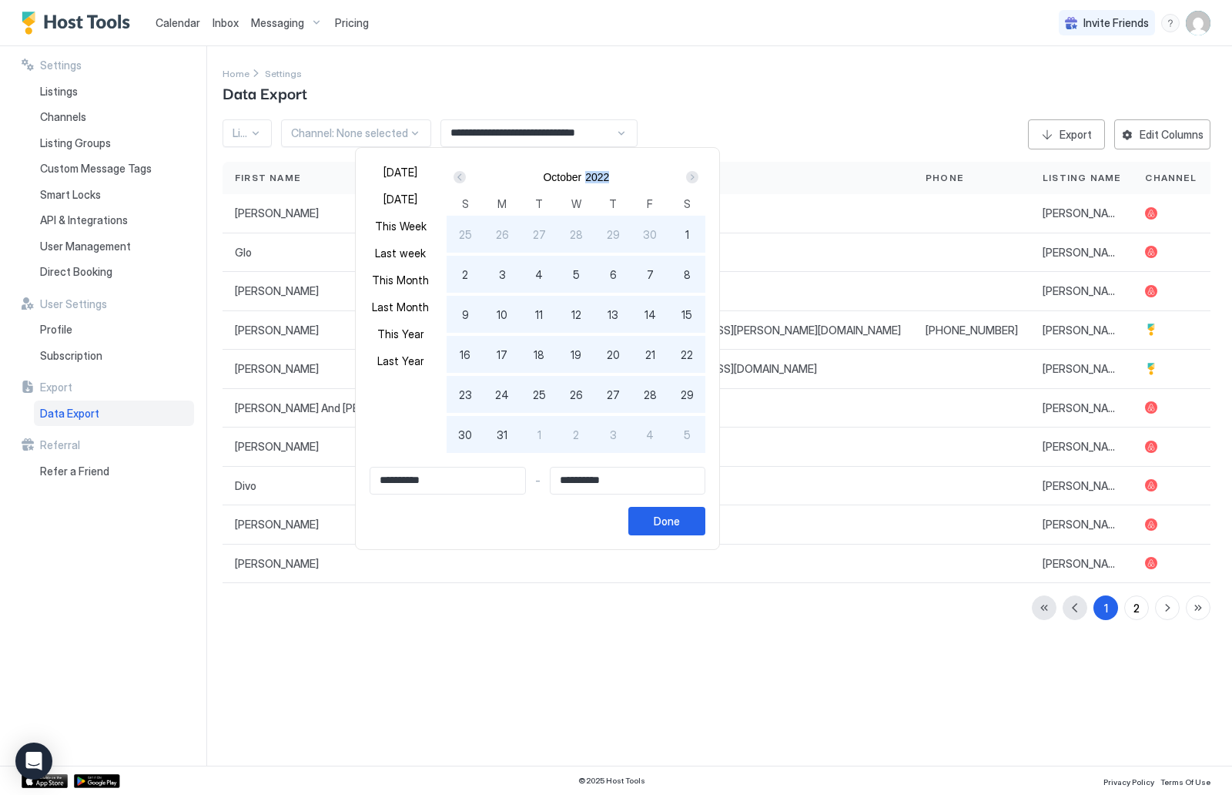
click at [688, 178] on div "Next" at bounding box center [692, 177] width 12 height 12
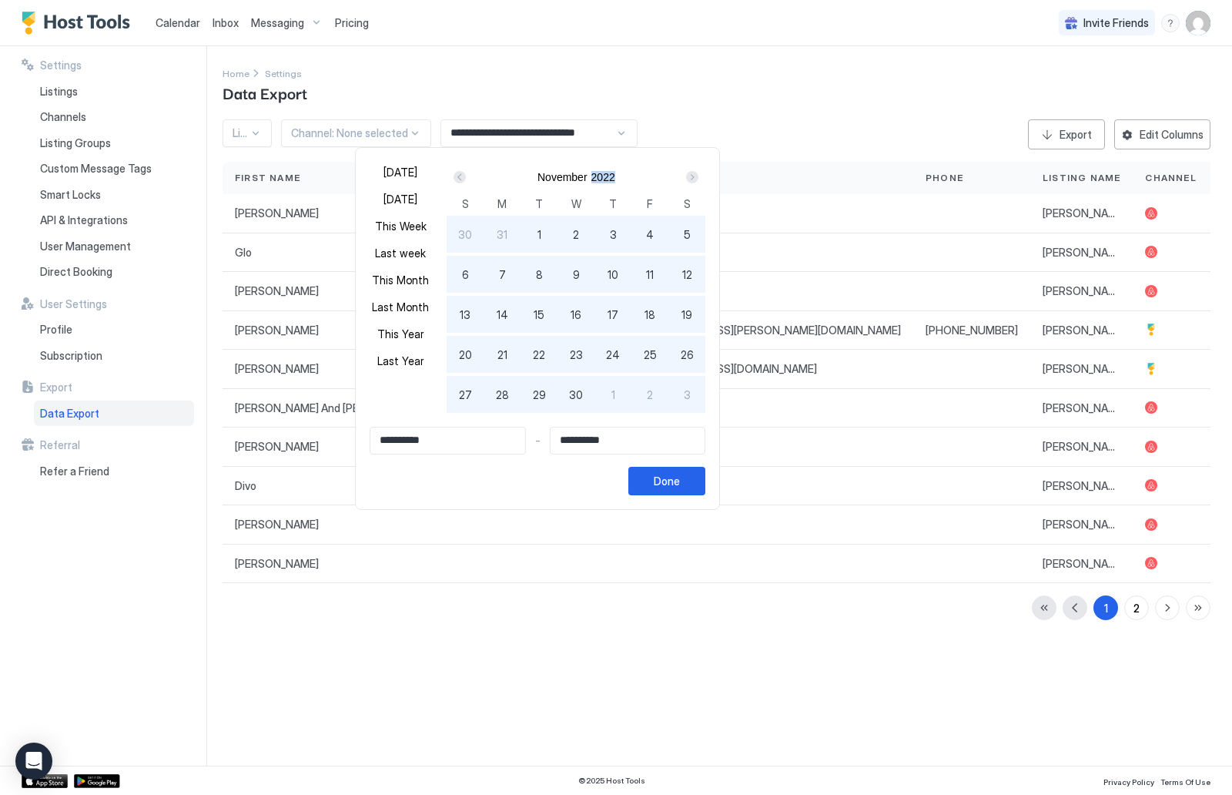
click at [688, 178] on div "Next" at bounding box center [692, 177] width 12 height 12
click at [682, 394] on span "31" at bounding box center [687, 395] width 11 height 16
type input "**********"
click at [678, 476] on button "Done" at bounding box center [666, 481] width 77 height 28
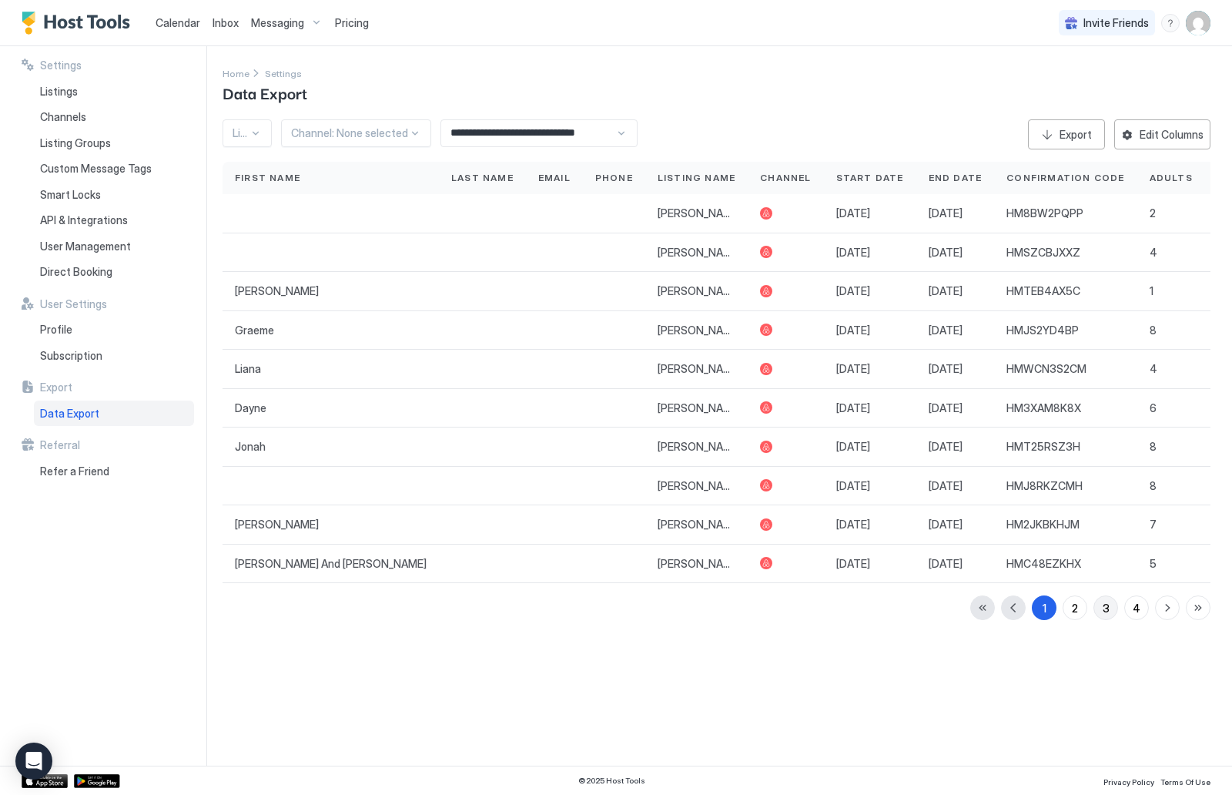
click at [1098, 605] on button "3" at bounding box center [1106, 607] width 25 height 25
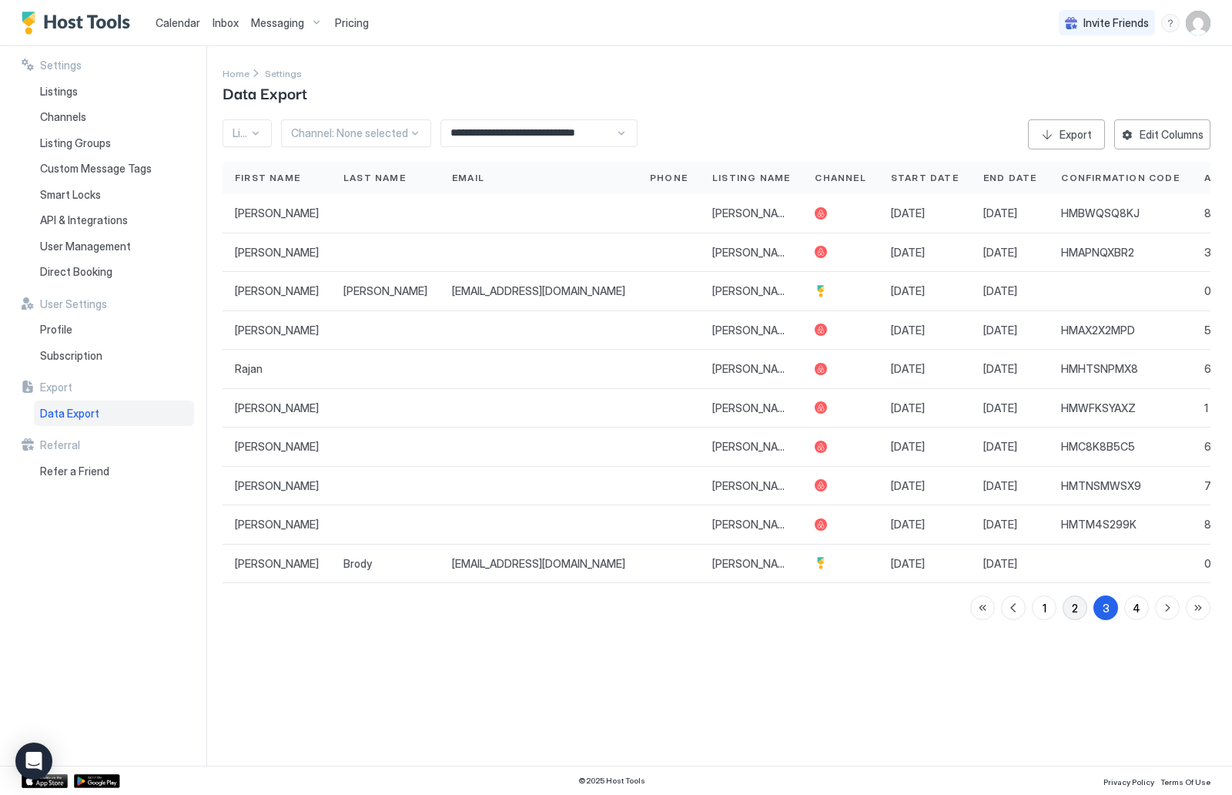
click at [1077, 601] on div "2" at bounding box center [1075, 608] width 6 height 16
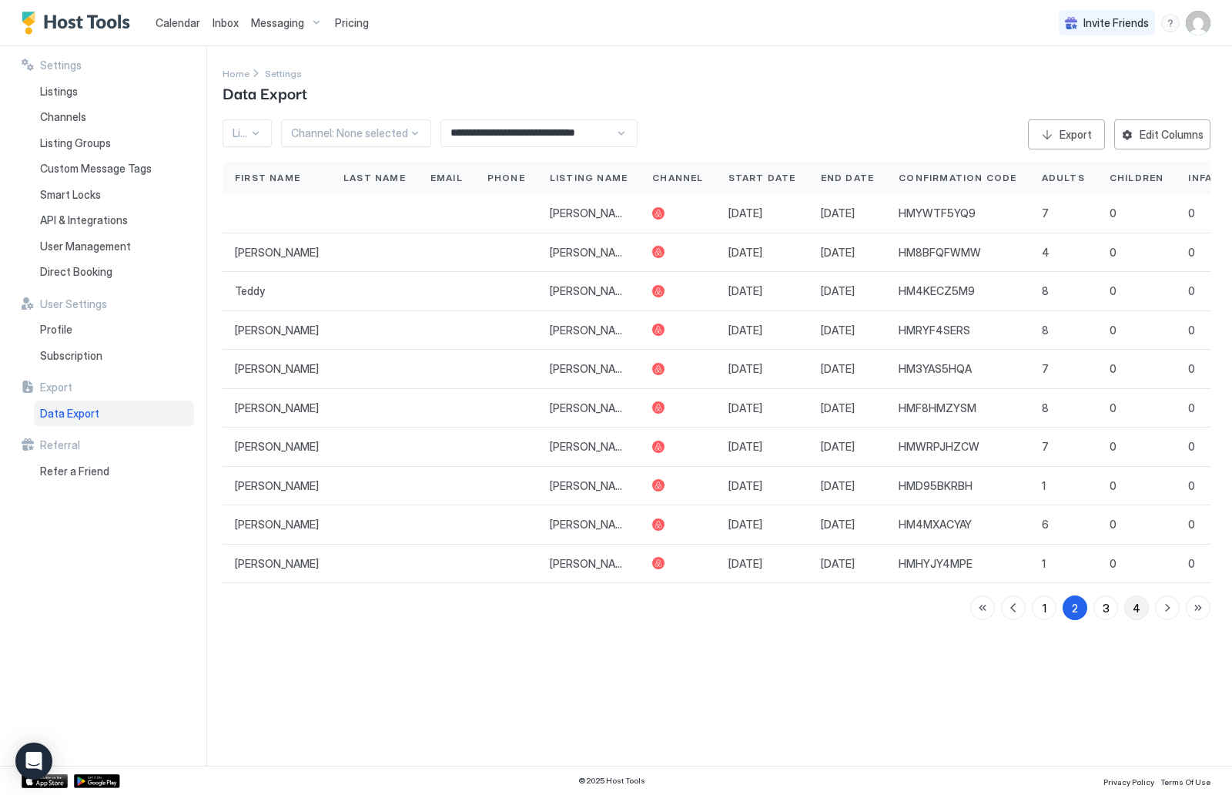
click at [1137, 605] on div "4" at bounding box center [1137, 608] width 8 height 16
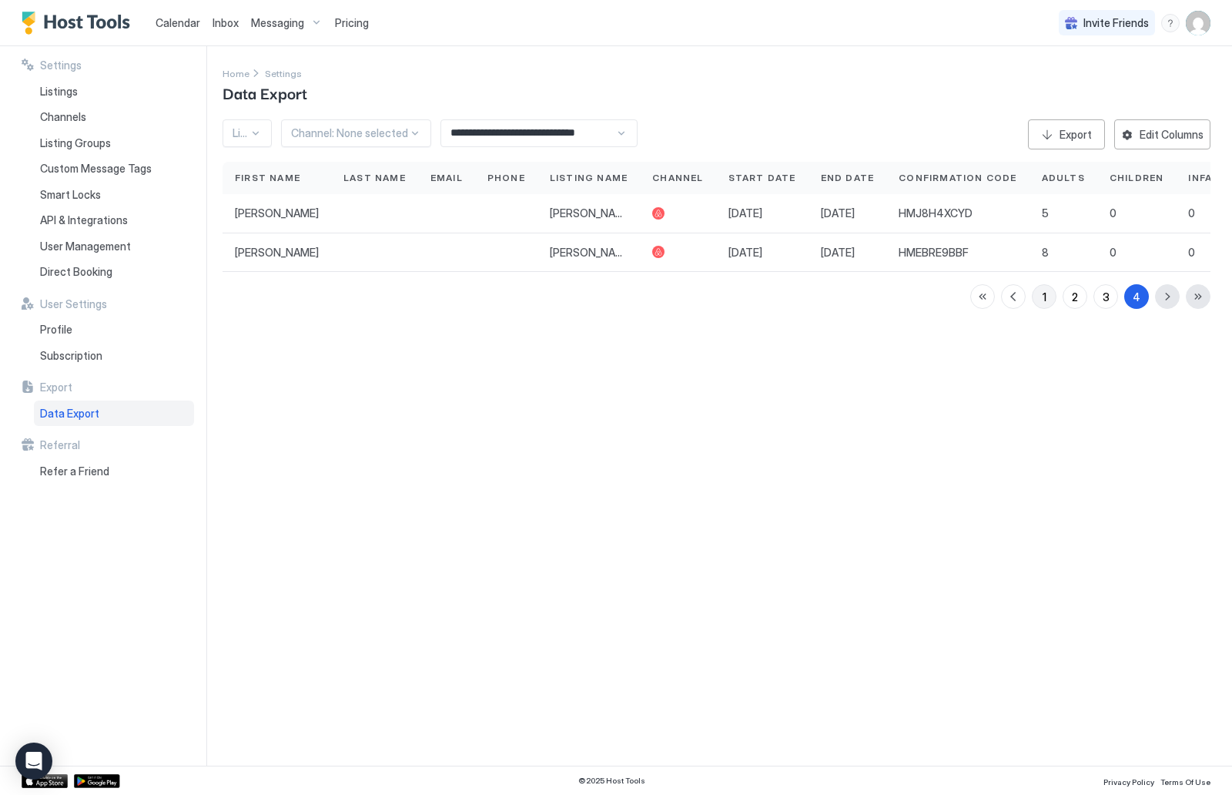
click at [1040, 292] on button "1" at bounding box center [1044, 296] width 25 height 25
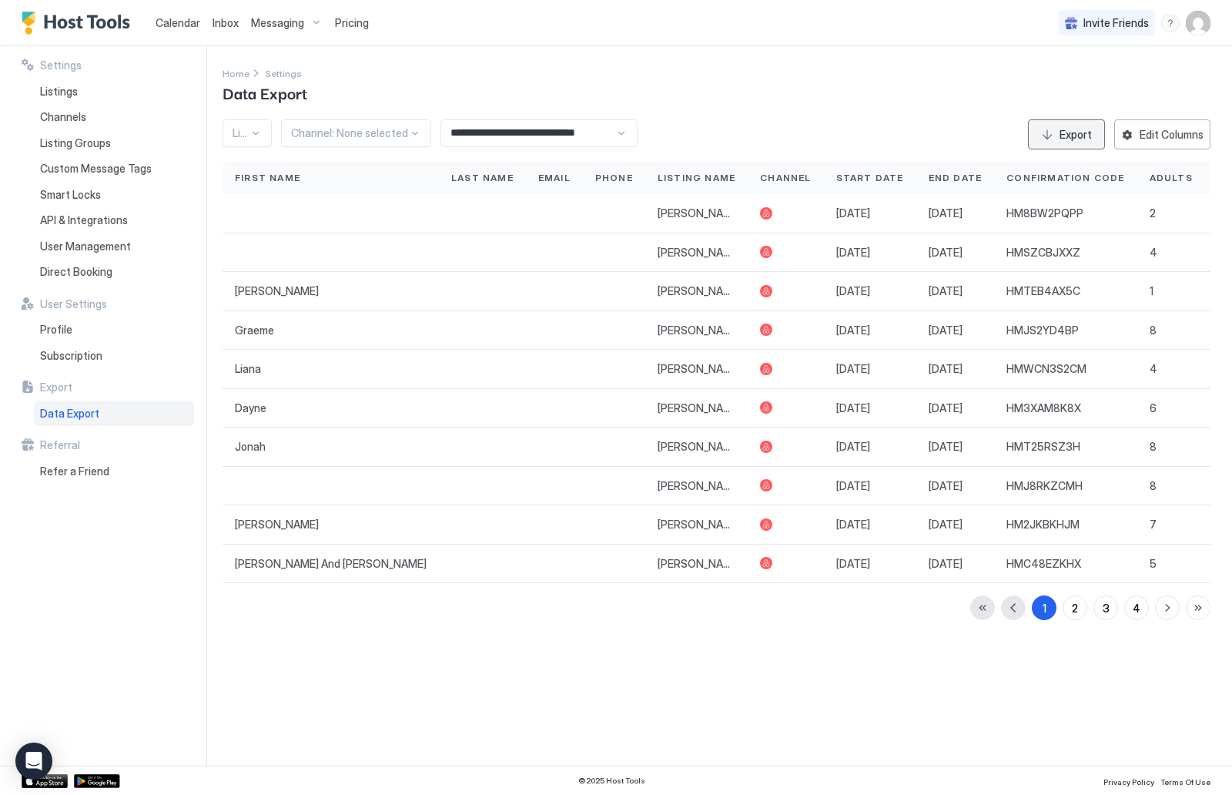
click at [1066, 137] on div "Export" at bounding box center [1076, 134] width 32 height 16
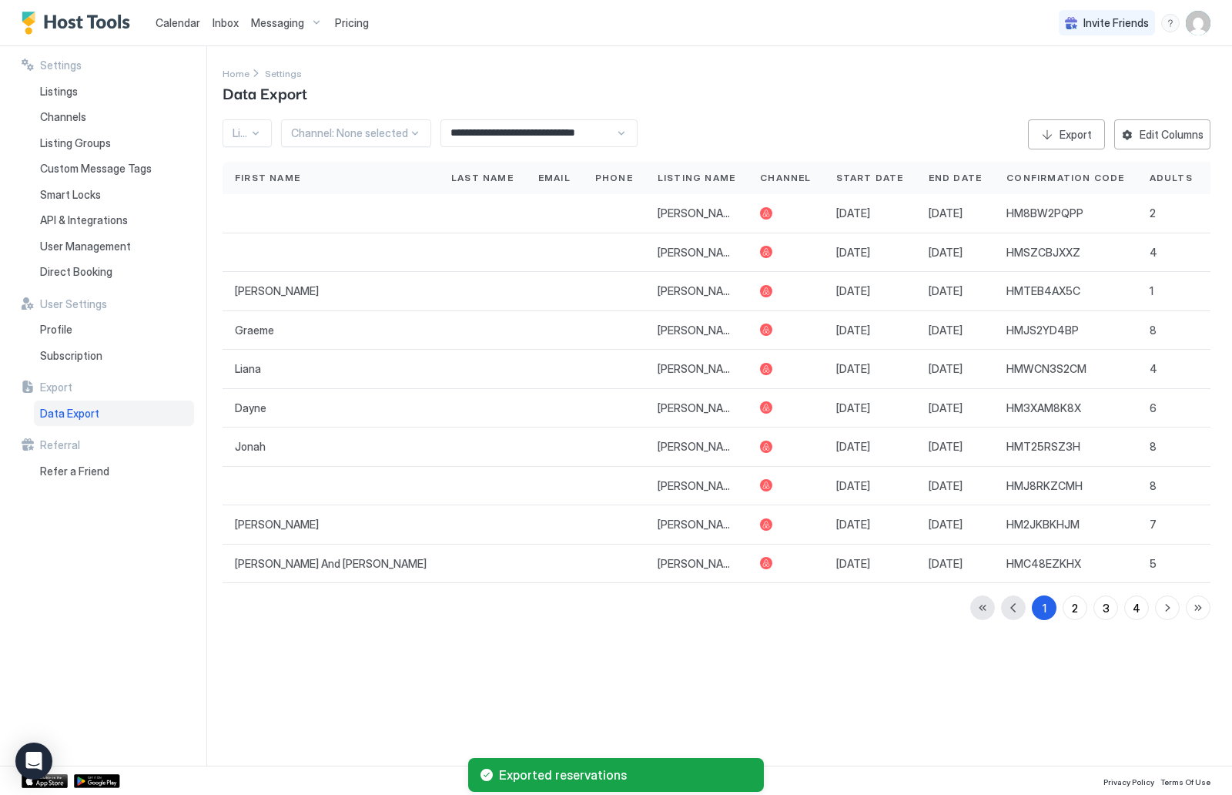
click at [480, 139] on input "**********" at bounding box center [528, 133] width 174 height 26
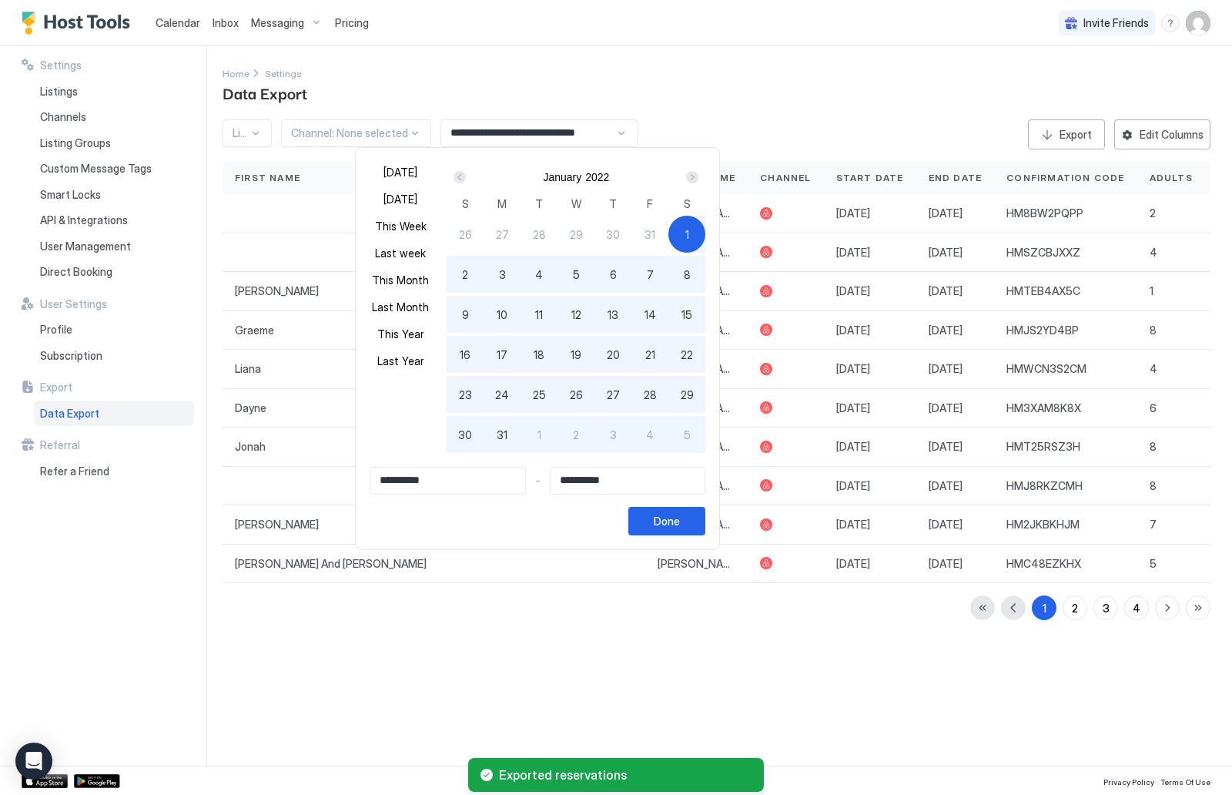
click at [454, 179] on div "Prev" at bounding box center [460, 177] width 12 height 12
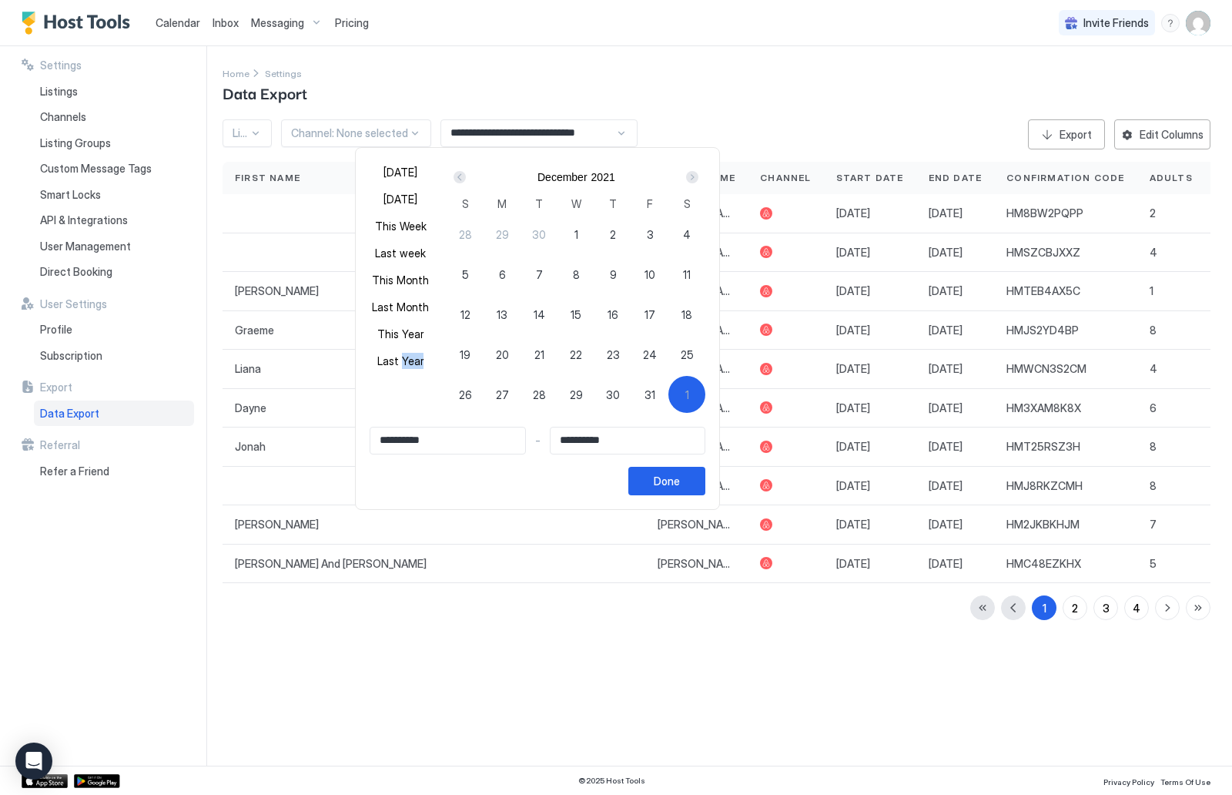
click at [454, 179] on div "Prev" at bounding box center [460, 177] width 12 height 12
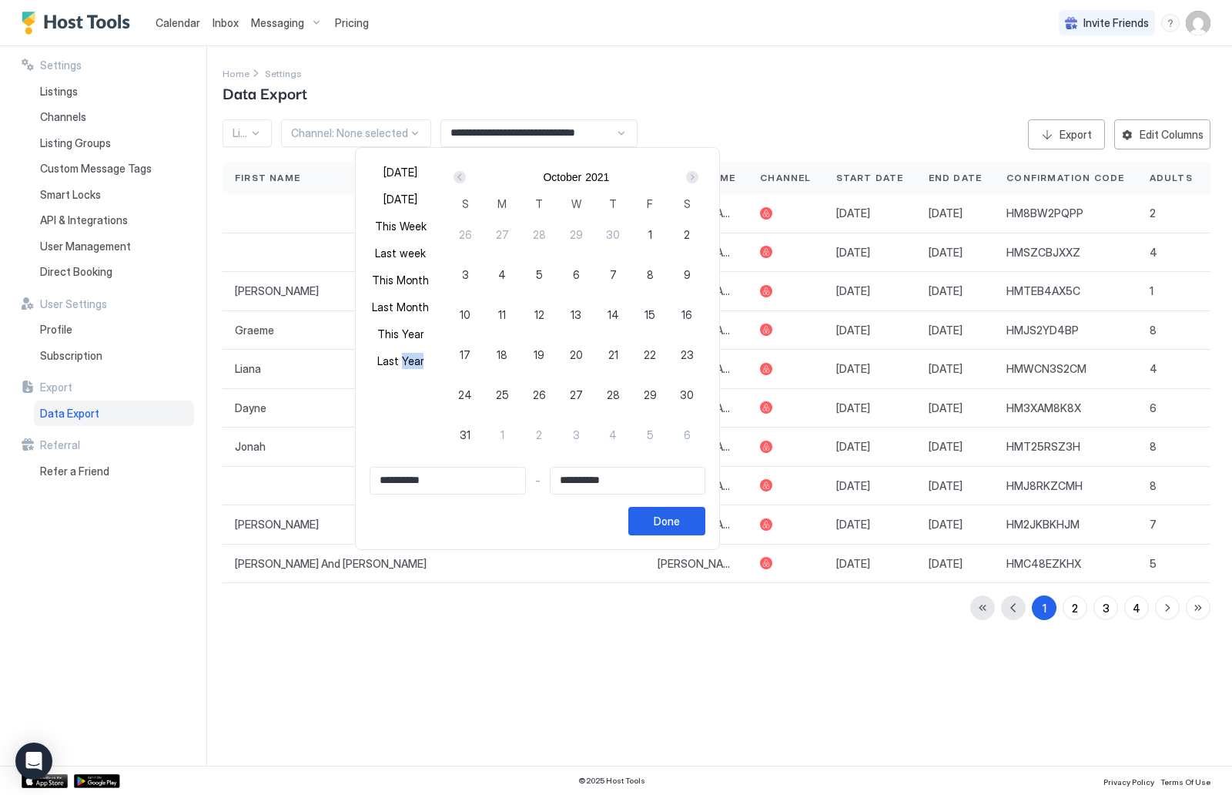
click at [454, 179] on div "Prev" at bounding box center [460, 177] width 12 height 12
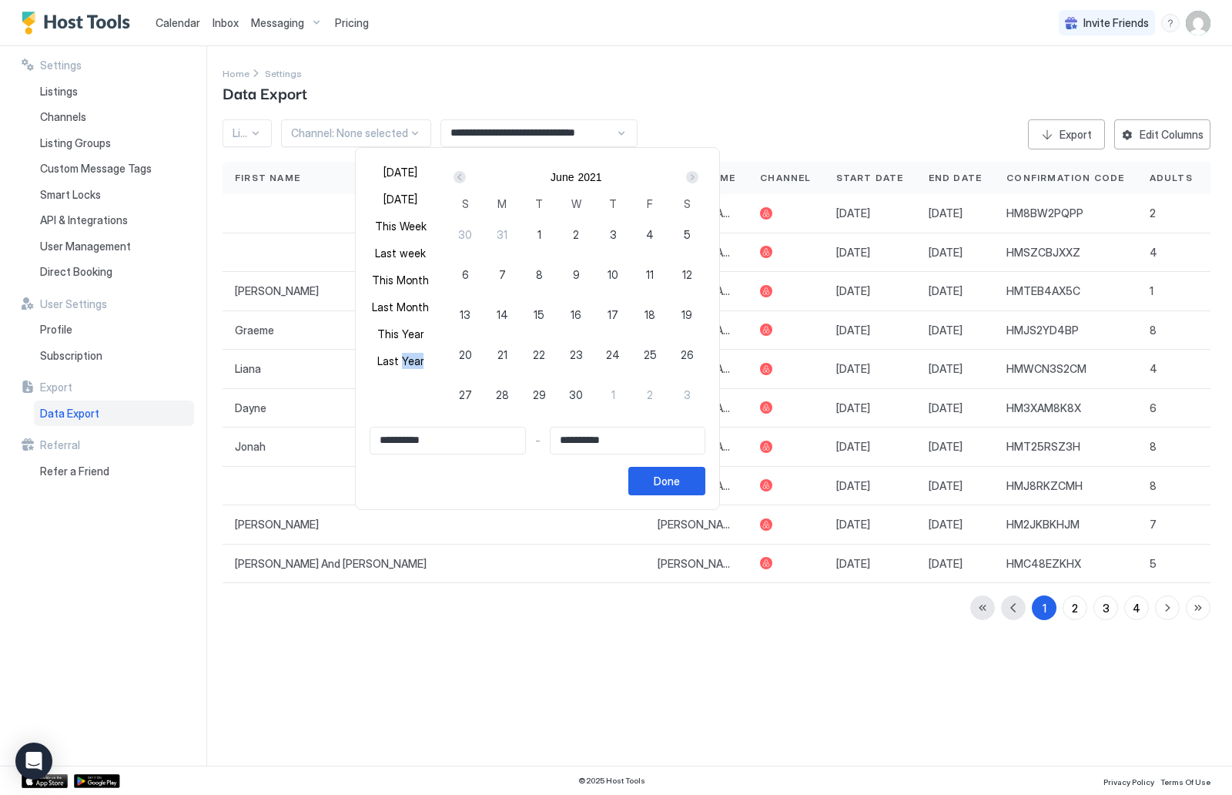
click at [454, 179] on div "Prev" at bounding box center [460, 177] width 12 height 12
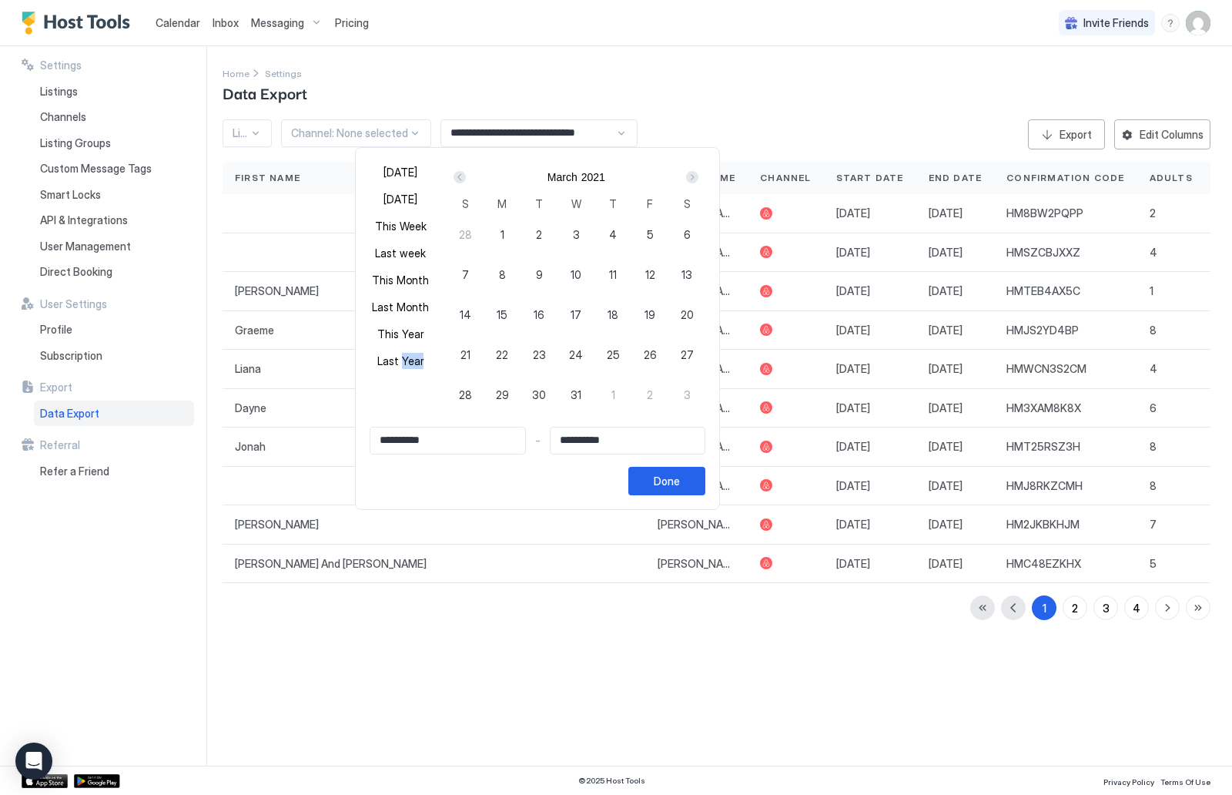
click at [454, 179] on div "Prev" at bounding box center [460, 177] width 12 height 12
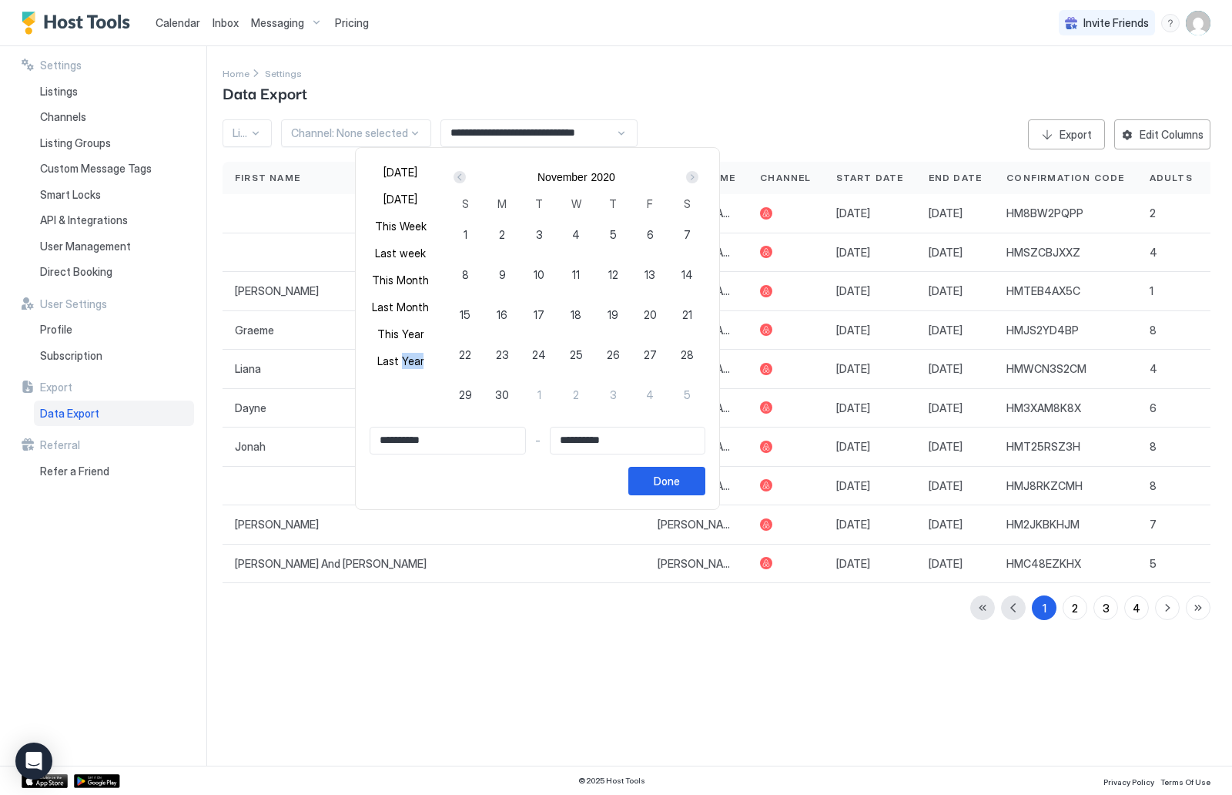
click at [454, 179] on div "Prev" at bounding box center [460, 177] width 12 height 12
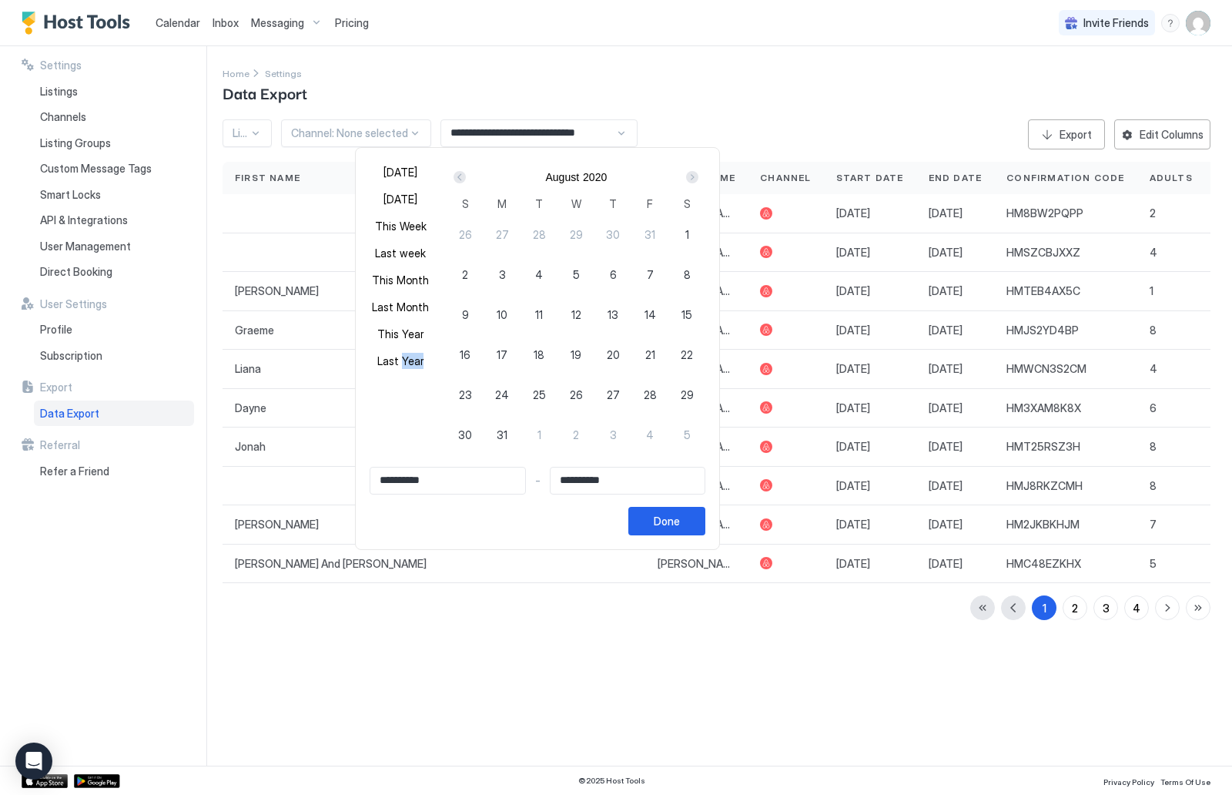
click at [454, 179] on div "Prev" at bounding box center [460, 177] width 12 height 12
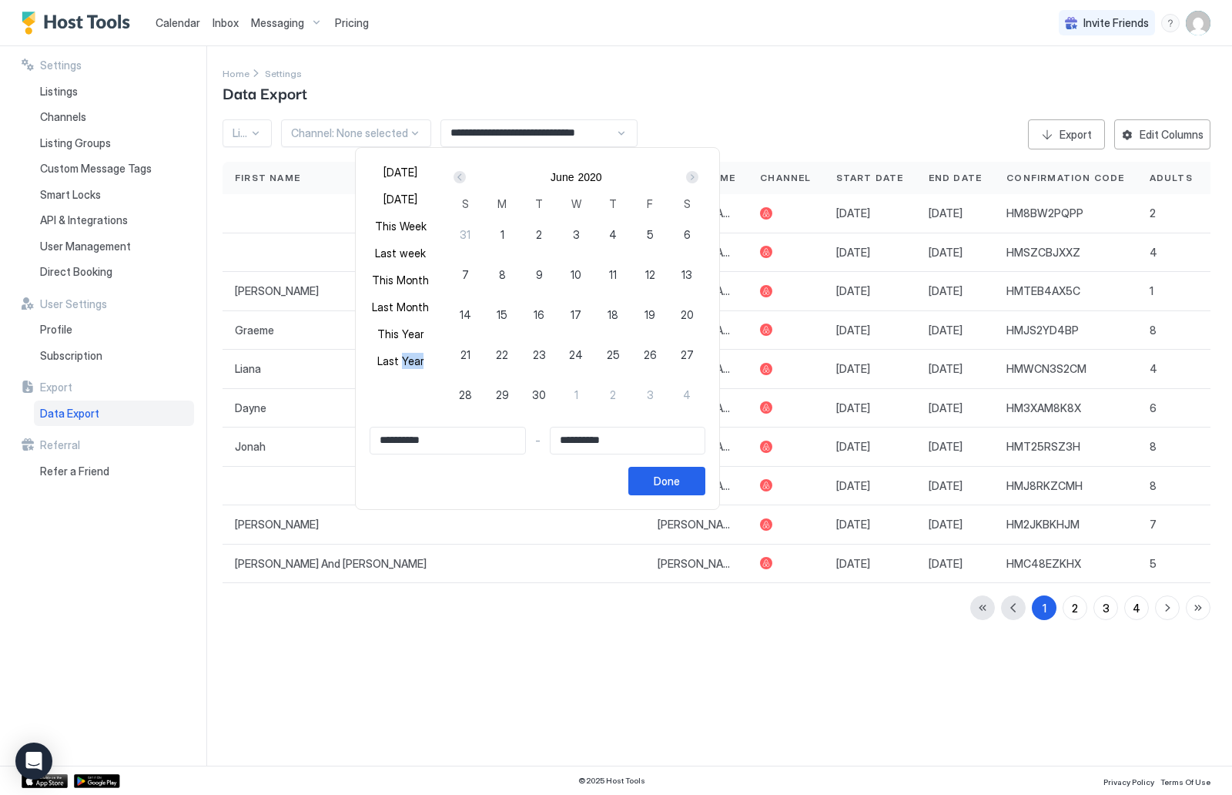
click at [454, 179] on div "Prev" at bounding box center [460, 177] width 12 height 12
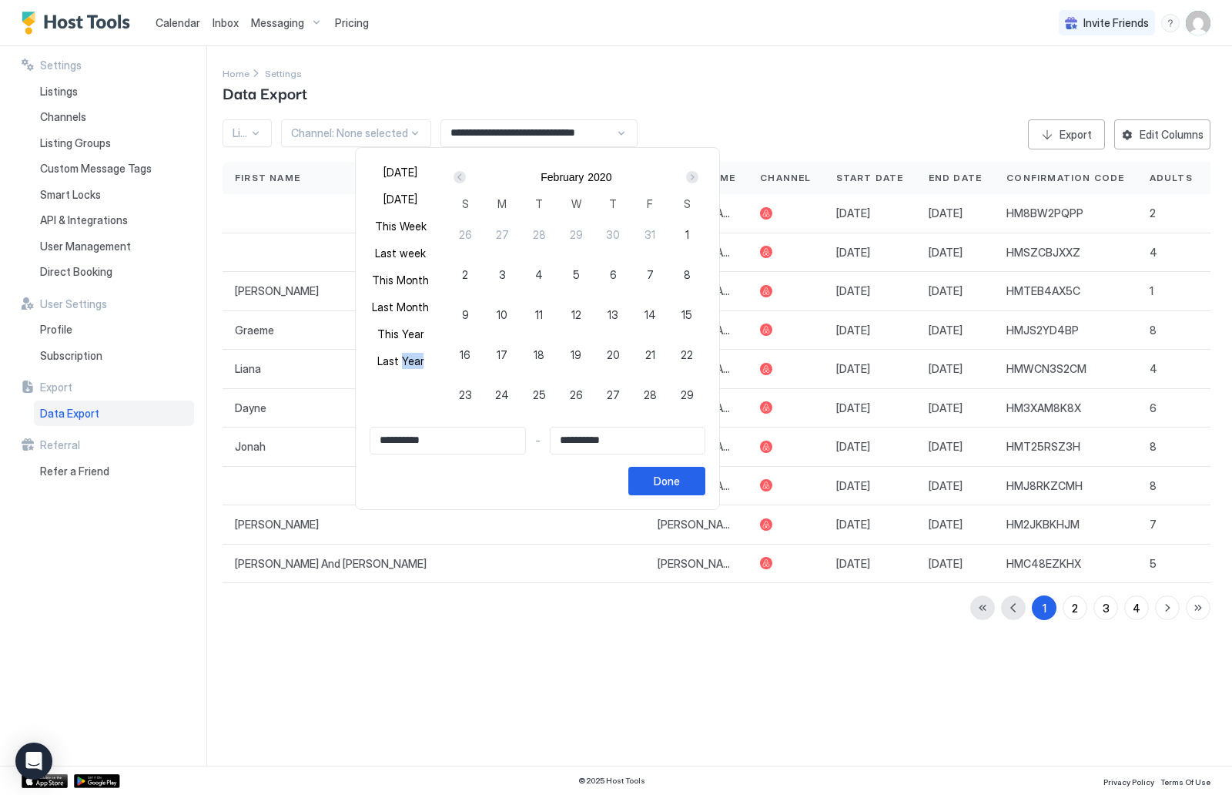
click at [454, 179] on div "Prev" at bounding box center [460, 177] width 12 height 12
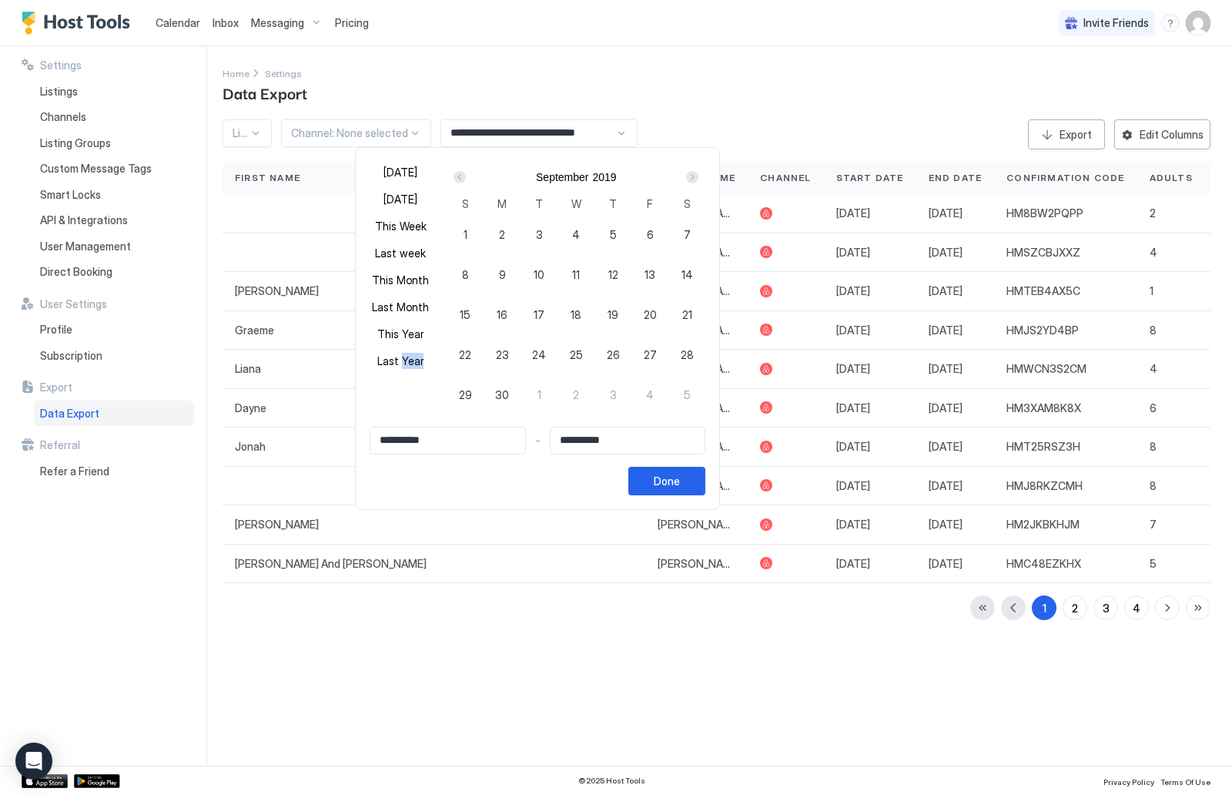
click at [454, 179] on div "Prev" at bounding box center [460, 177] width 12 height 12
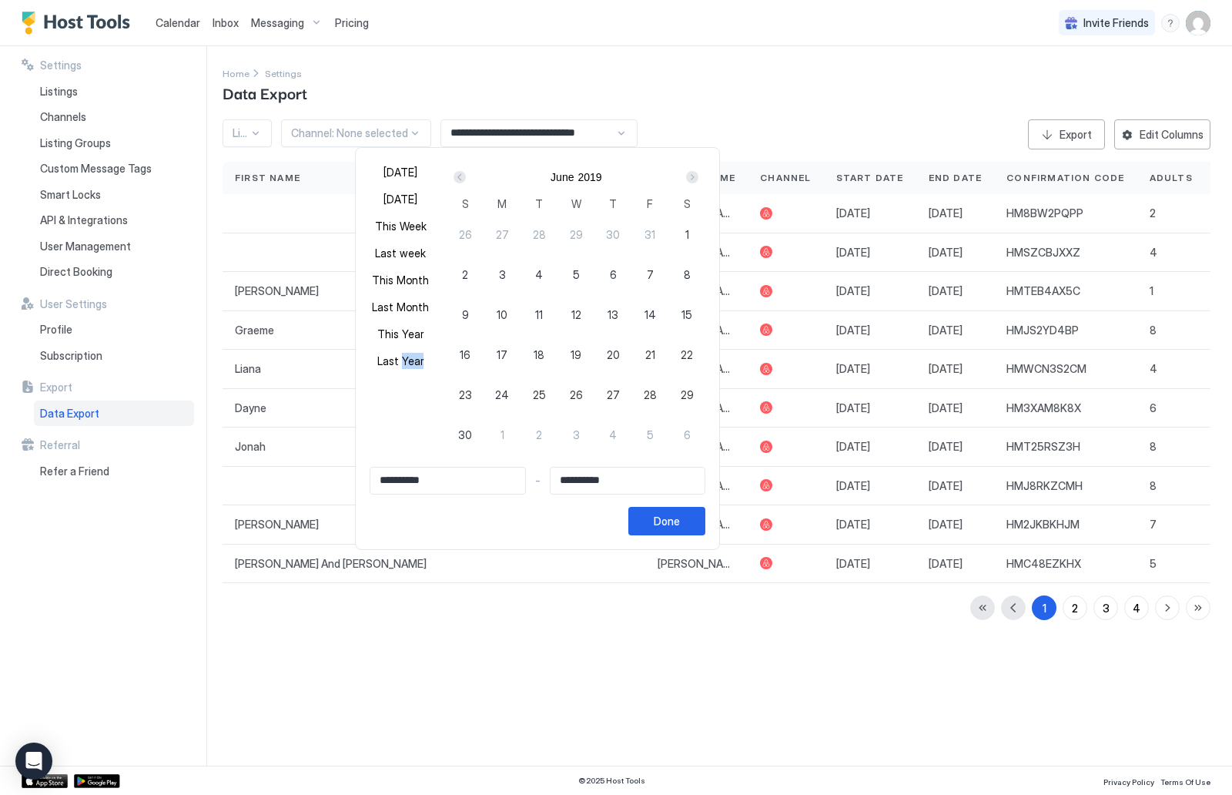
click at [454, 179] on div "Prev" at bounding box center [460, 177] width 12 height 12
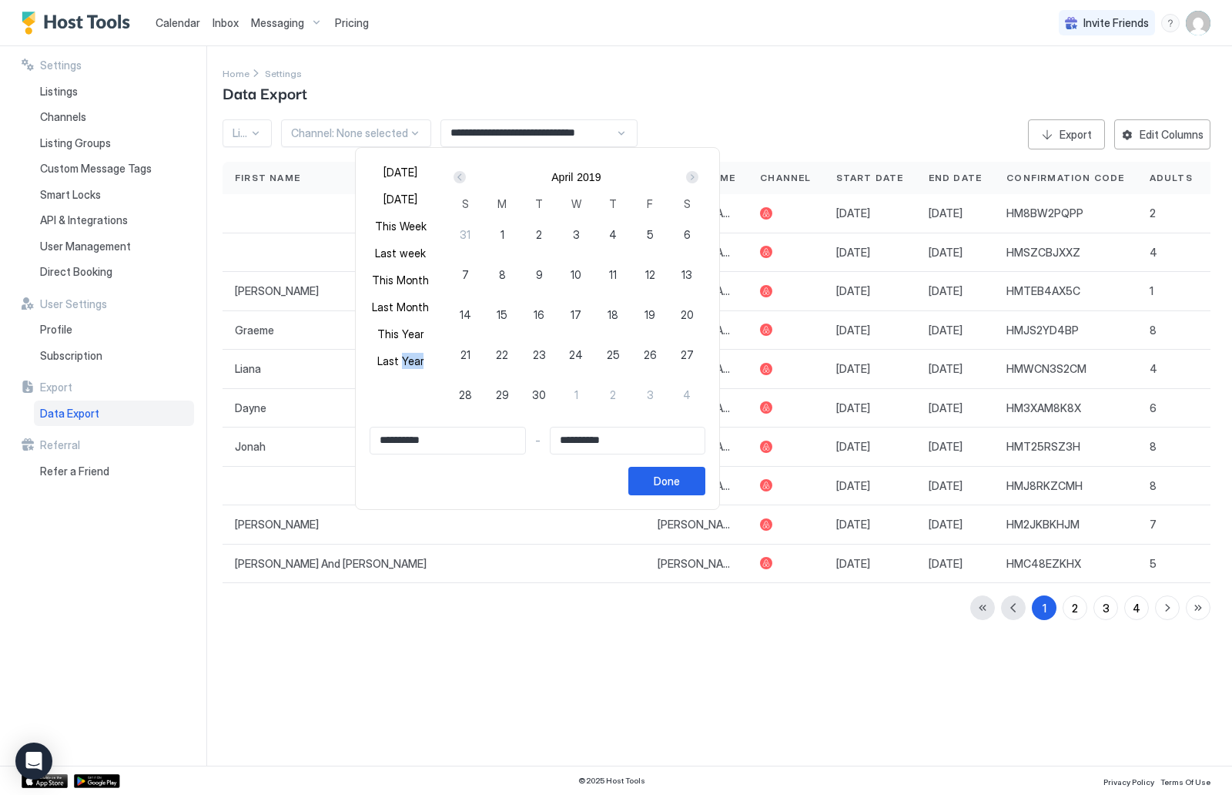
click at [454, 179] on div "Prev" at bounding box center [460, 177] width 12 height 12
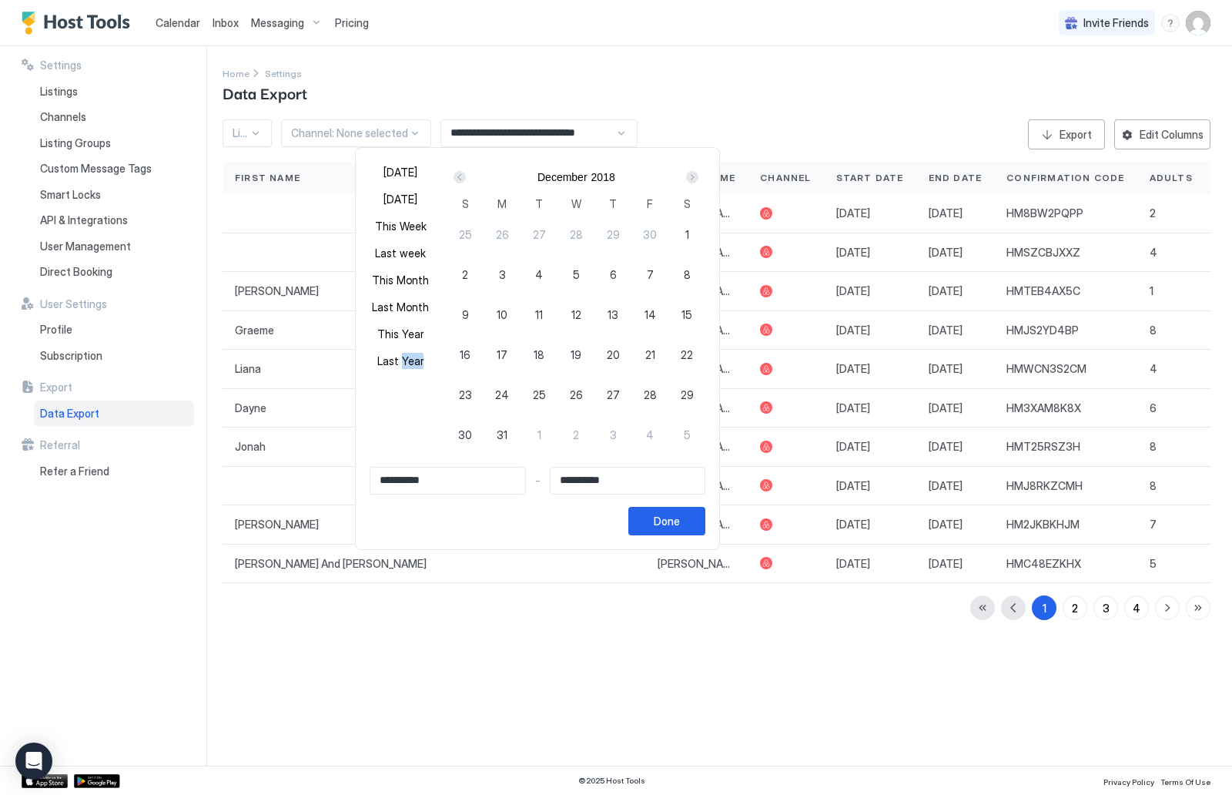
click at [454, 179] on div "Prev" at bounding box center [460, 177] width 12 height 12
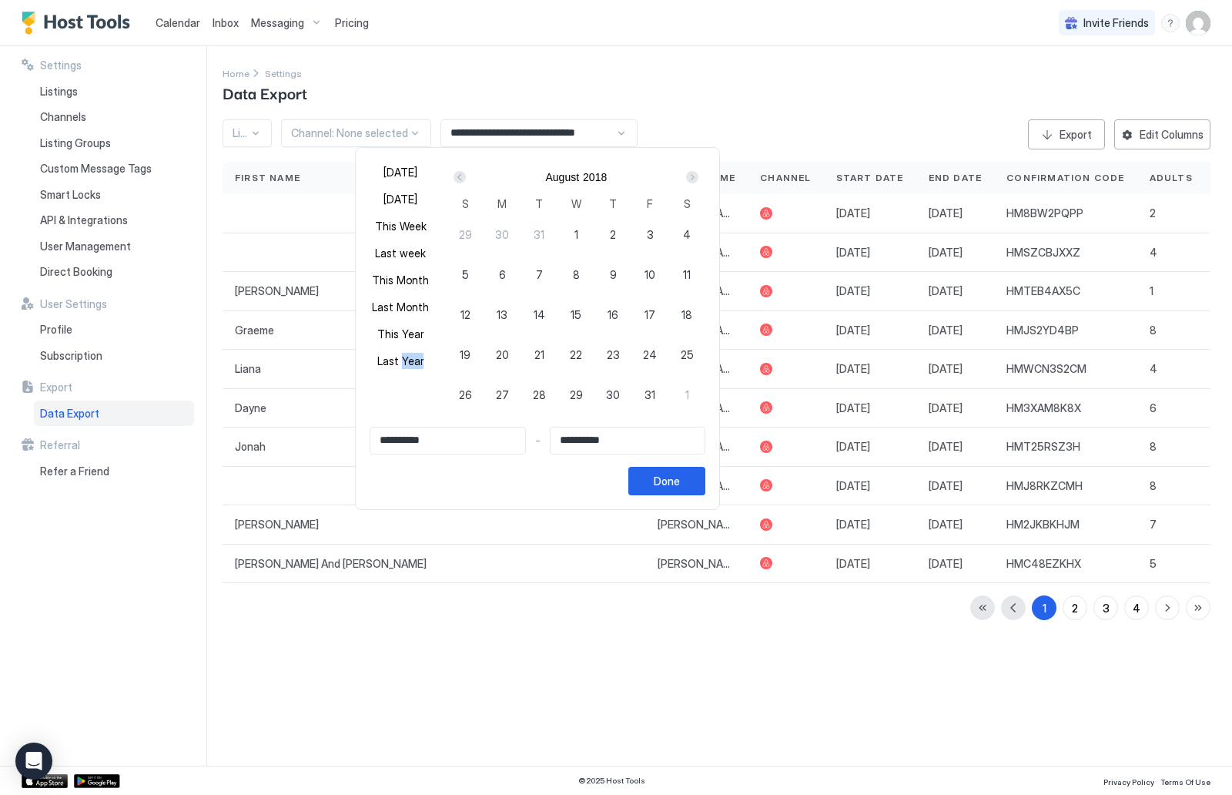
click at [454, 179] on div "Prev" at bounding box center [460, 177] width 12 height 12
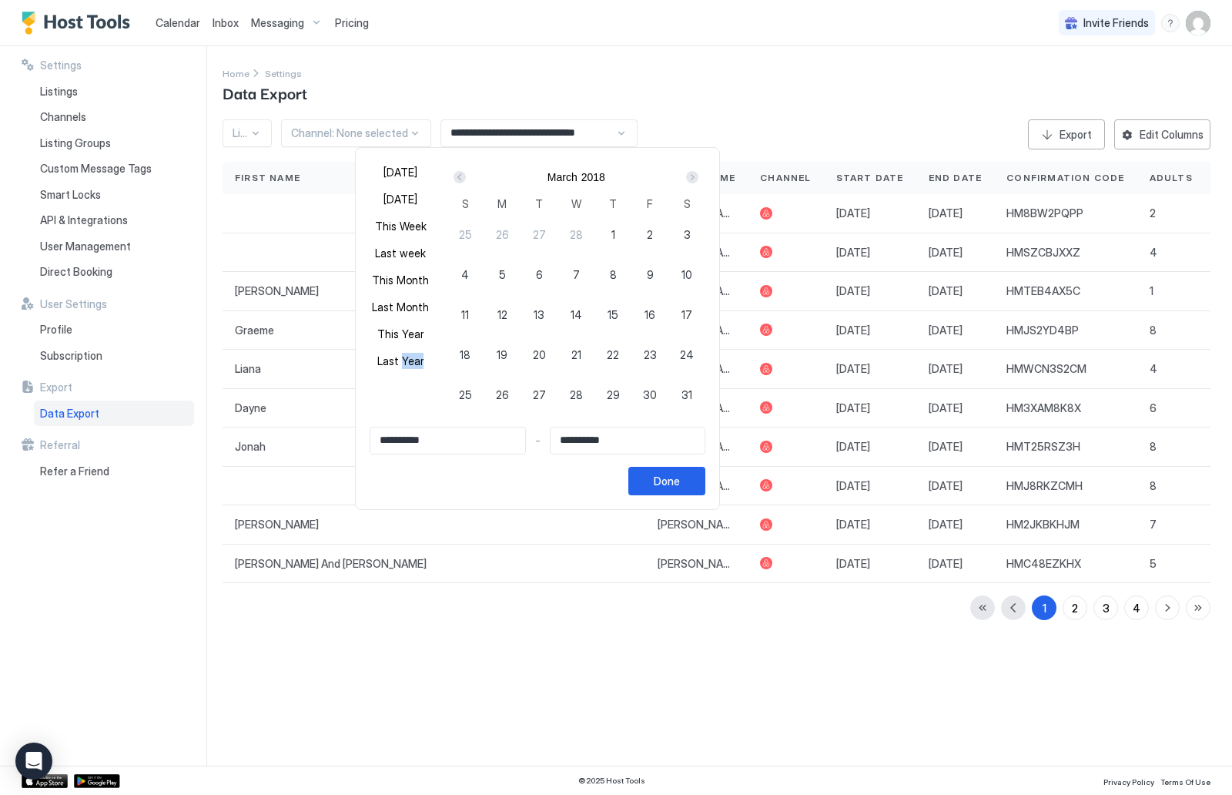
click at [454, 179] on div "Prev" at bounding box center [460, 177] width 12 height 12
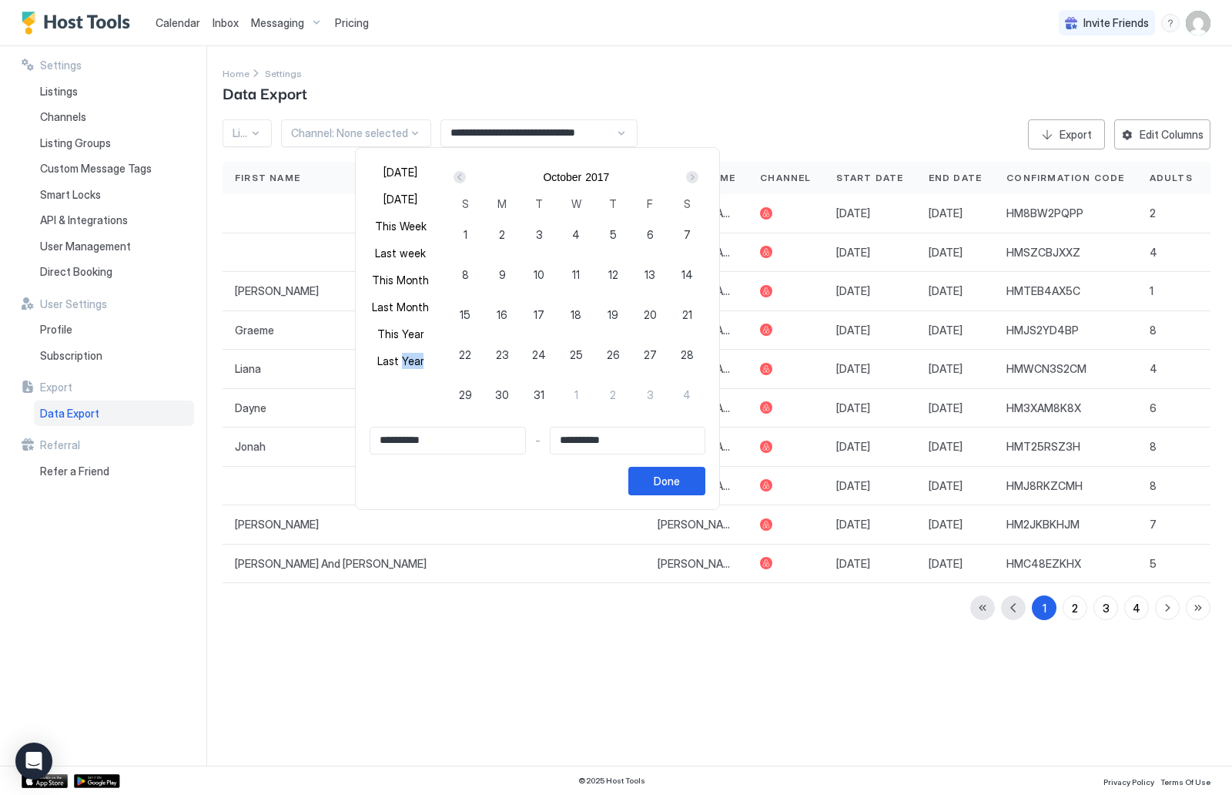
click at [454, 179] on div "Prev" at bounding box center [460, 177] width 12 height 12
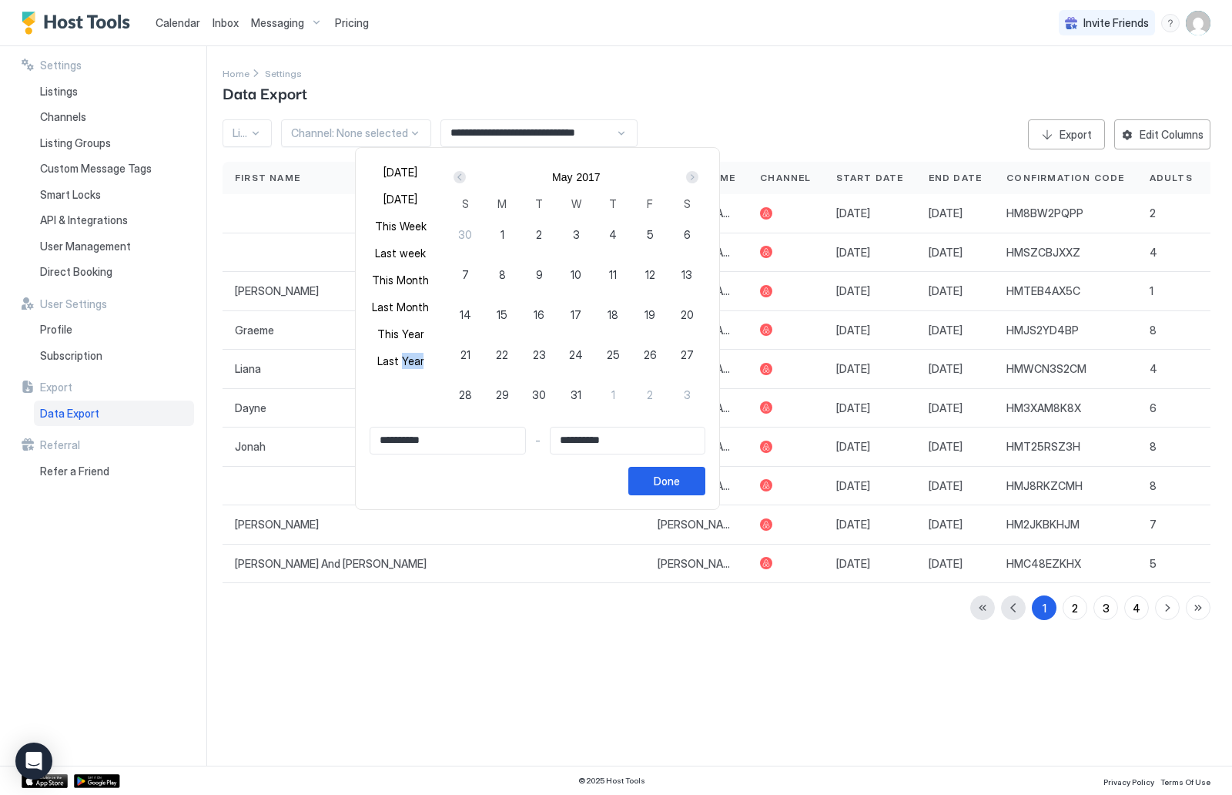
click at [454, 179] on div "Prev" at bounding box center [460, 177] width 12 height 12
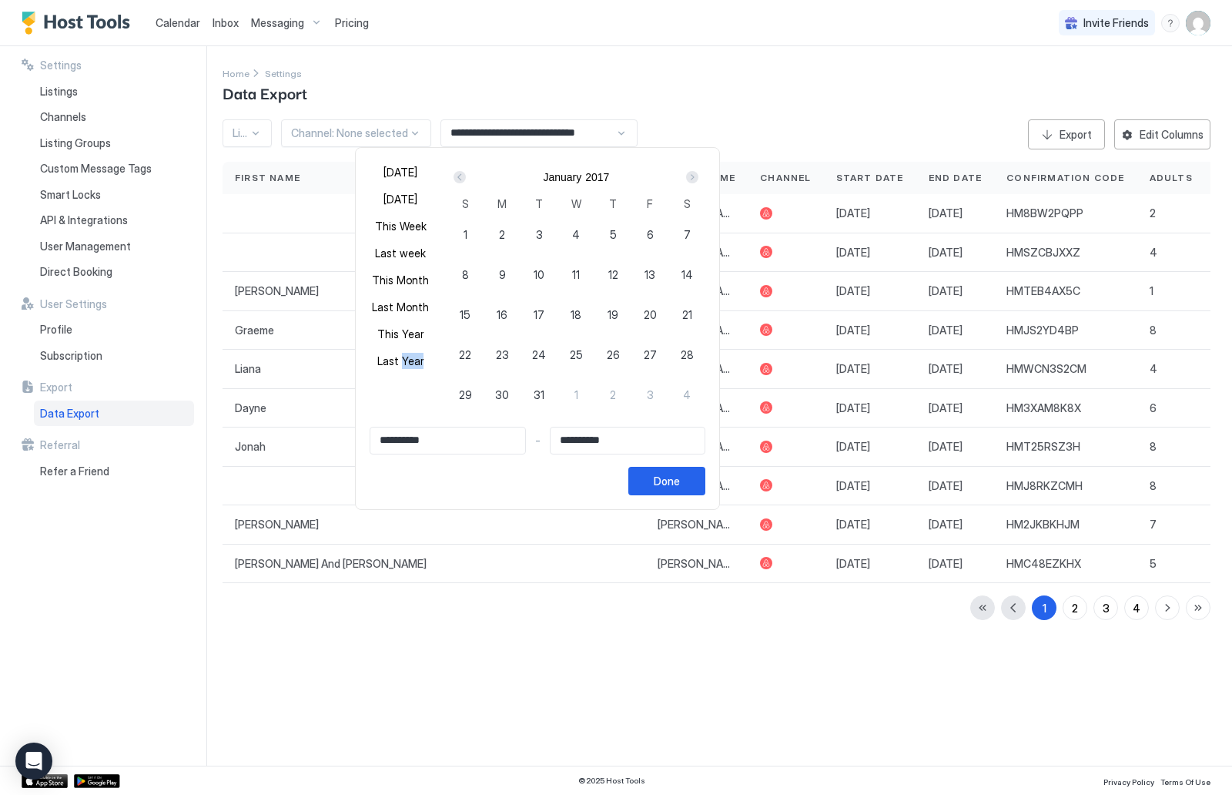
click at [454, 179] on div "Prev" at bounding box center [460, 177] width 12 height 12
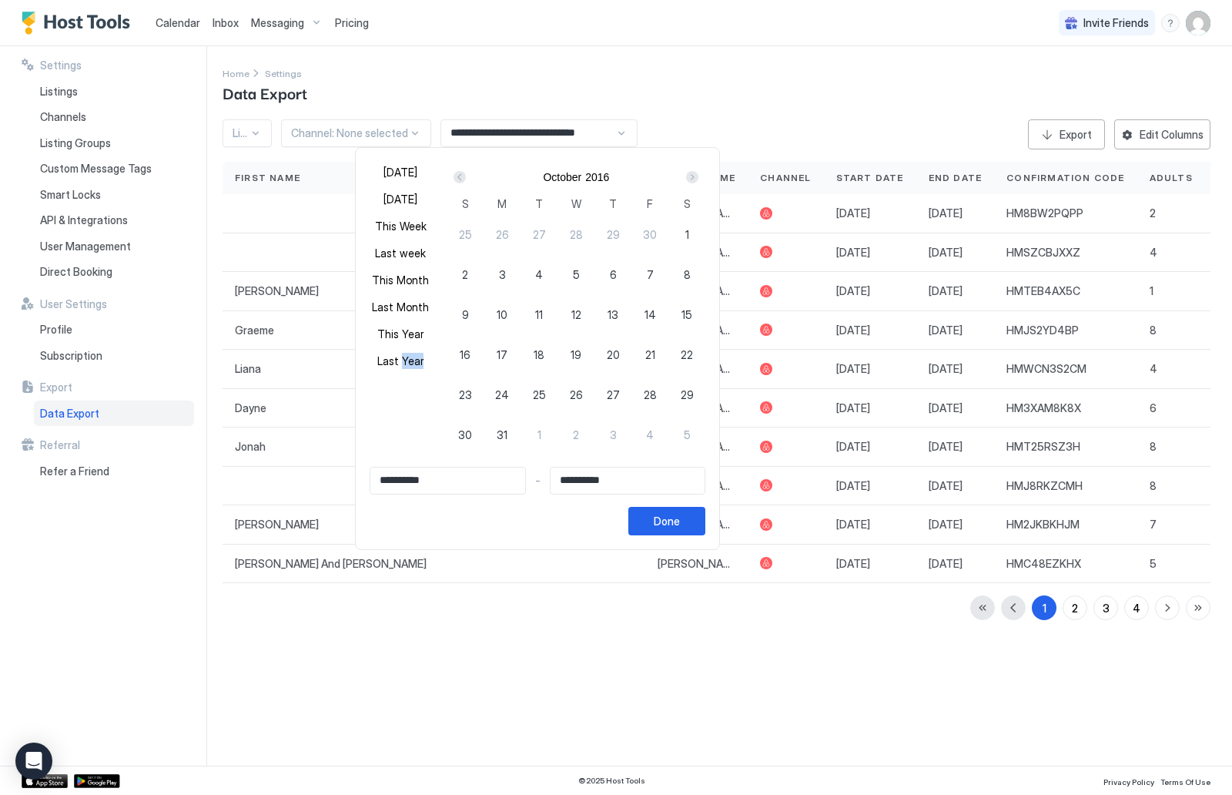
click at [454, 179] on div "Prev" at bounding box center [460, 177] width 12 height 12
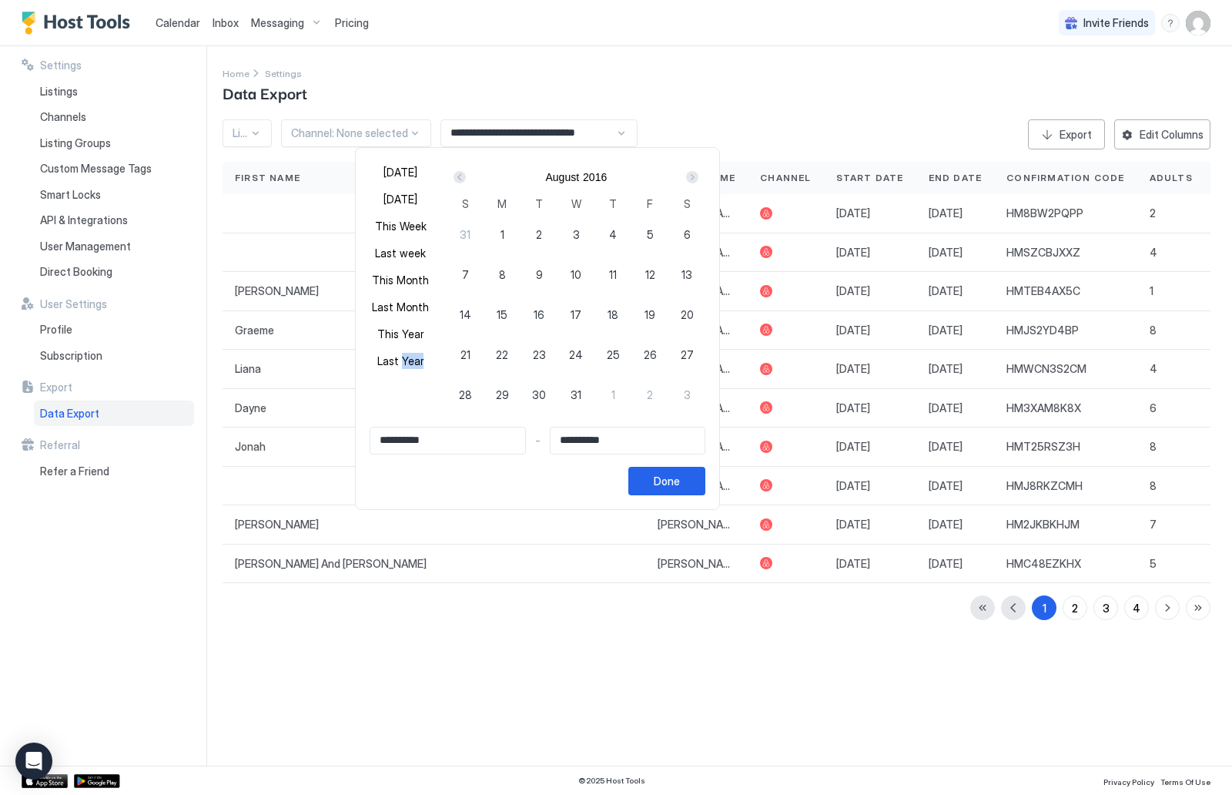
click at [454, 179] on div "Prev" at bounding box center [460, 177] width 12 height 12
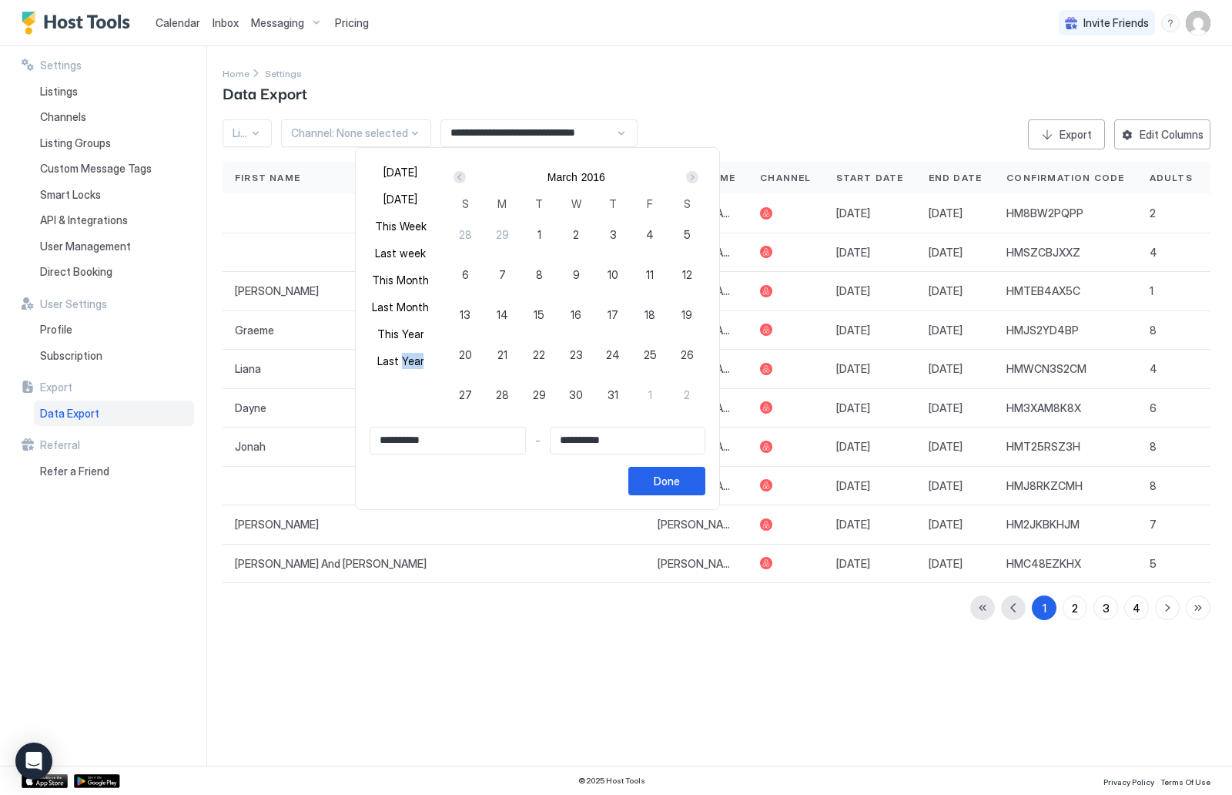
click at [454, 179] on div "Prev" at bounding box center [460, 177] width 12 height 12
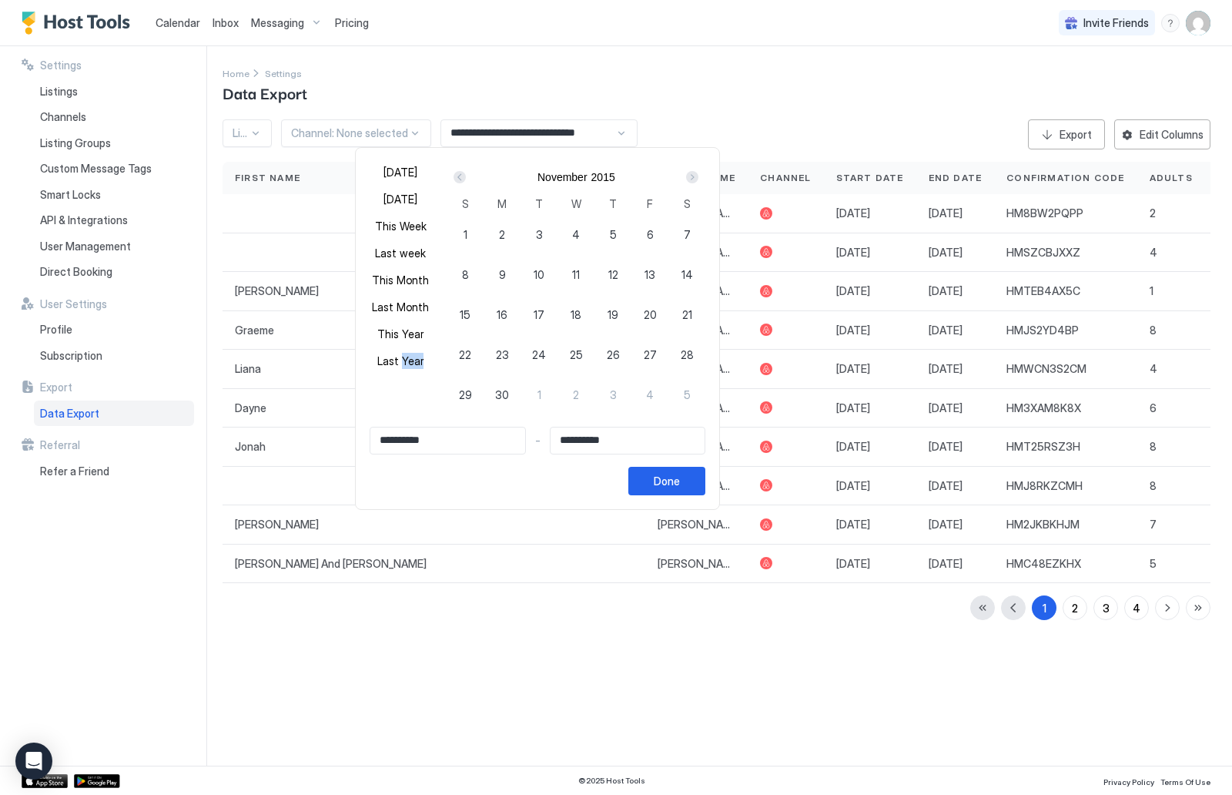
click at [454, 179] on div "Prev" at bounding box center [460, 177] width 12 height 12
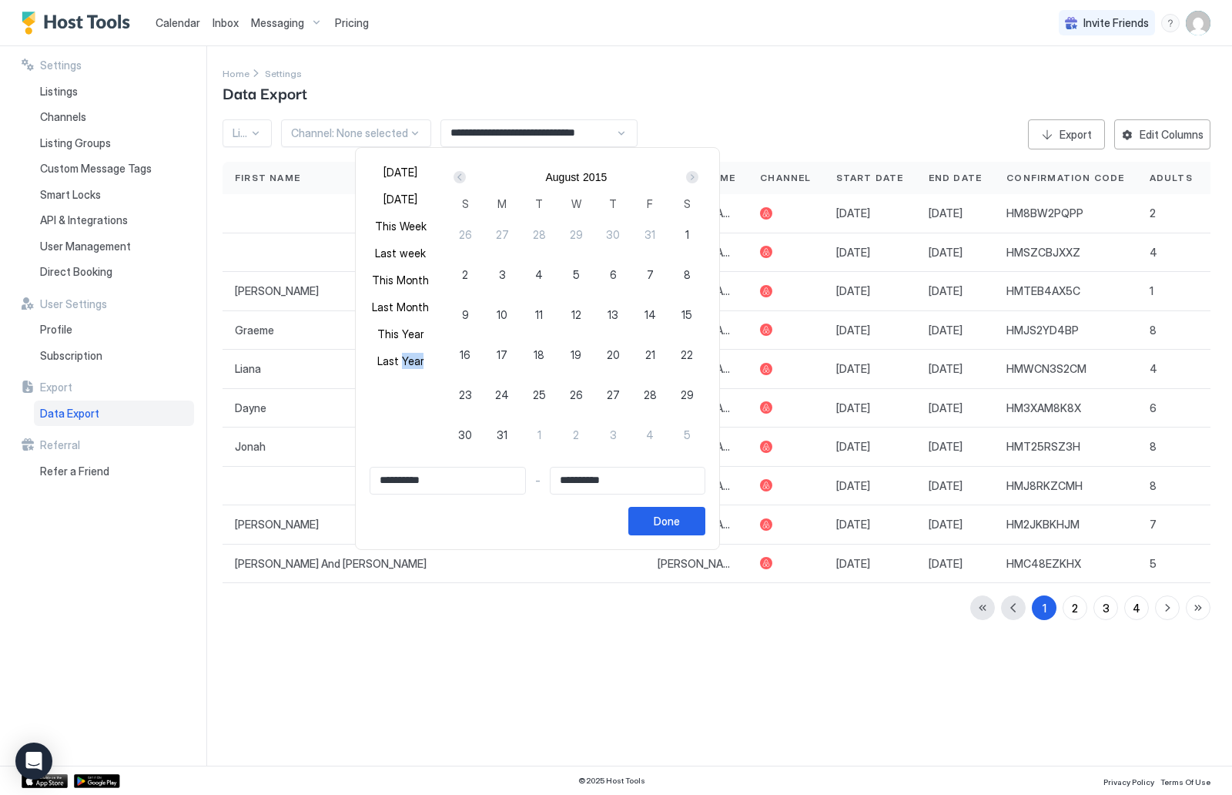
click at [454, 179] on div "Prev" at bounding box center [460, 177] width 12 height 12
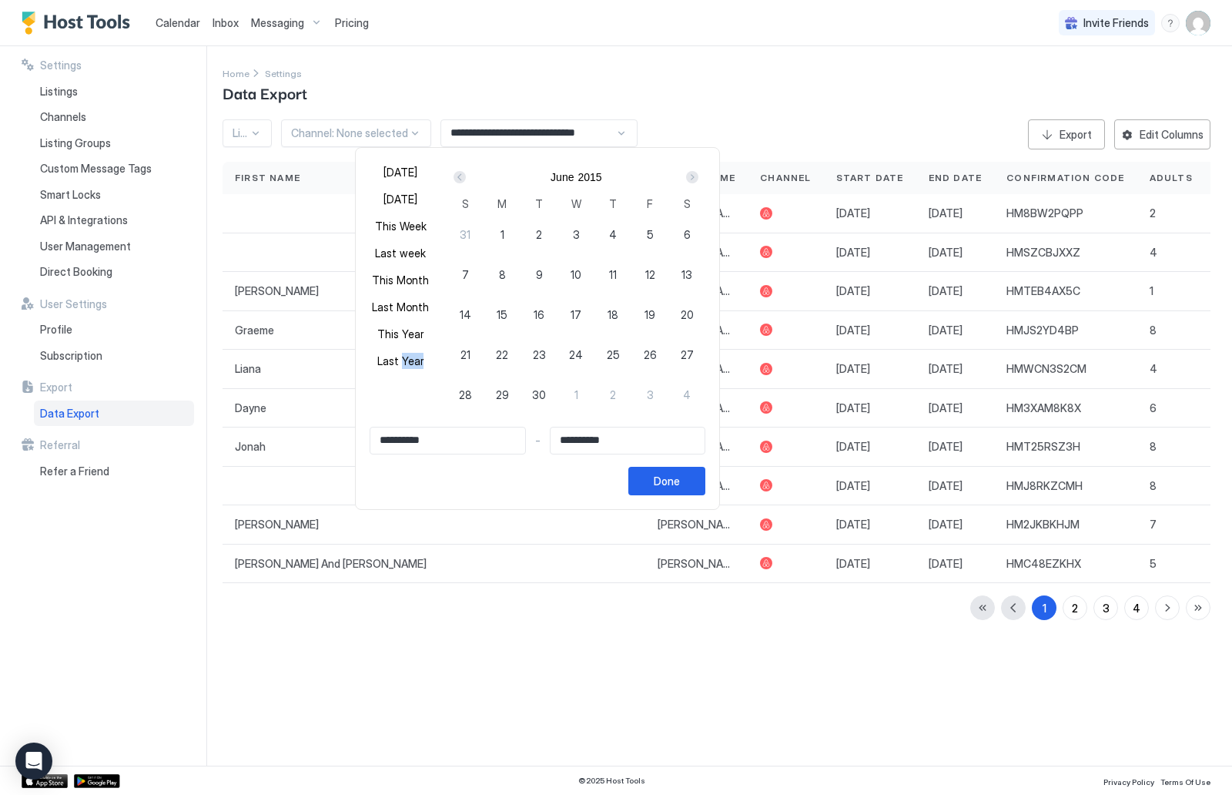
click at [454, 179] on div "Prev" at bounding box center [460, 177] width 12 height 12
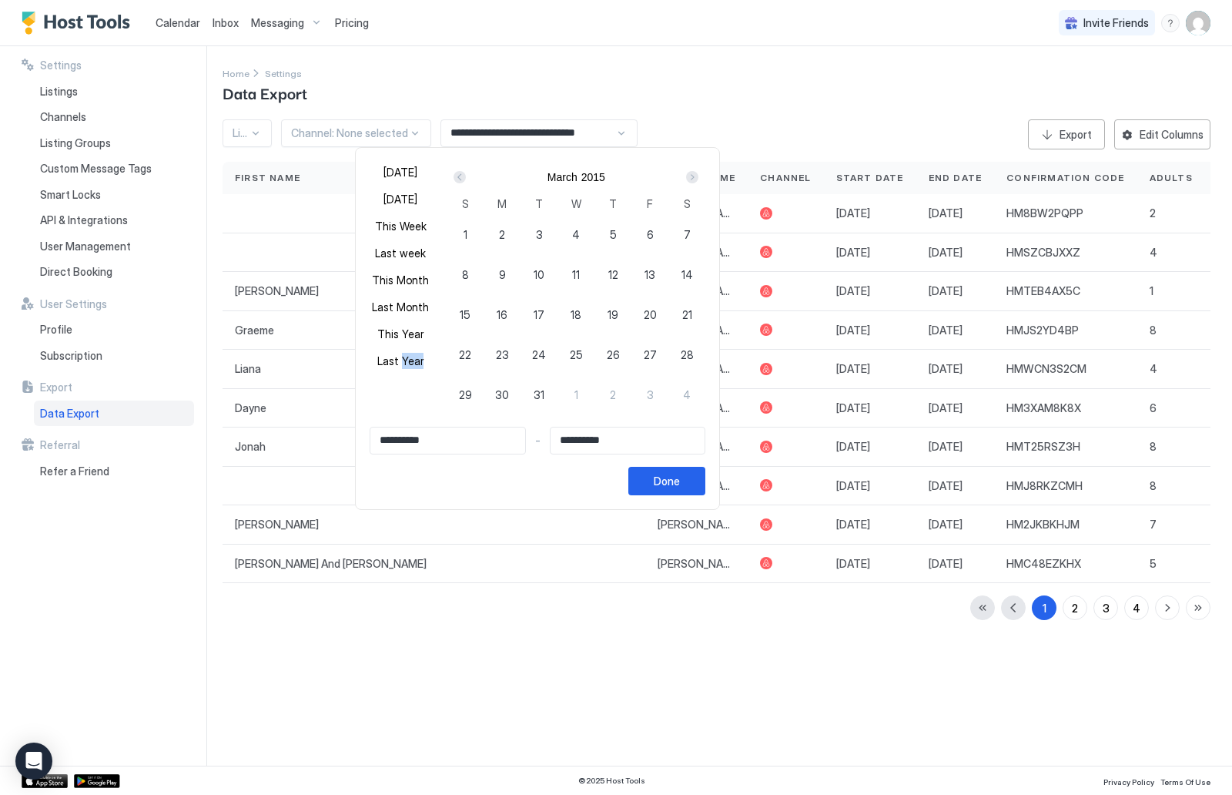
click at [454, 179] on div "Prev" at bounding box center [460, 177] width 12 height 12
click at [611, 234] on span "1" at bounding box center [613, 234] width 4 height 16
type input "**********"
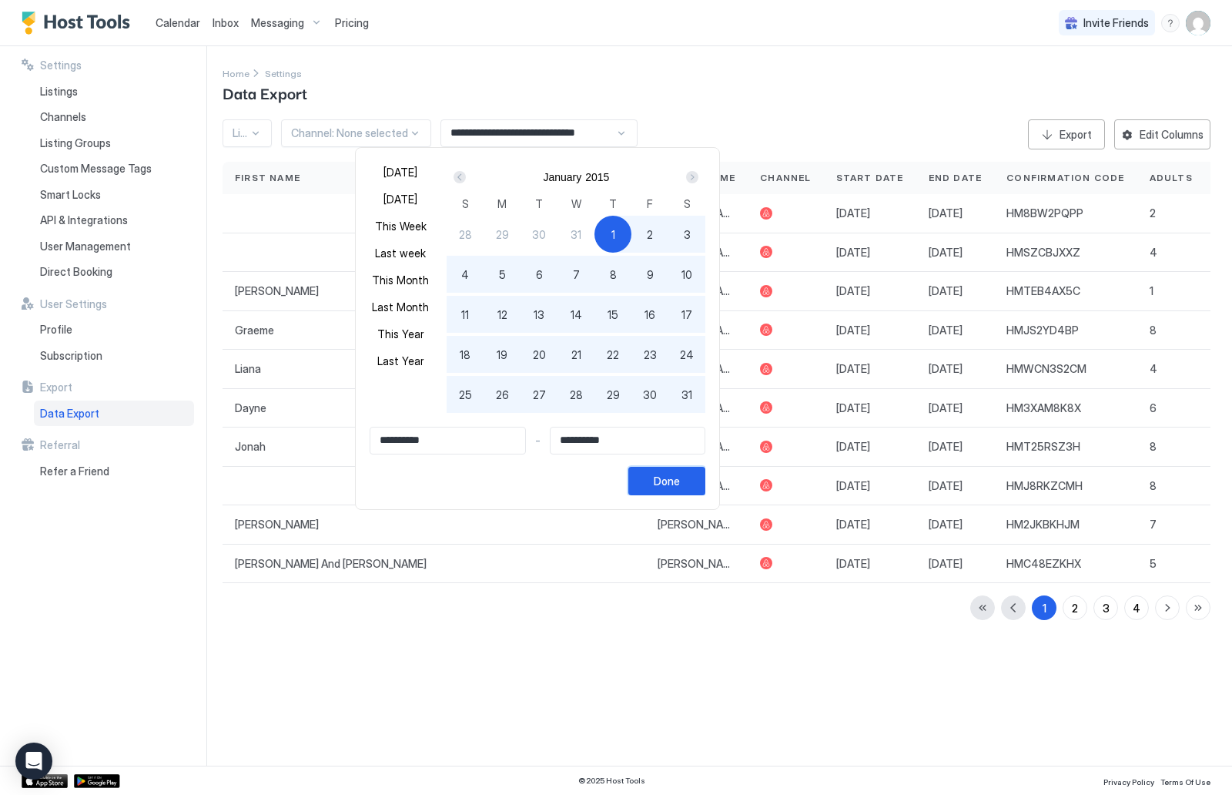
click at [662, 486] on div "Done" at bounding box center [667, 481] width 26 height 16
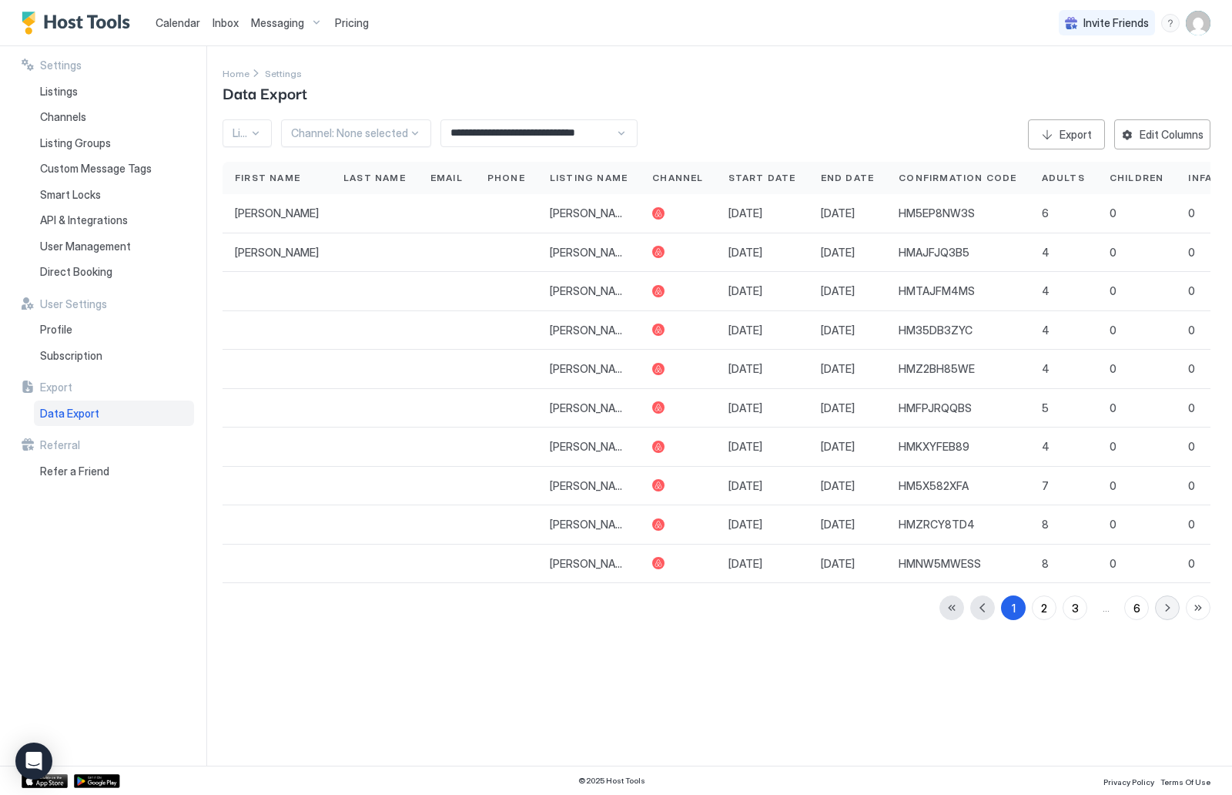
click at [1174, 608] on button "button" at bounding box center [1167, 607] width 25 height 25
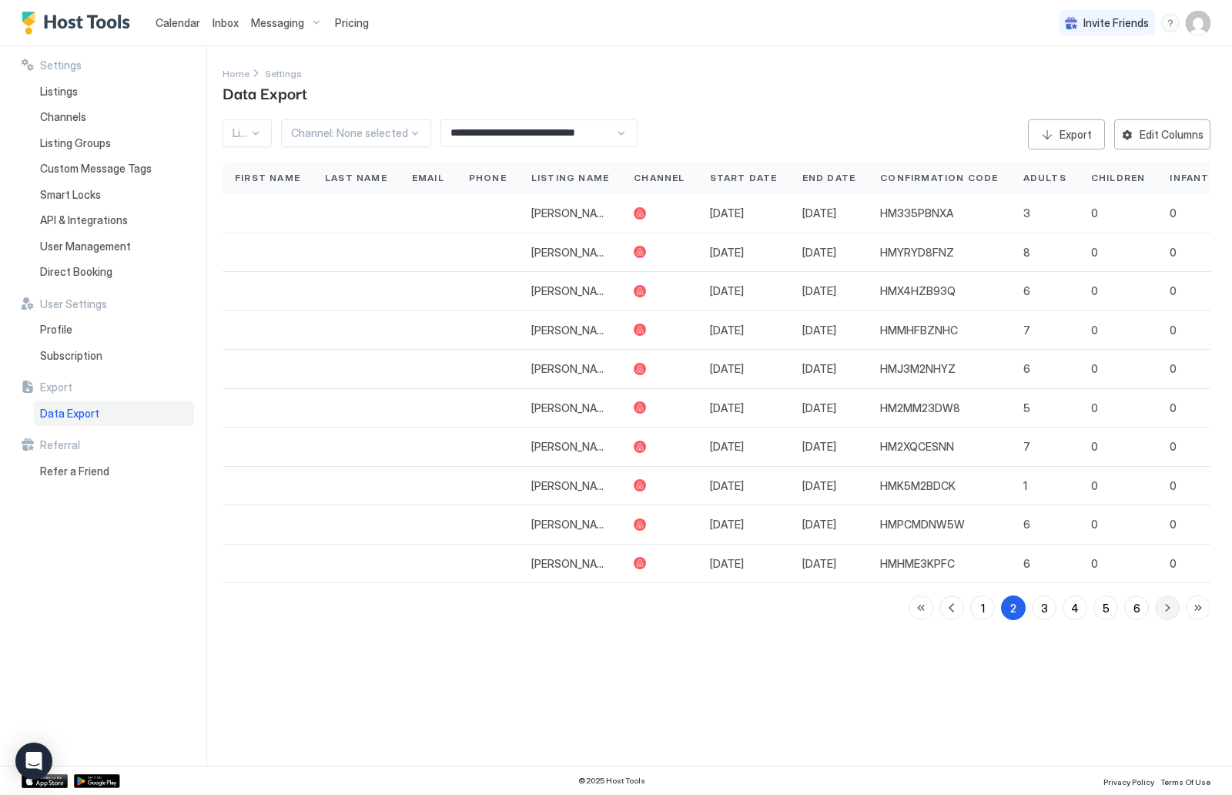
click at [1174, 608] on button "button" at bounding box center [1167, 607] width 25 height 25
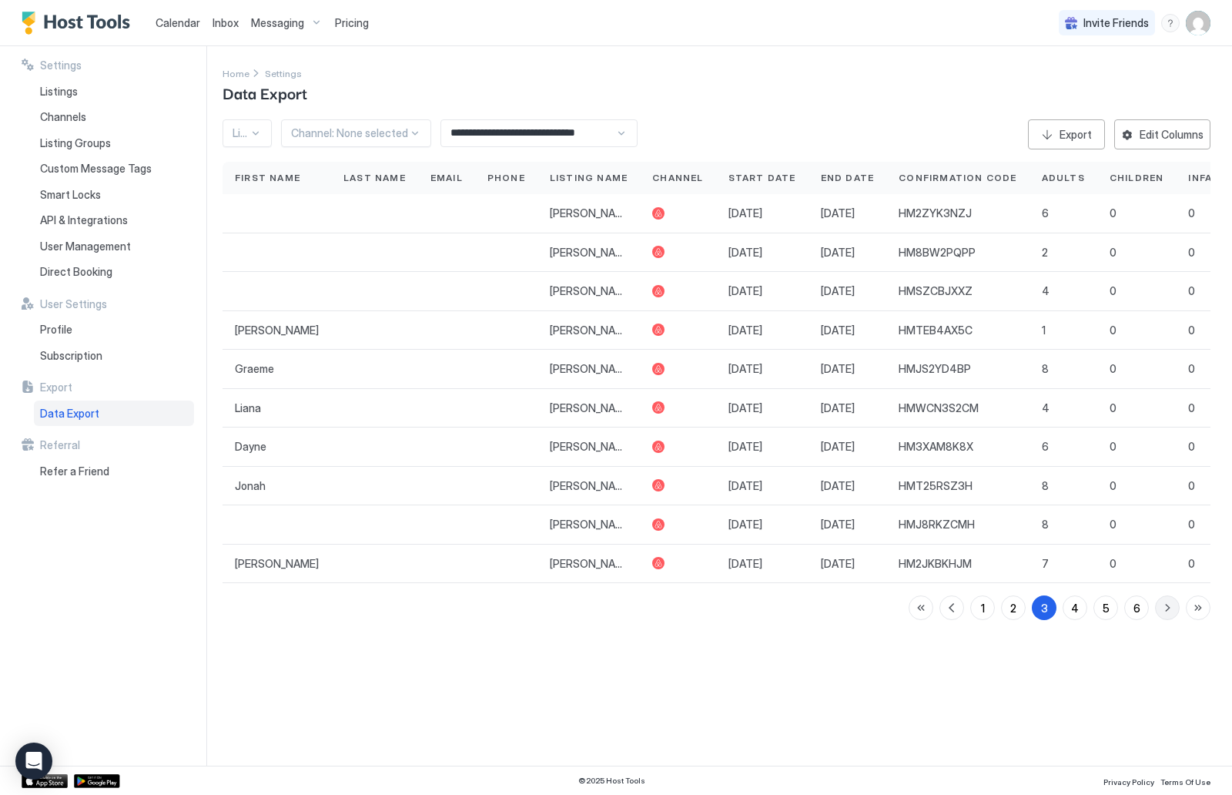
click at [1159, 608] on button "button" at bounding box center [1167, 607] width 25 height 25
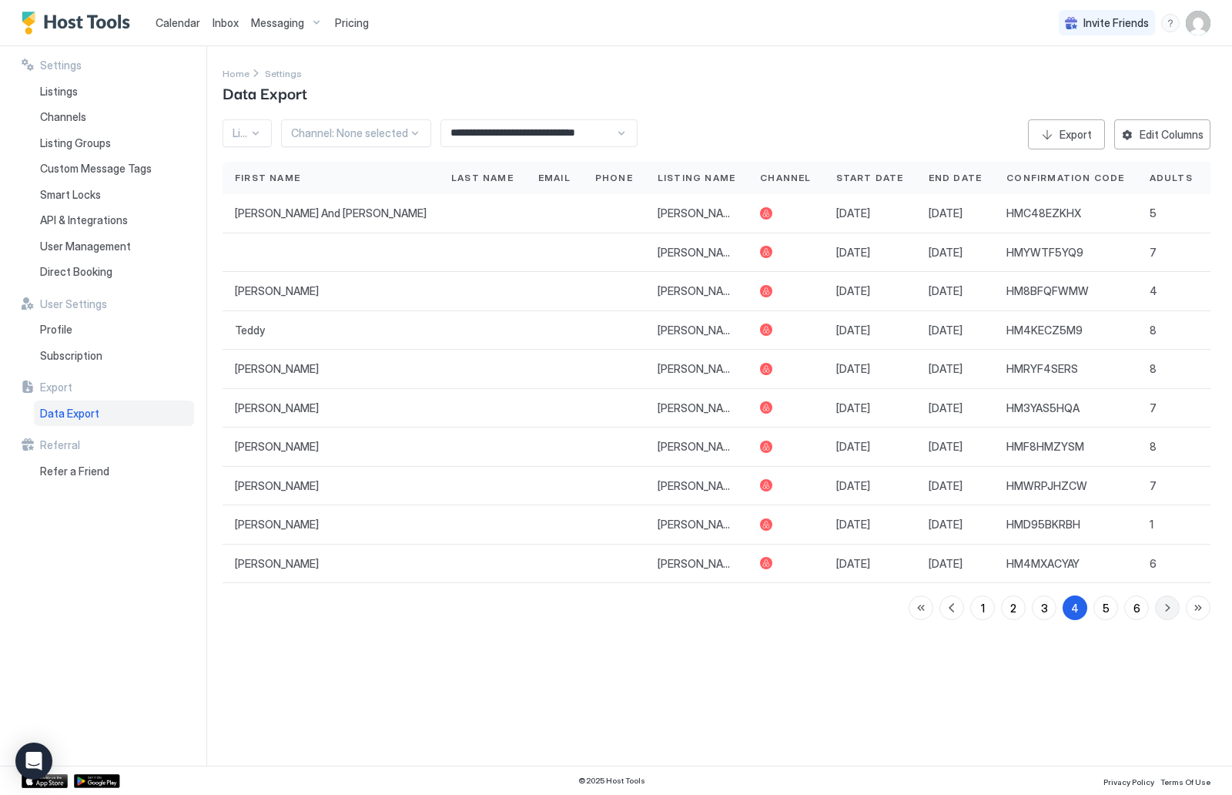
click at [1166, 613] on button "button" at bounding box center [1167, 607] width 25 height 25
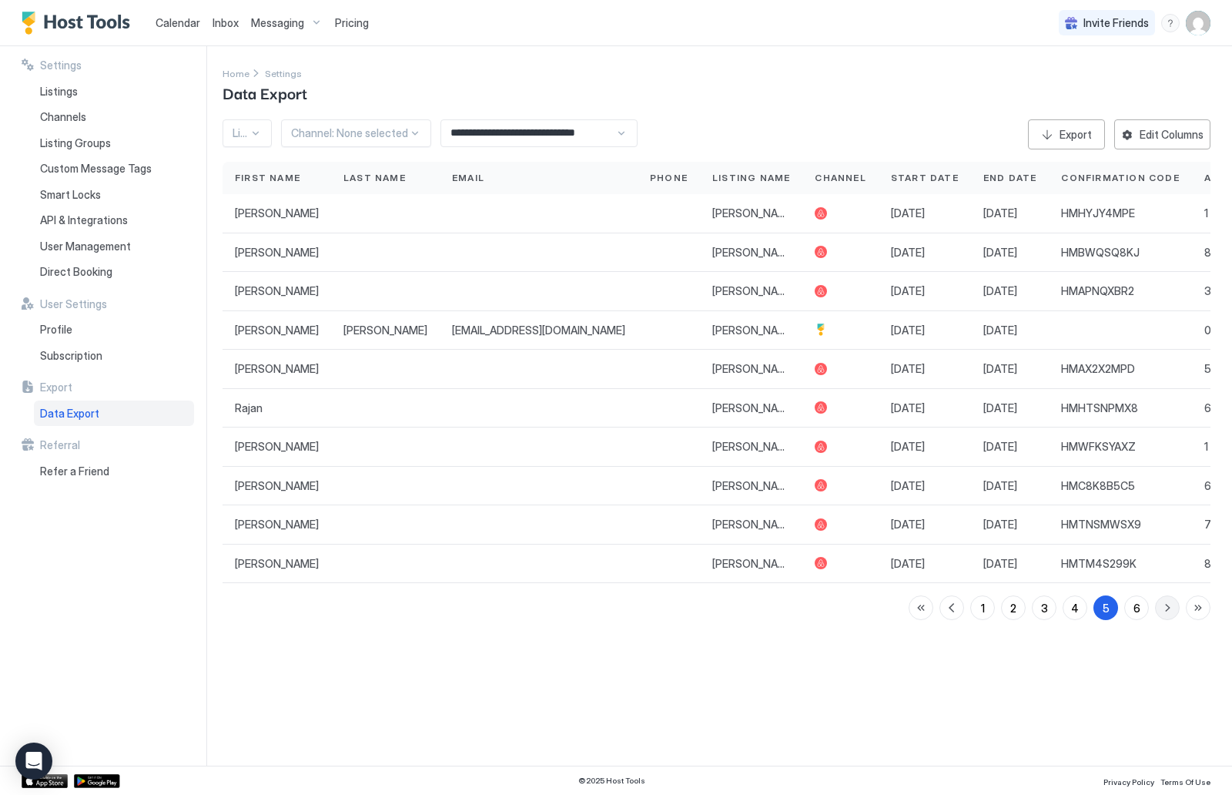
click at [1166, 614] on button "button" at bounding box center [1167, 607] width 25 height 25
